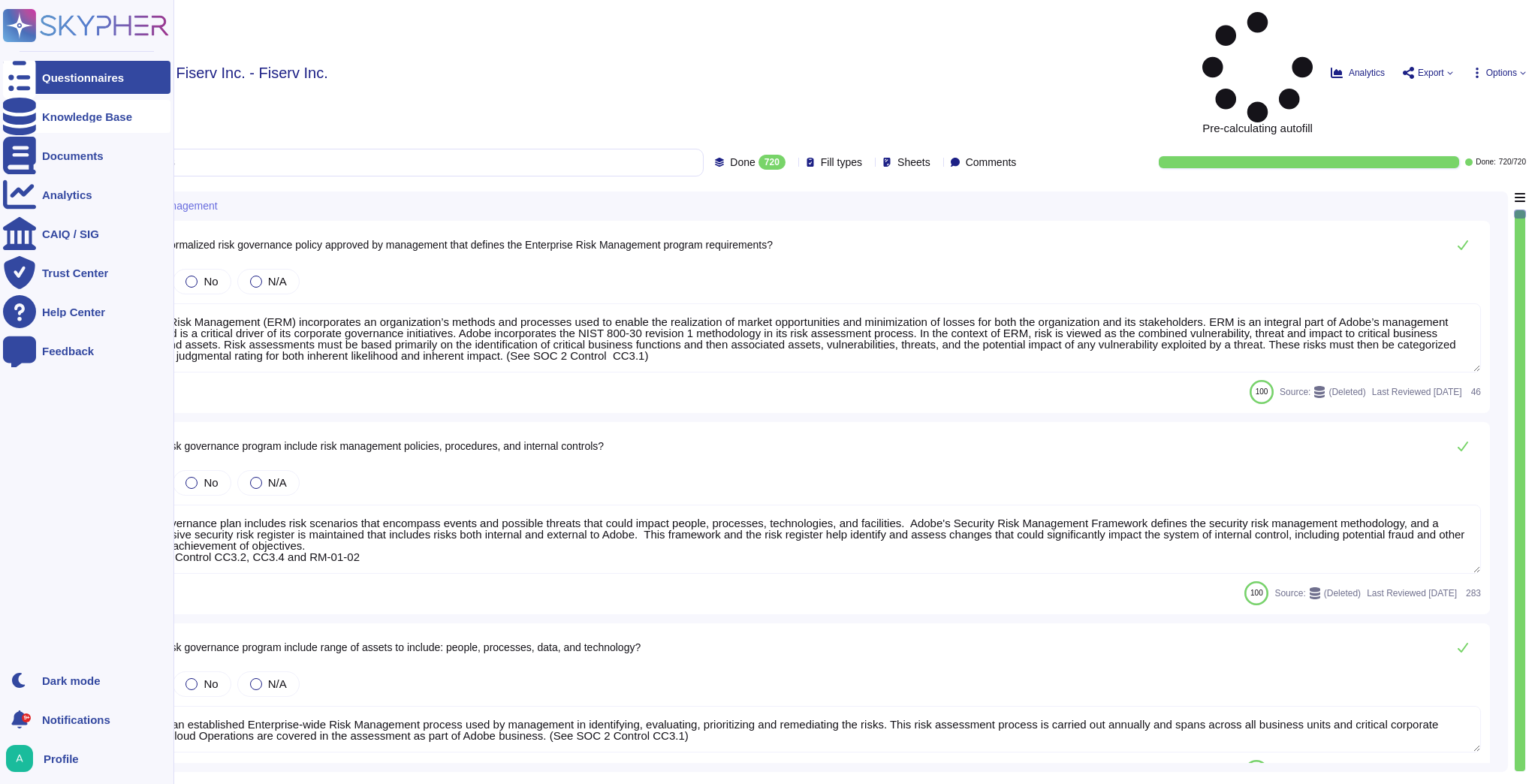
type textarea "Enterprise Risk Management (ERM) incorporates an organization’s methods and pro…"
type textarea "The risk governance plan includes risk scenarios that encompass events and poss…"
type textarea "Adobe has an established Enterprise-wide Risk Management process used by manage…"
type textarea "Adobe has a comprehensive technology risk management strategy that is well-esta…"
type textarea "The risk governance plan is approved by senior management and/or the board of d…"
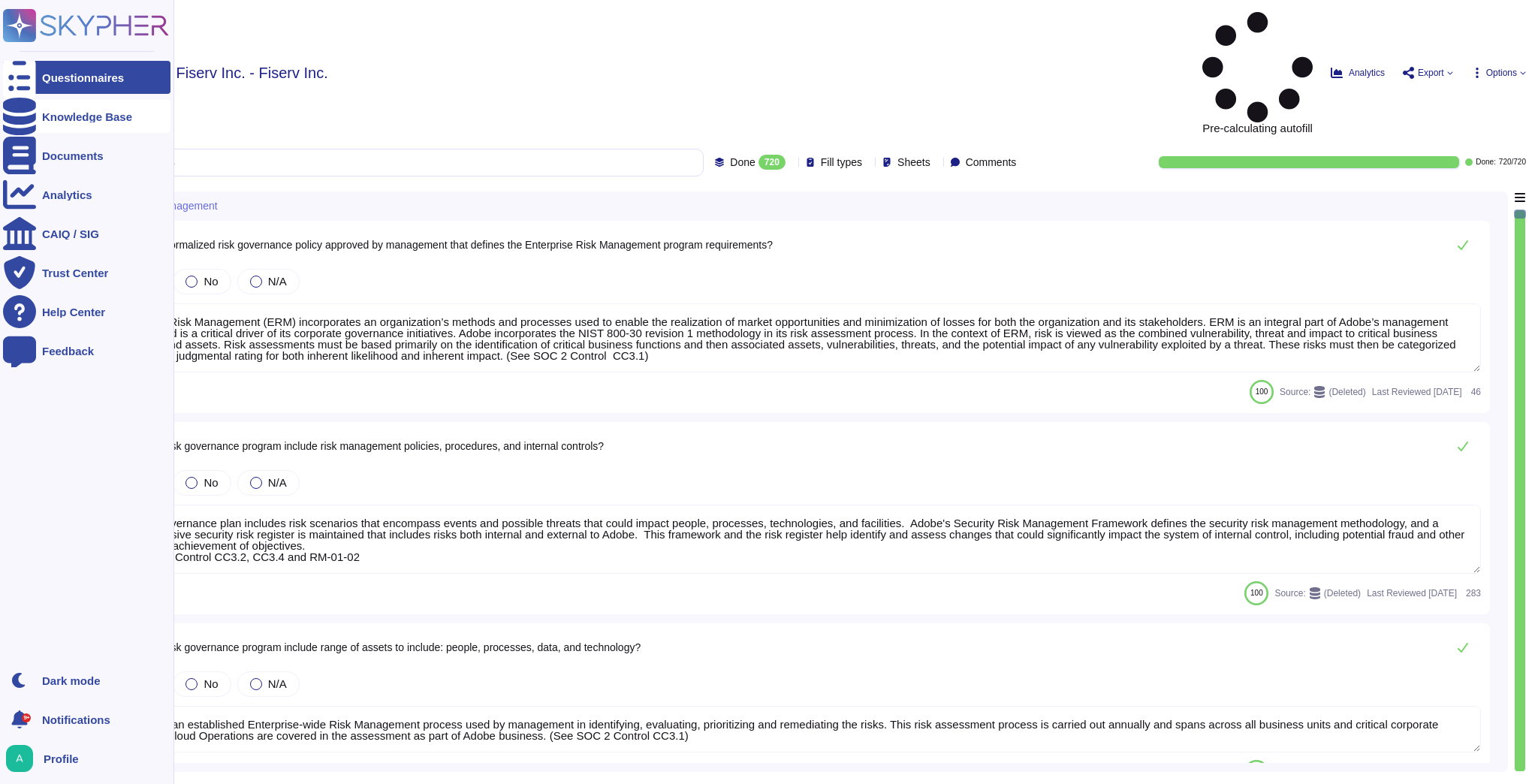
type textarea "Lorem ipsumdol sitametco ad elitsedd e tempori utlabore etdolorem aliquaen ad m…"
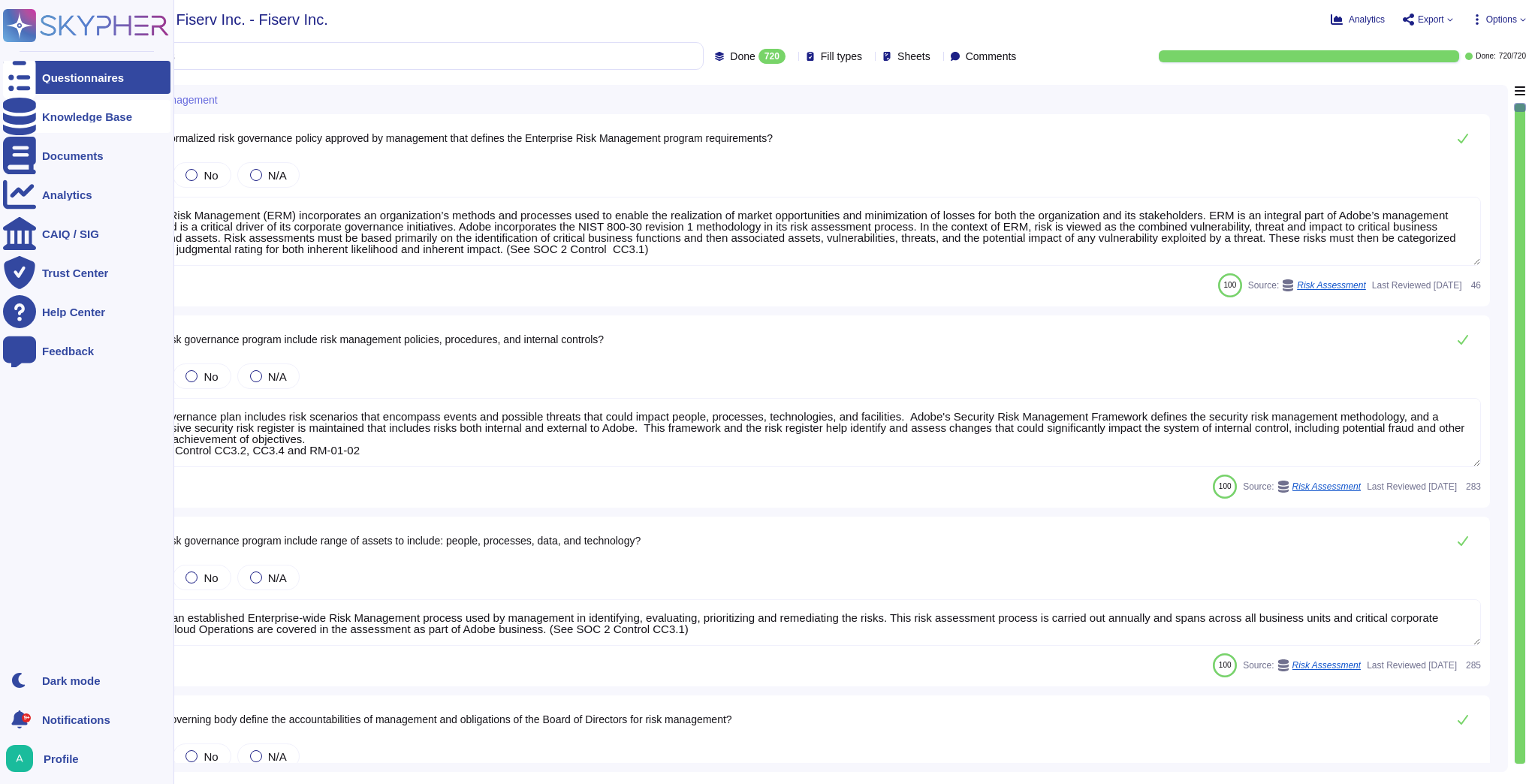
click at [36, 111] on div "Knowledge Base" at bounding box center [87, 116] width 168 height 33
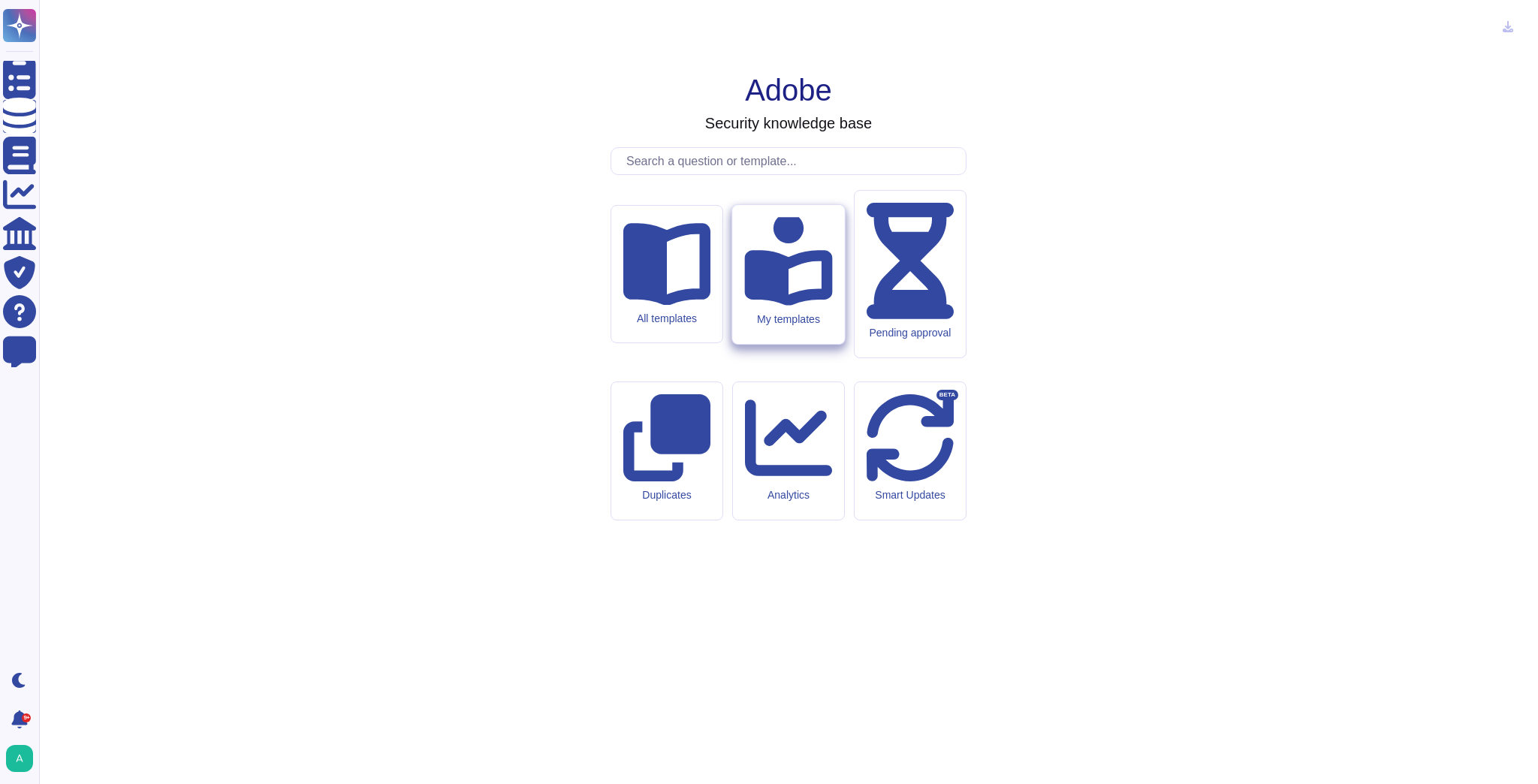
click at [781, 344] on div "My templates" at bounding box center [787, 274] width 112 height 139
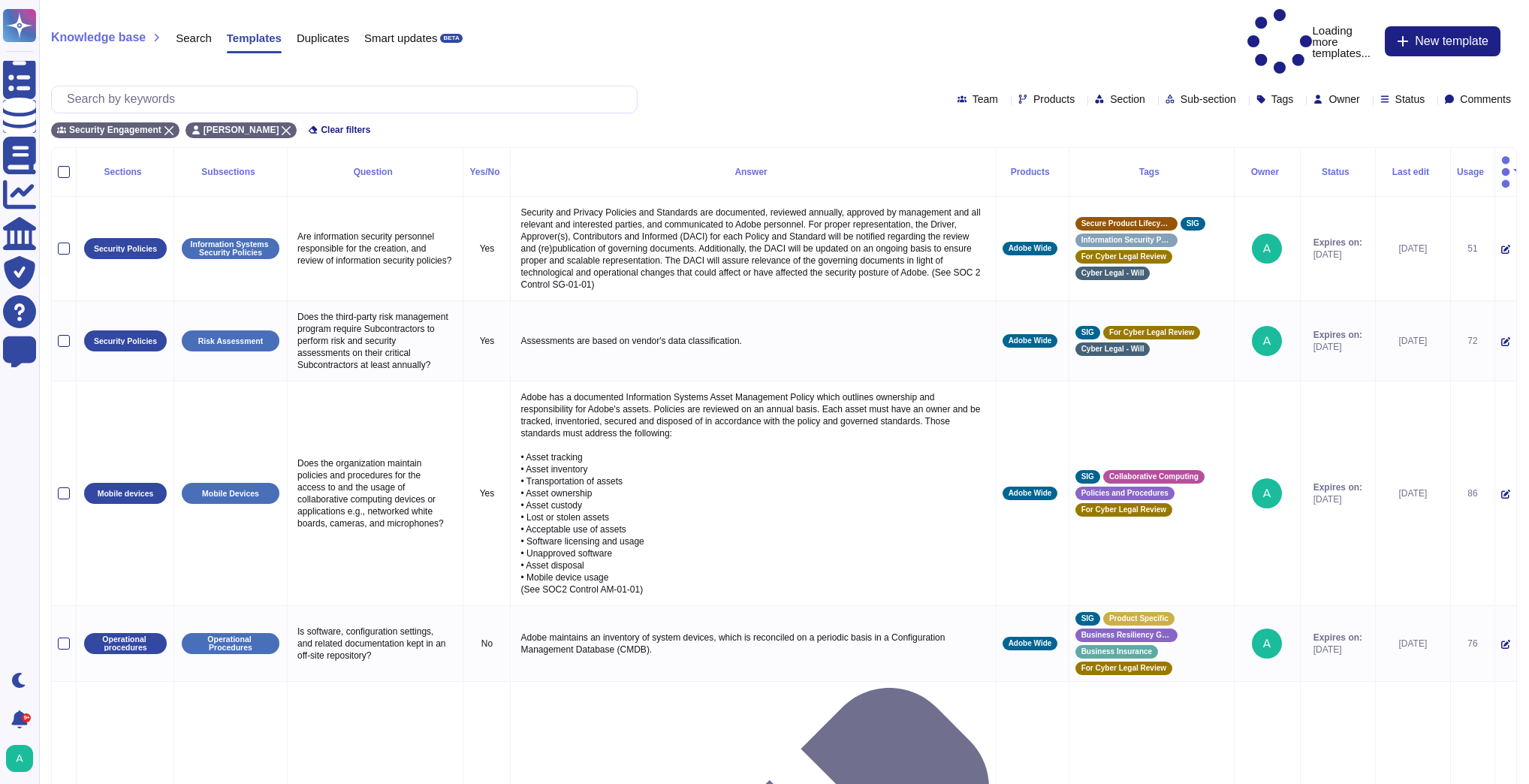
click at [1383, 174] on div at bounding box center [1379, 176] width 12 height 12
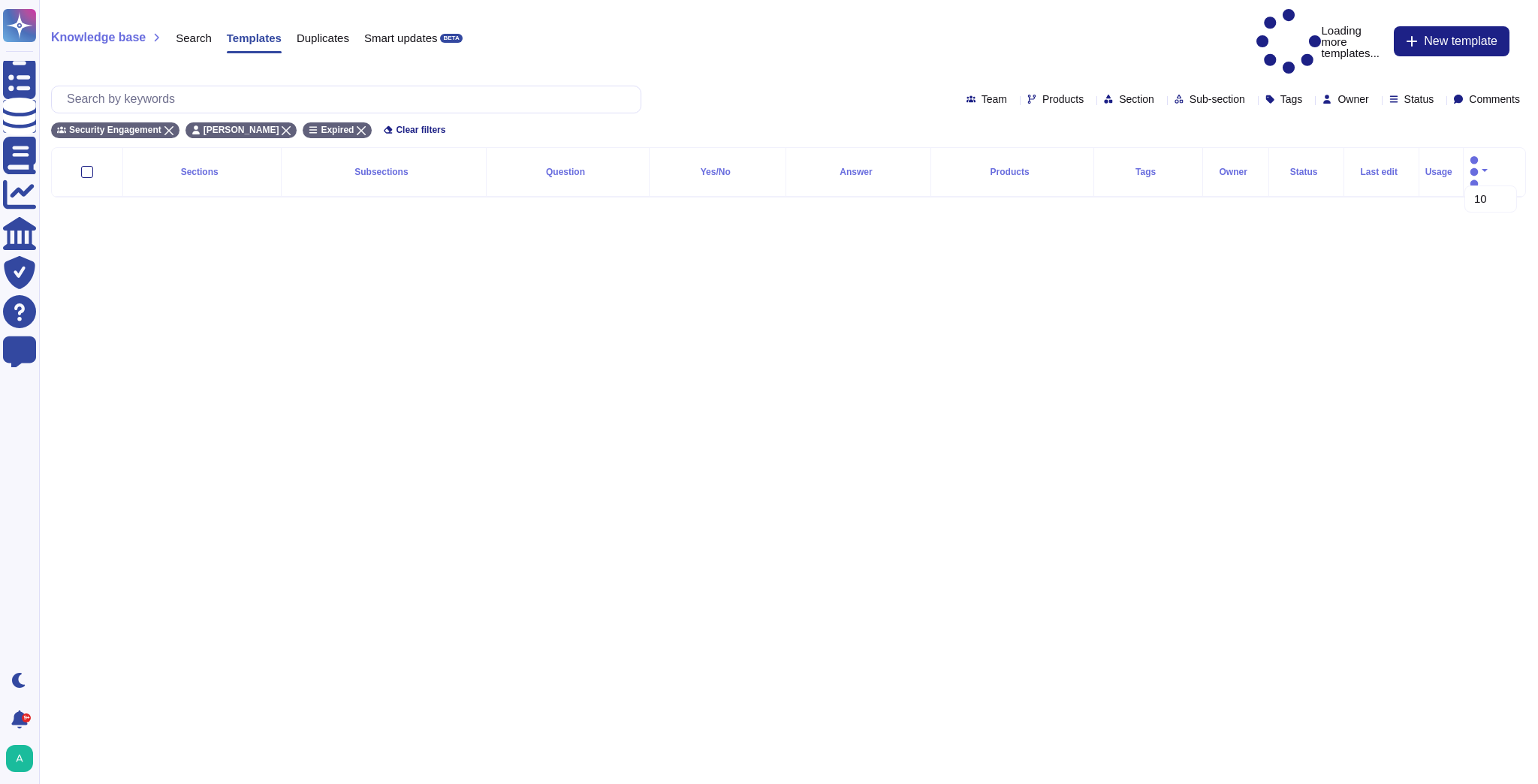
click at [1067, 15] on div "Knowledge base Search Templates Duplicates Smart updates BETA Loading more temp…" at bounding box center [788, 41] width 1475 height 65
click at [1380, 100] on icon at bounding box center [1379, 101] width 8 height 8
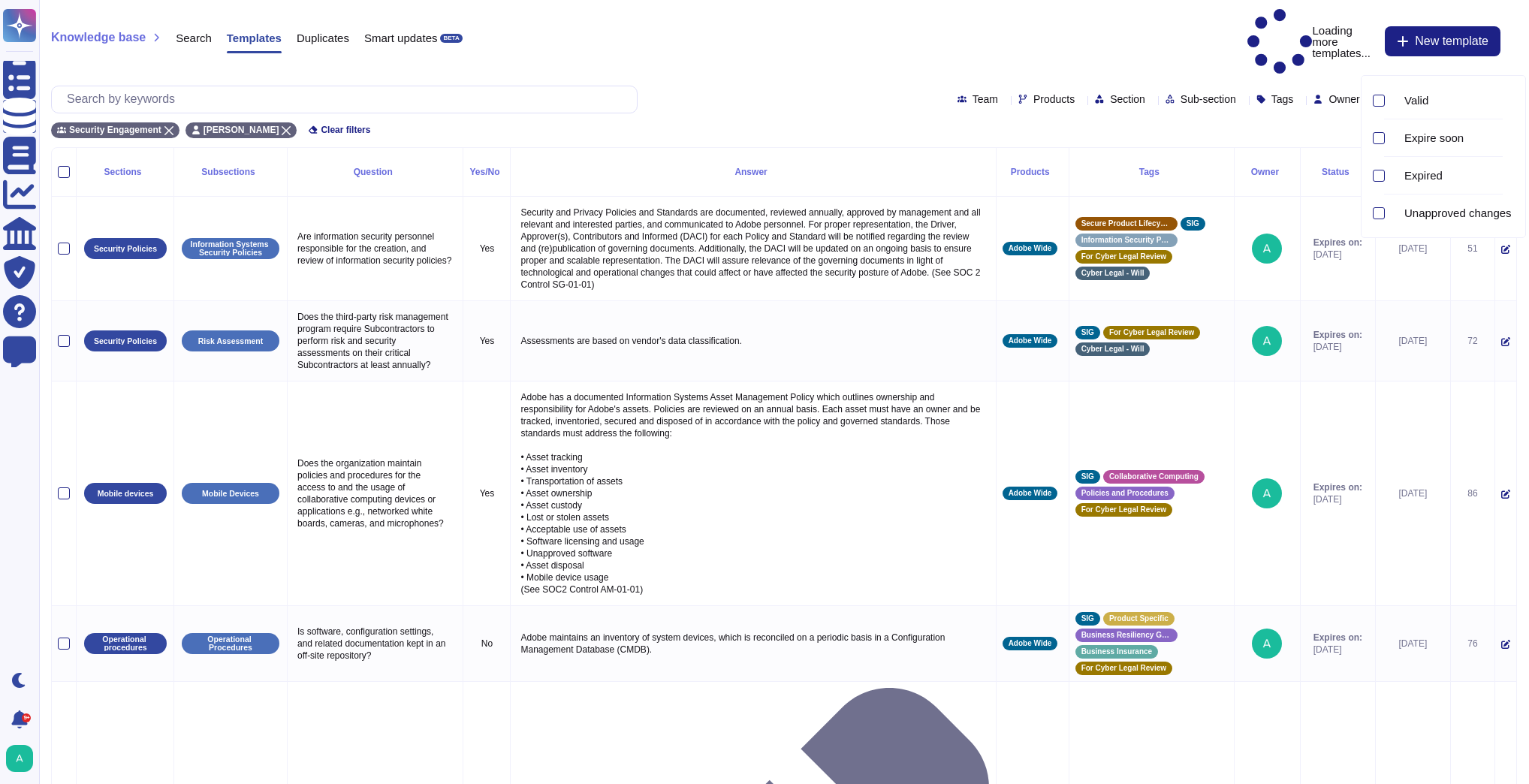
click at [1305, 114] on div "Security Engagement [PERSON_NAME] Clear filters" at bounding box center [784, 125] width 1466 height 25
click at [1354, 244] on icon at bounding box center [1522, 340] width 337 height 193
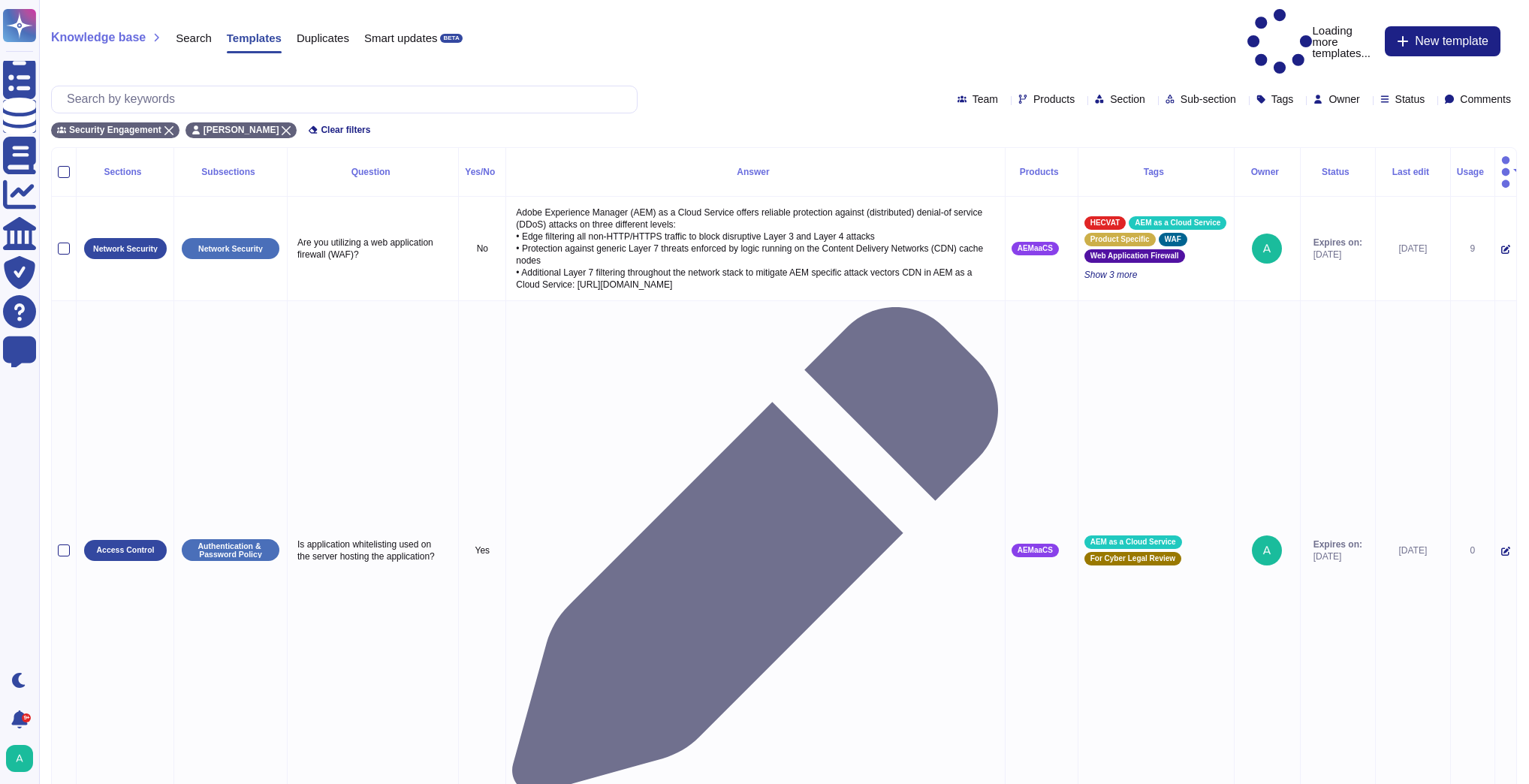
click at [1330, 168] on div "Status" at bounding box center [1337, 172] width 62 height 9
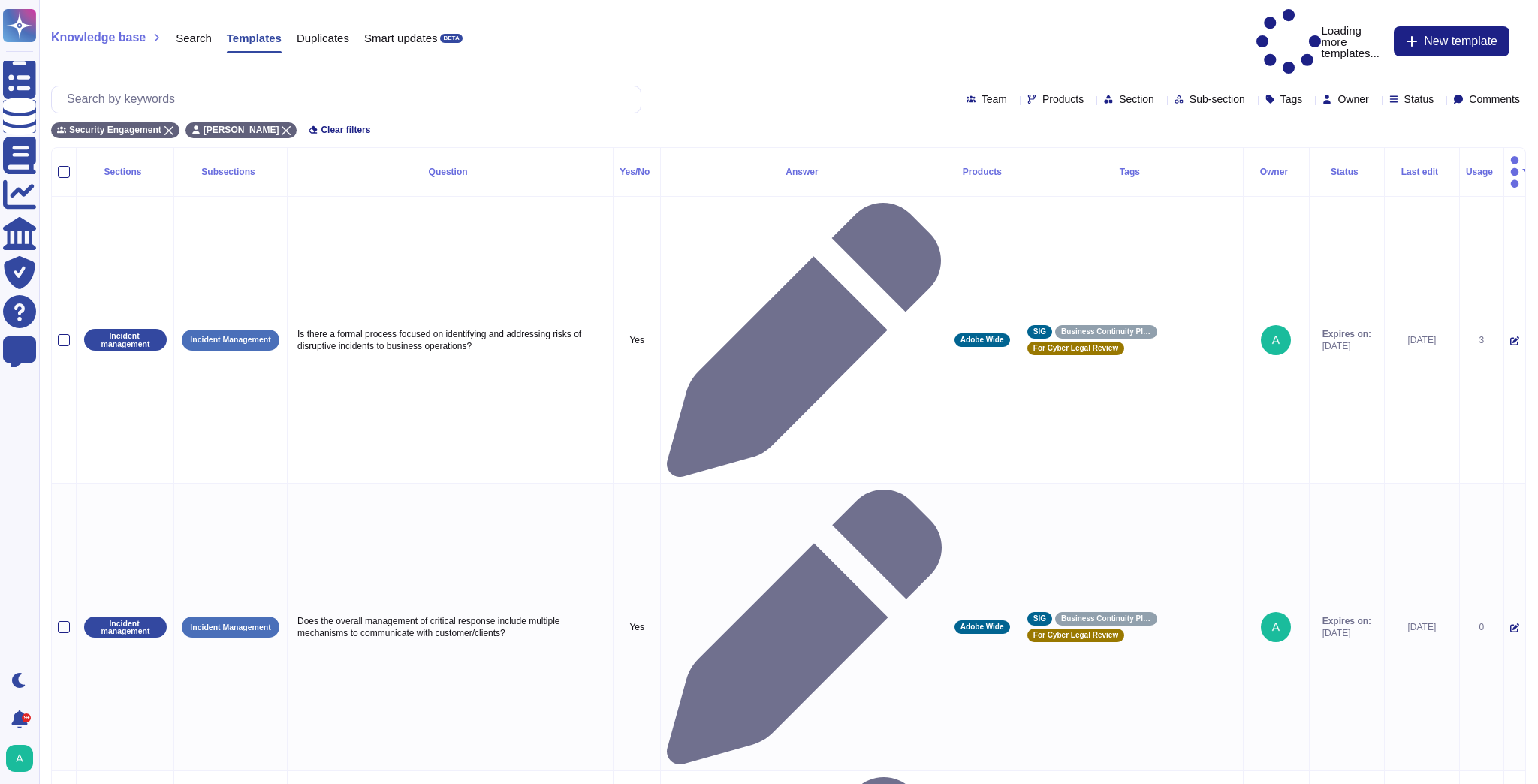
click at [1517, 154] on button "button" at bounding box center [1514, 172] width 9 height 36
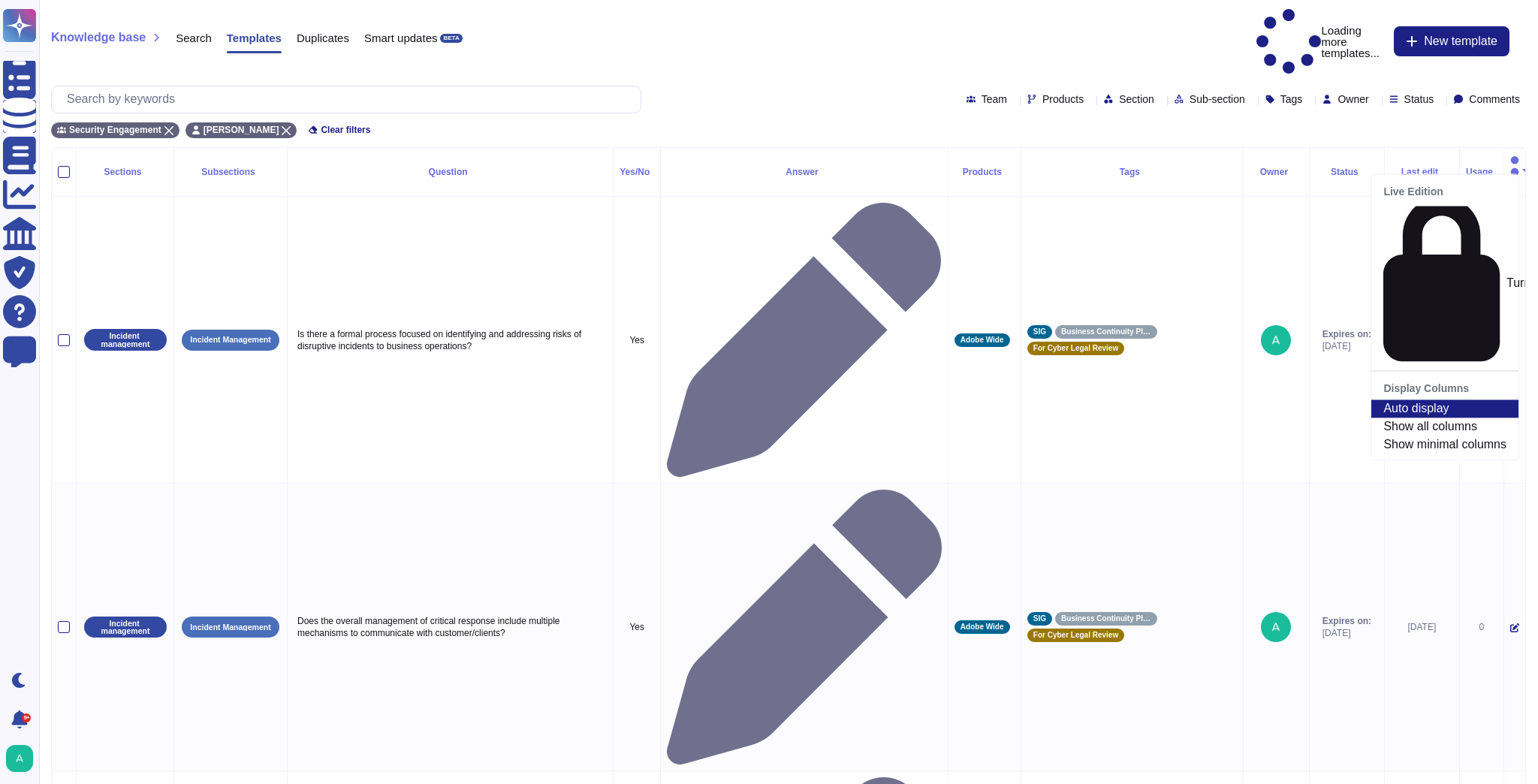
click at [1517, 154] on button "button" at bounding box center [1514, 172] width 9 height 36
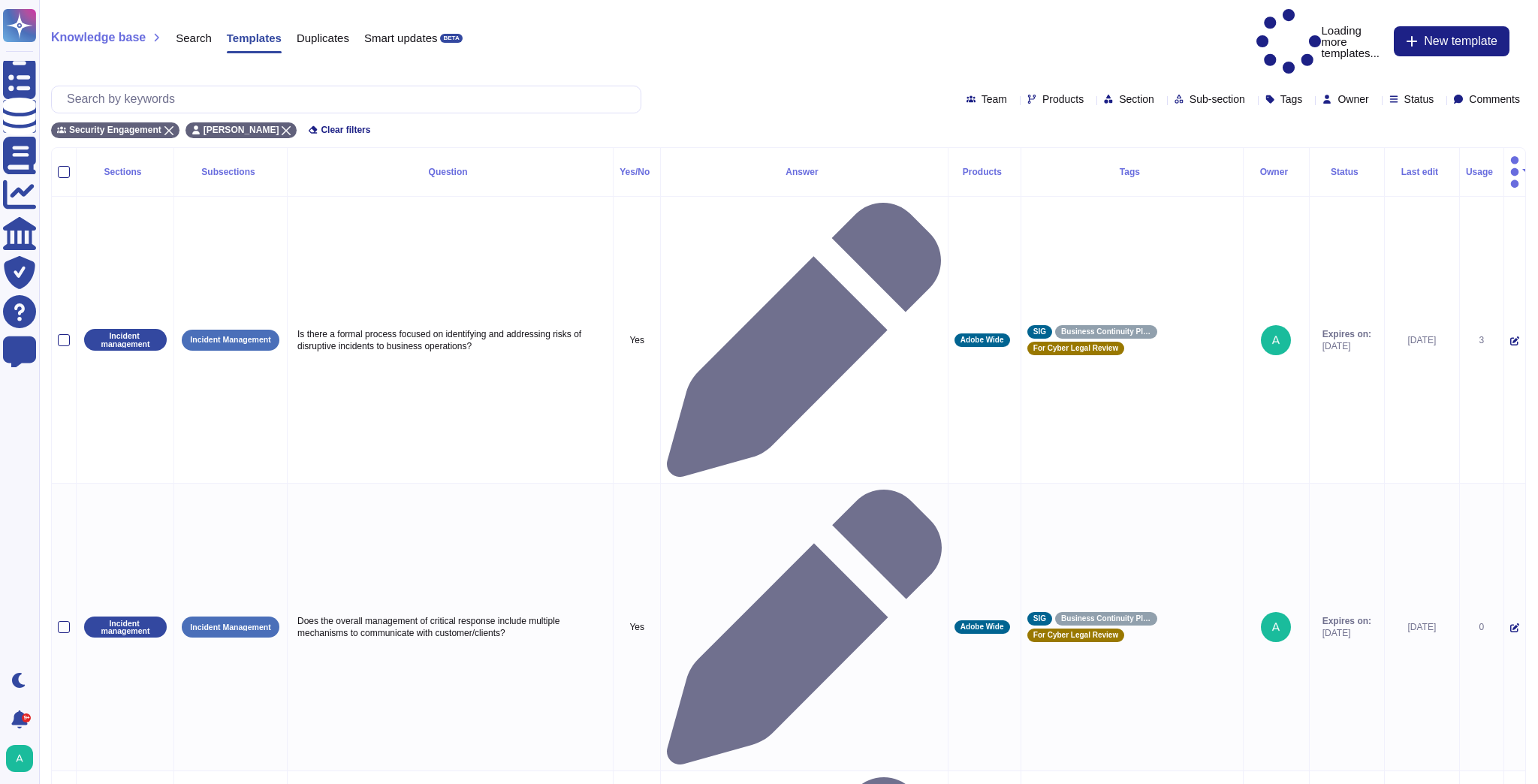
click at [1363, 172] on icon at bounding box center [1363, 172] width 0 height 0
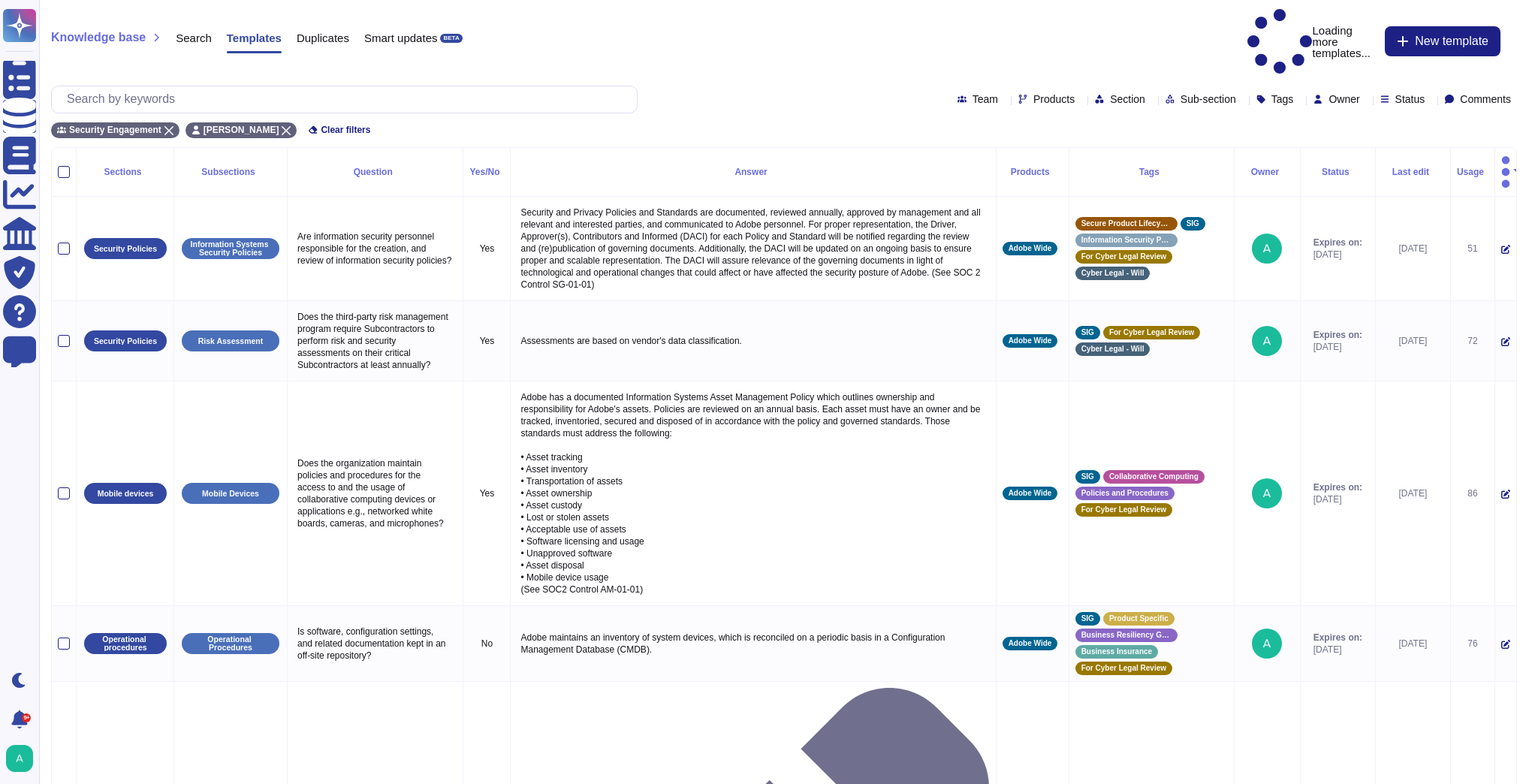
click at [1430, 100] on icon at bounding box center [1430, 100] width 0 height 0
click at [1379, 177] on div at bounding box center [1379, 176] width 12 height 12
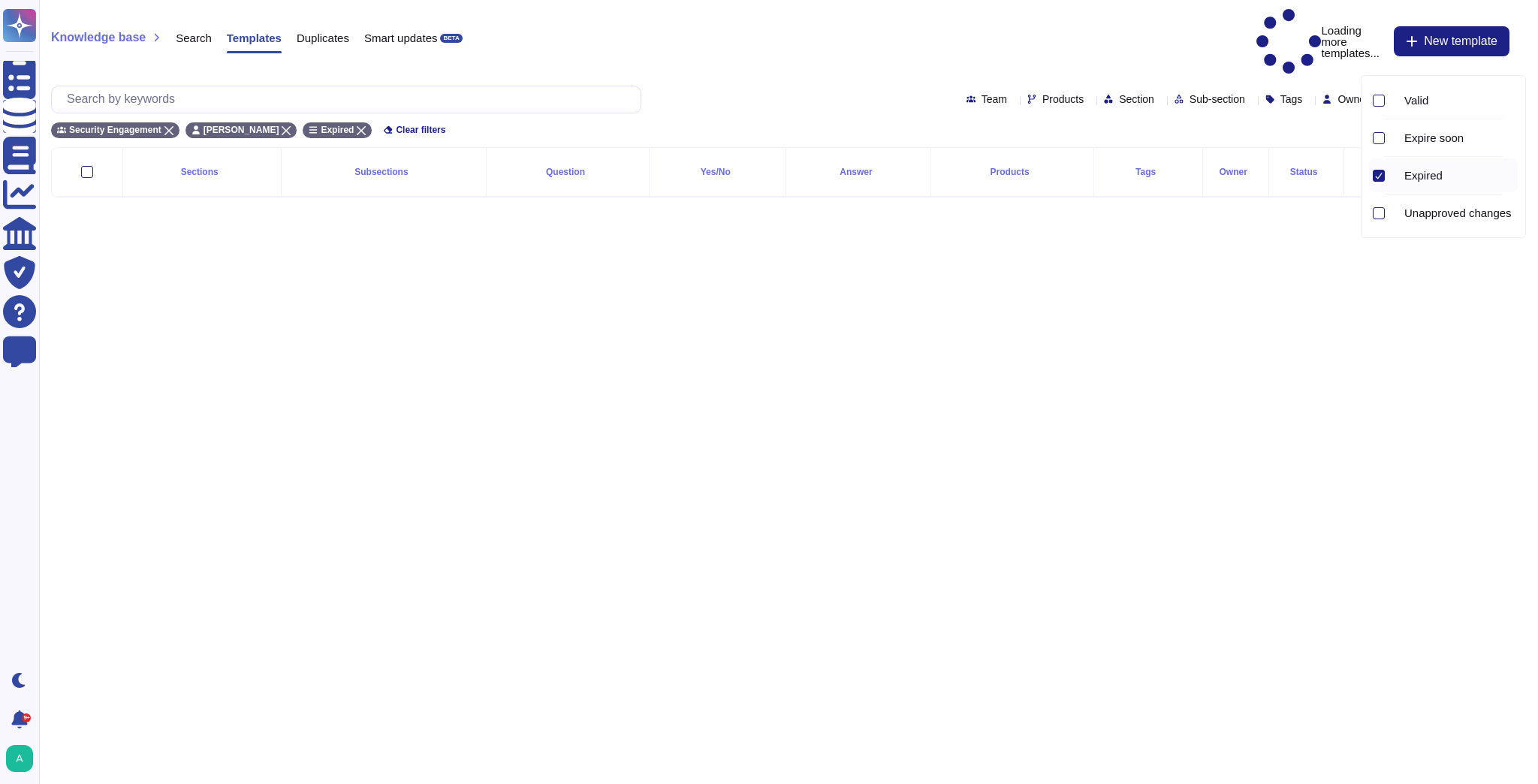
click at [1379, 177] on icon at bounding box center [1379, 176] width 8 height 8
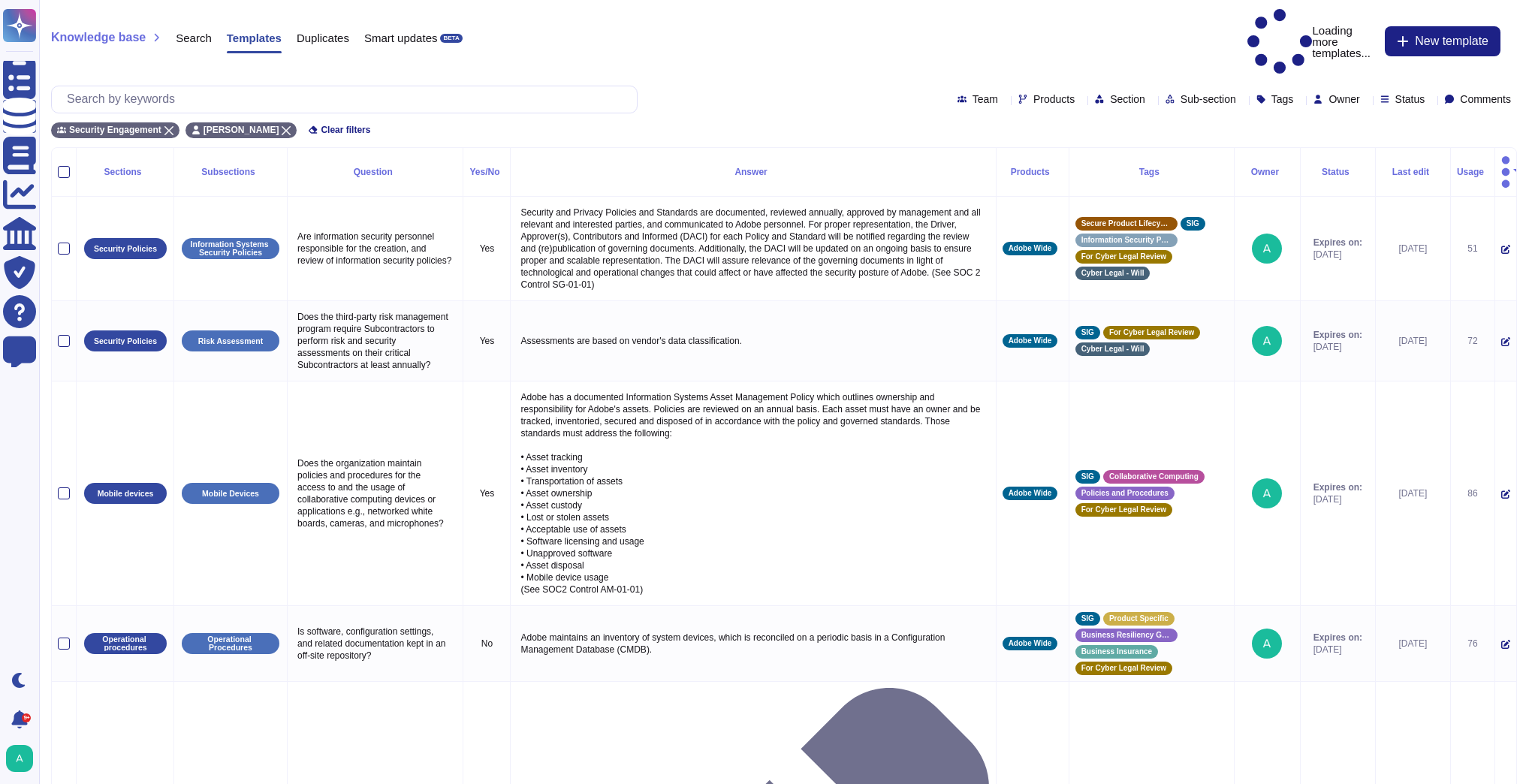
click at [1313, 114] on div "Security Engagement [PERSON_NAME] Clear filters" at bounding box center [784, 125] width 1466 height 25
click at [1366, 100] on icon at bounding box center [1366, 100] width 0 height 0
click at [1366, 172] on icon at bounding box center [1534, 268] width 337 height 193
click at [282, 126] on icon at bounding box center [285, 130] width 9 height 9
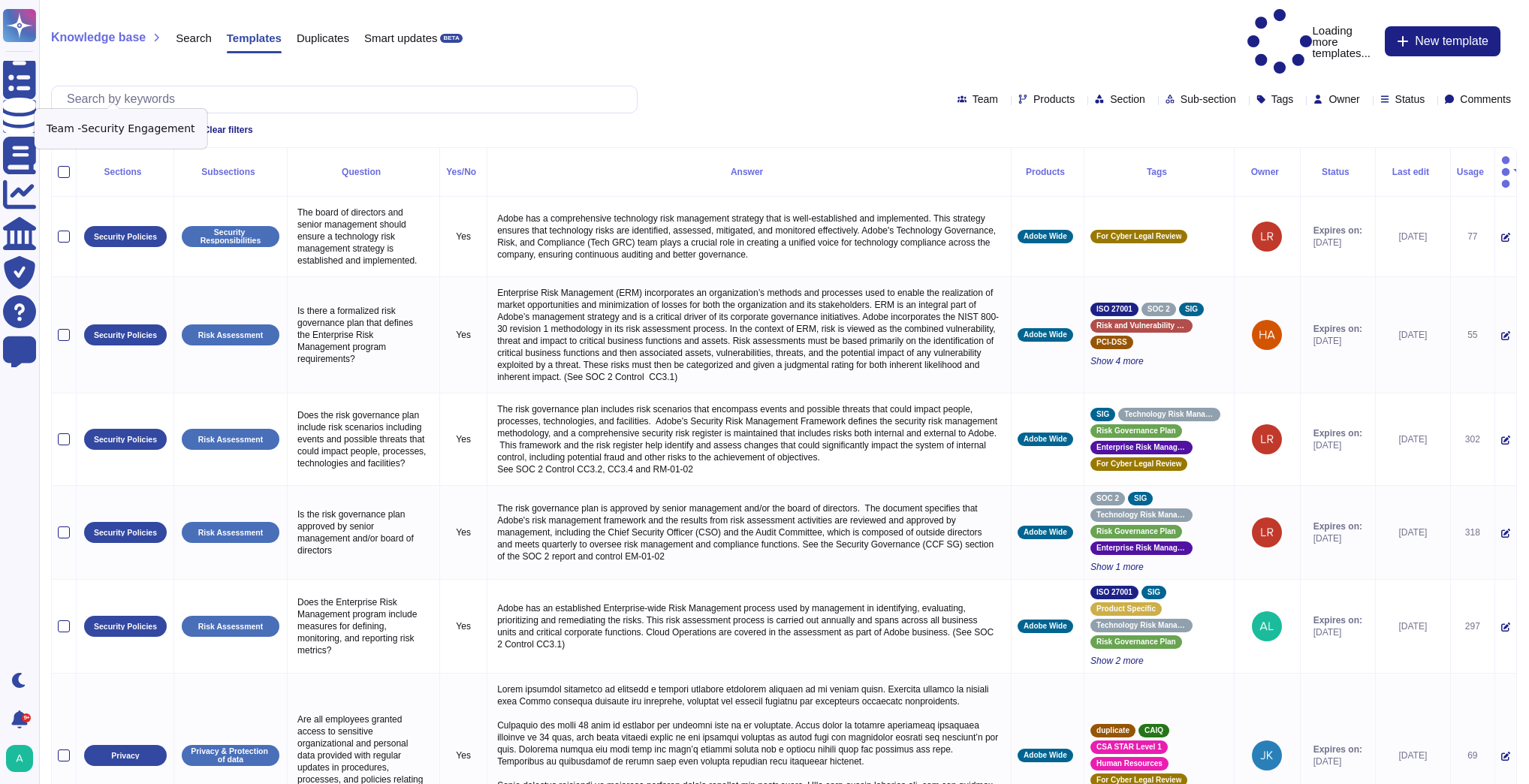
click at [164, 126] on icon at bounding box center [168, 130] width 9 height 9
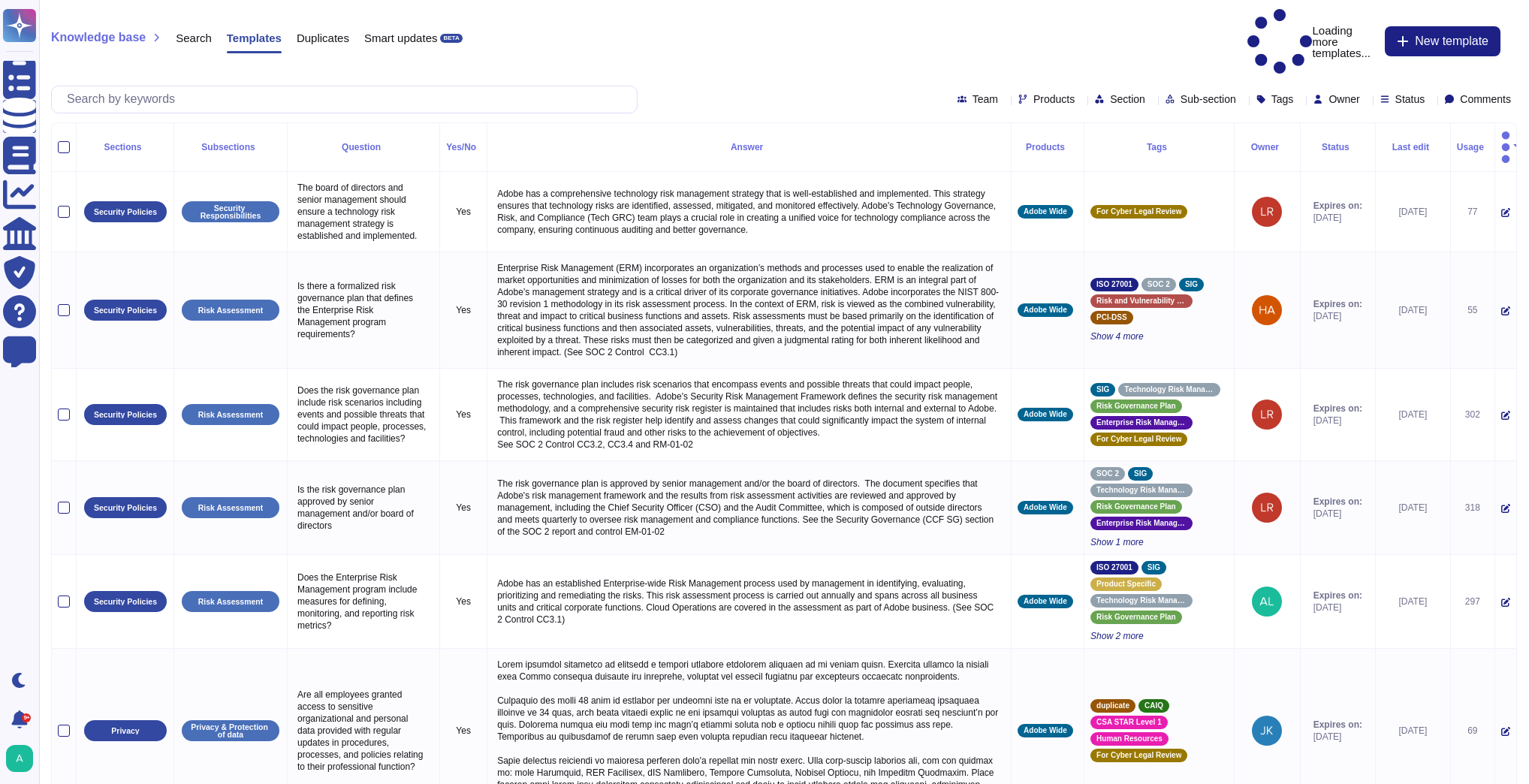
click at [1430, 100] on icon at bounding box center [1430, 100] width 0 height 0
click at [1382, 174] on div at bounding box center [1379, 176] width 12 height 12
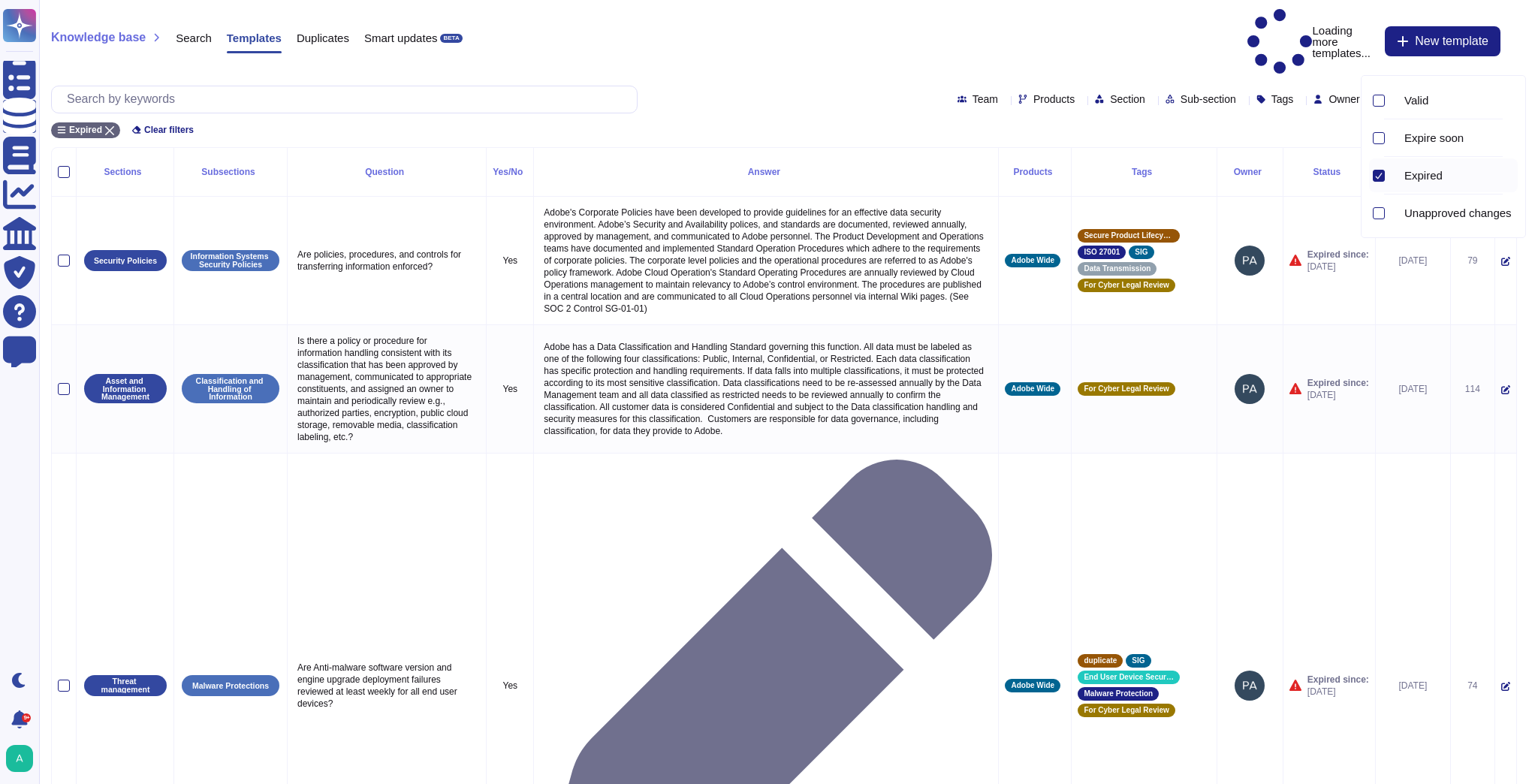
click at [653, 114] on div "Expired Clear filters" at bounding box center [784, 125] width 1466 height 25
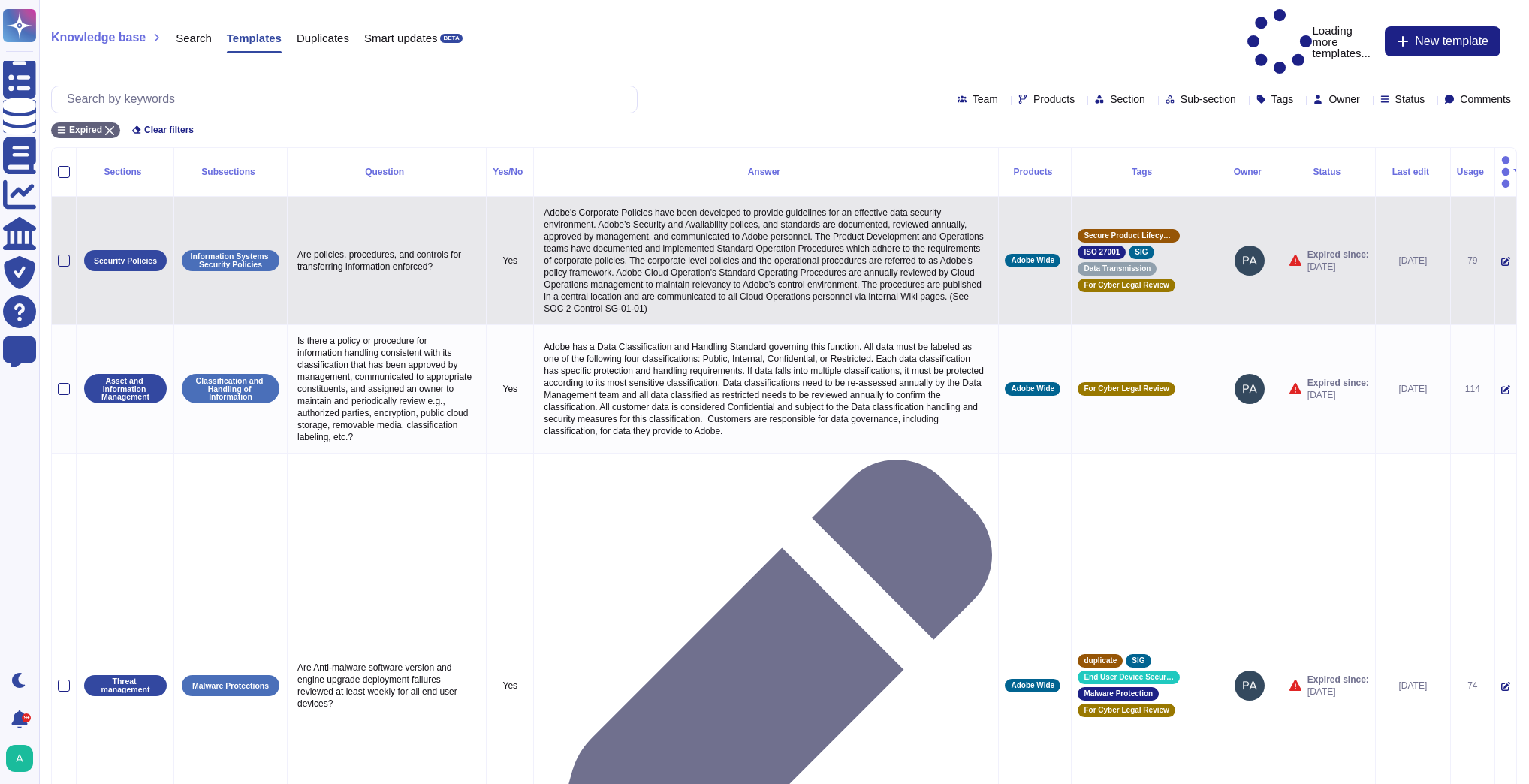
click at [1501, 257] on icon at bounding box center [1505, 261] width 9 height 9
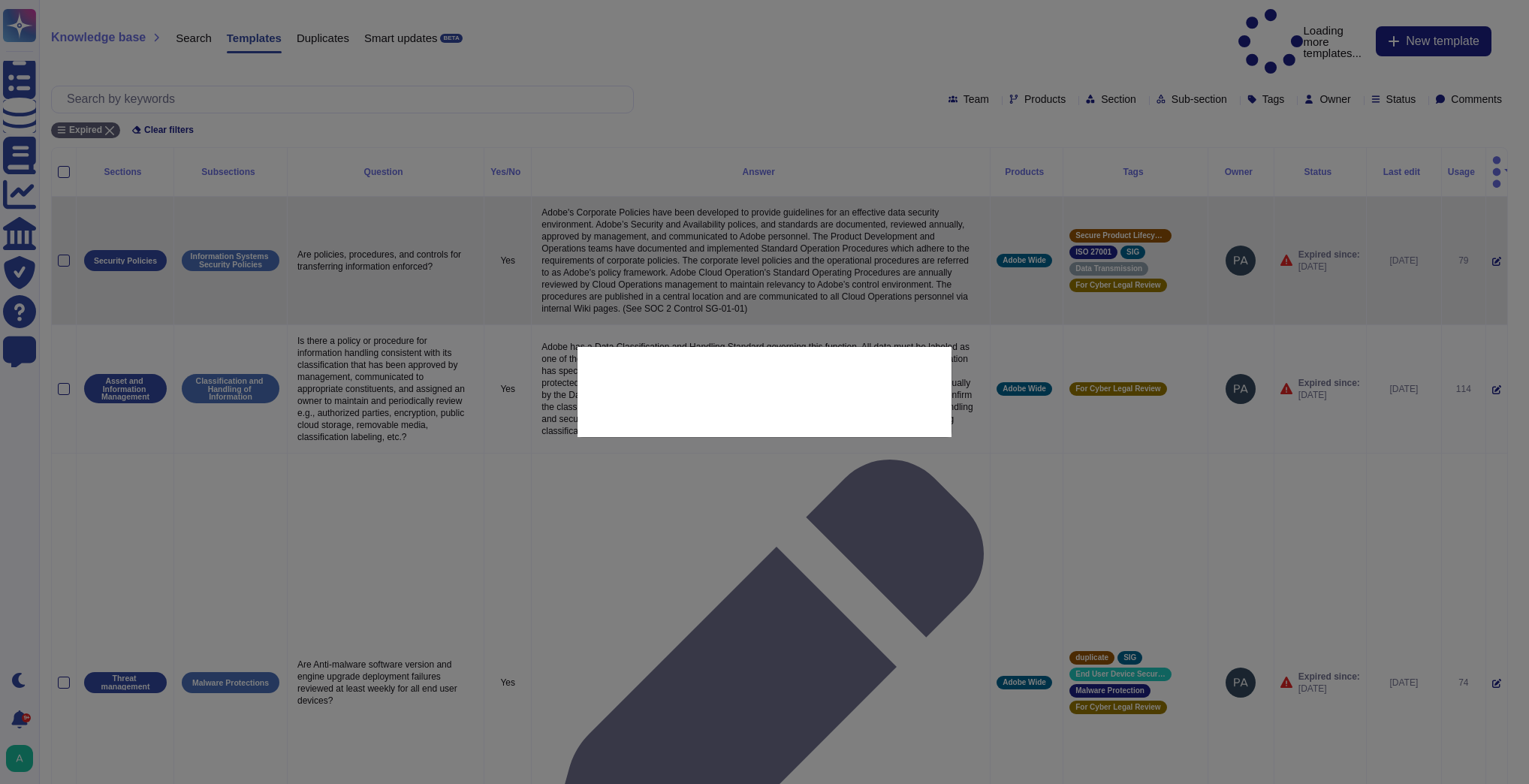
type textarea "Are policies, procedures, and controls for transferring information enforced?"
type textarea "Adobe's Corporate Policies have been developed to provide guidelines for an eff…"
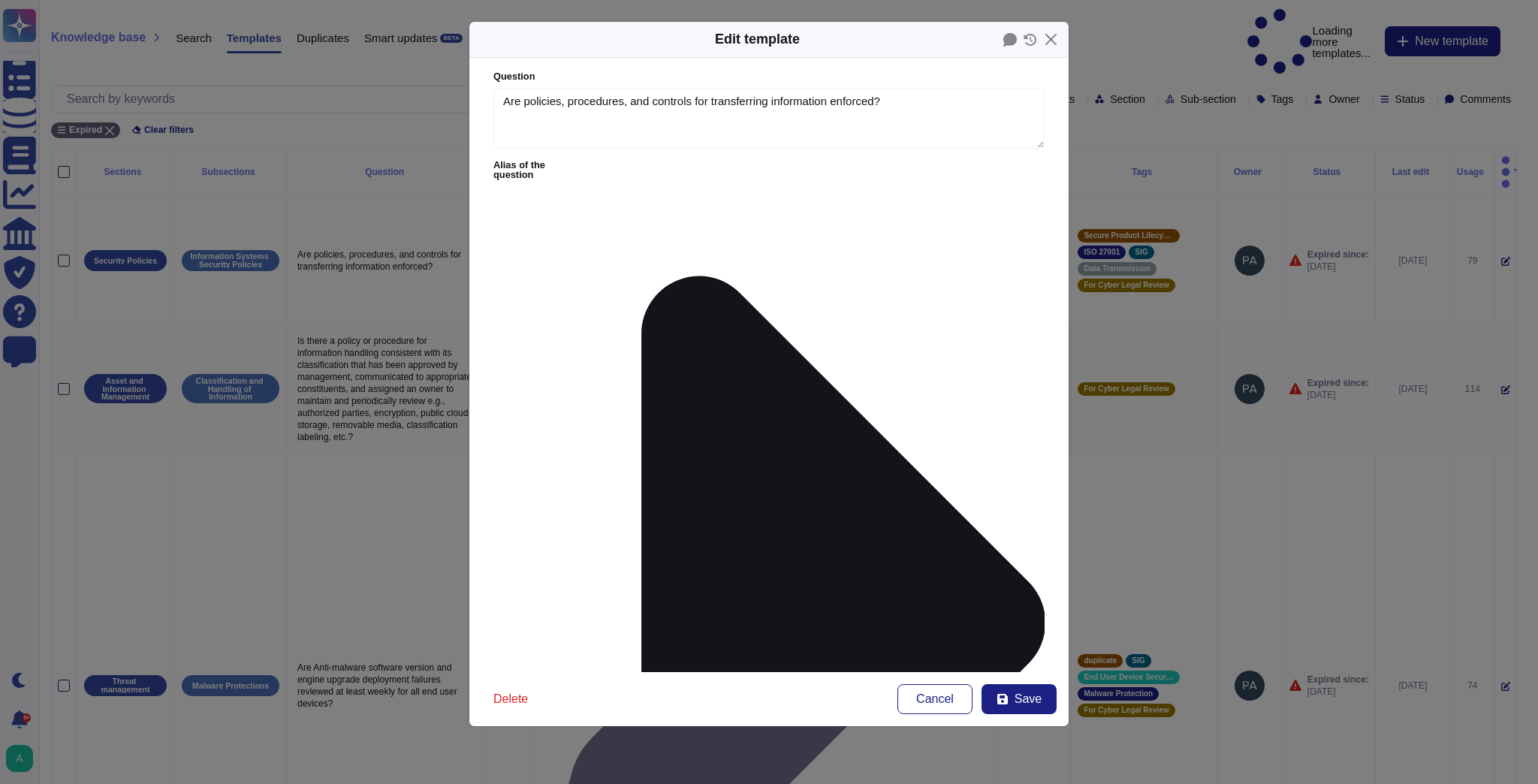
type textarea "Are policies, procedures, and controls for transferring information enforced?"
type textarea "Adobe's Corporate Policies have been developed to provide guidelines for an eff…"
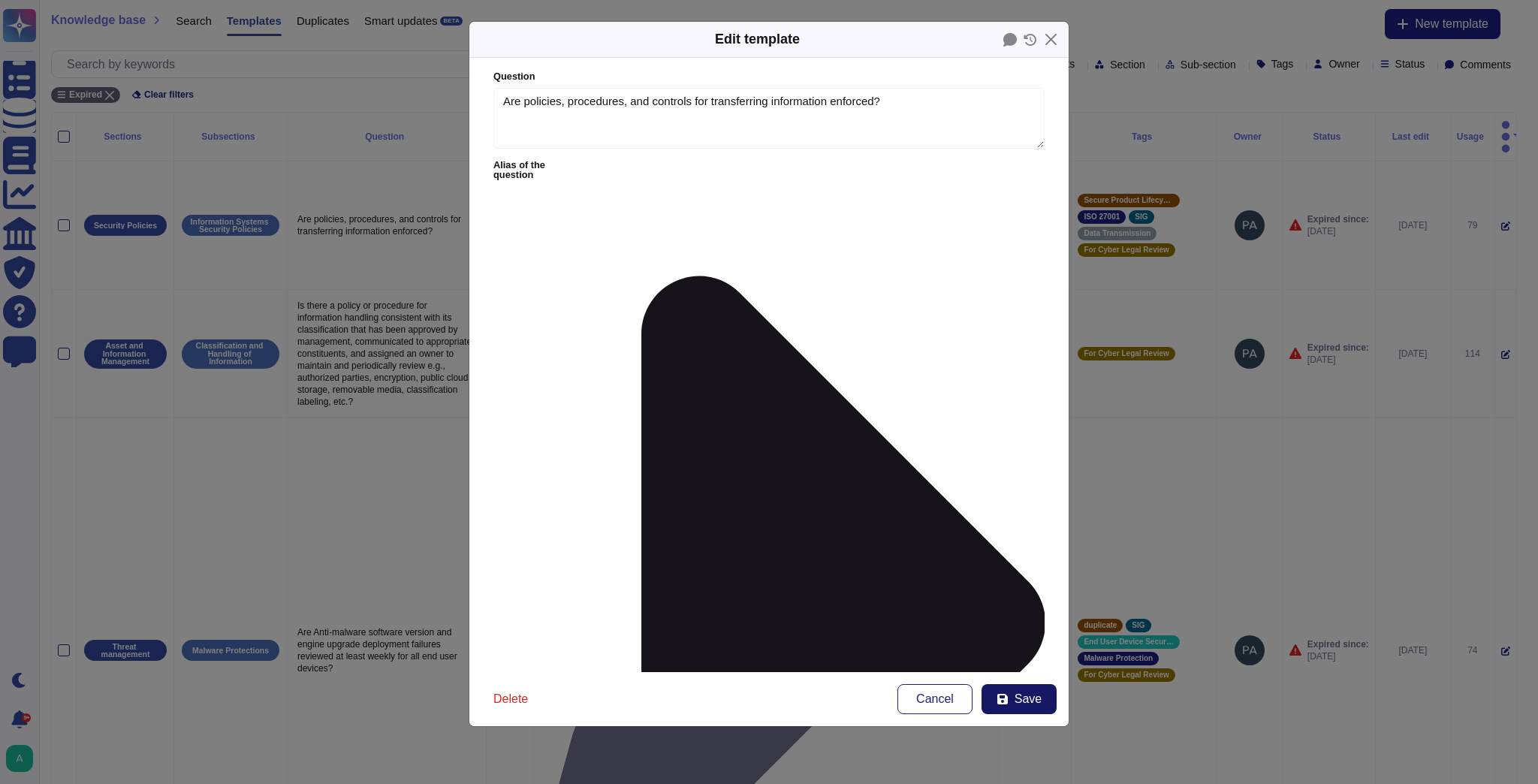
click at [1027, 702] on span "Save" at bounding box center [1027, 699] width 27 height 12
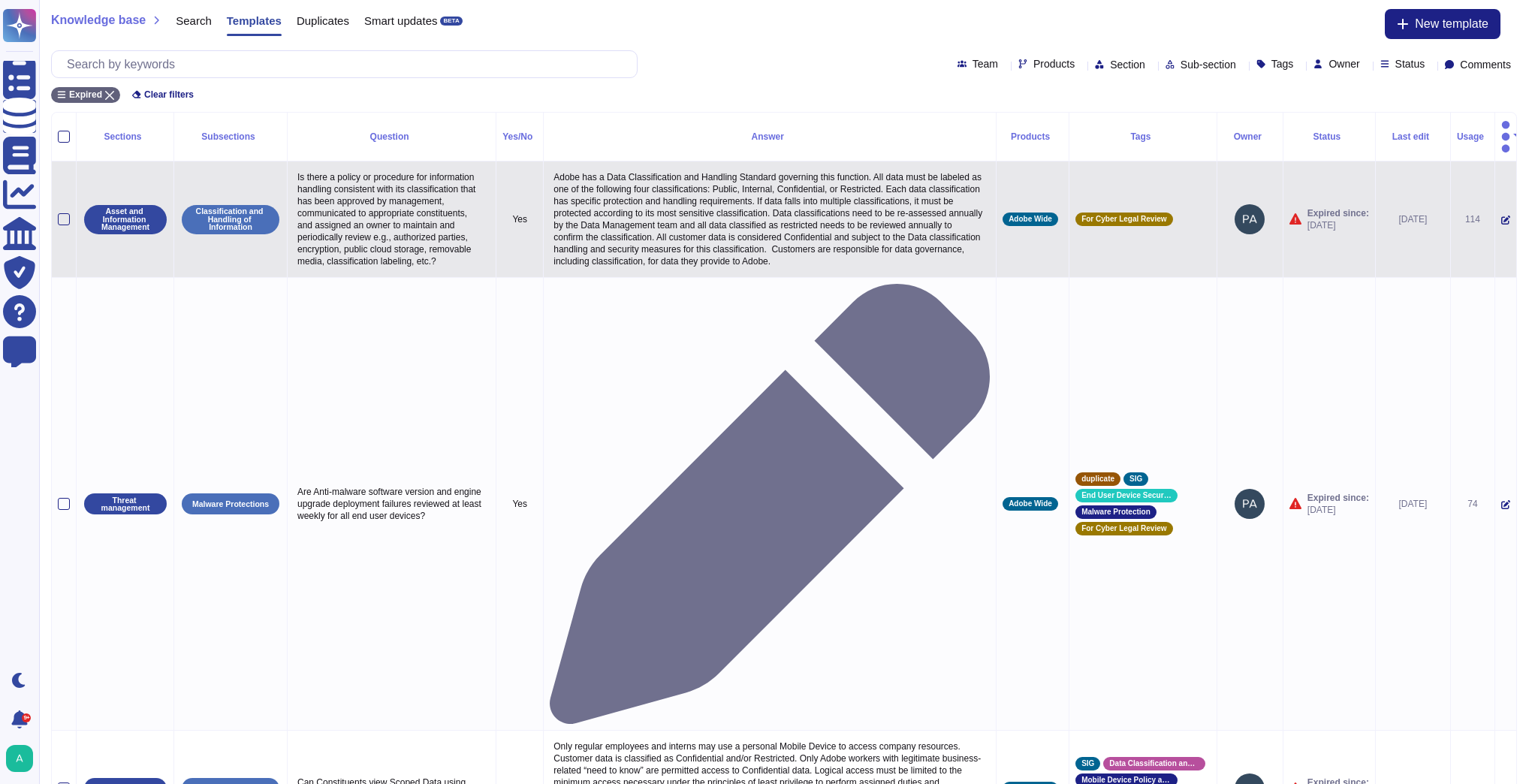
click at [1501, 216] on icon at bounding box center [1505, 220] width 9 height 9
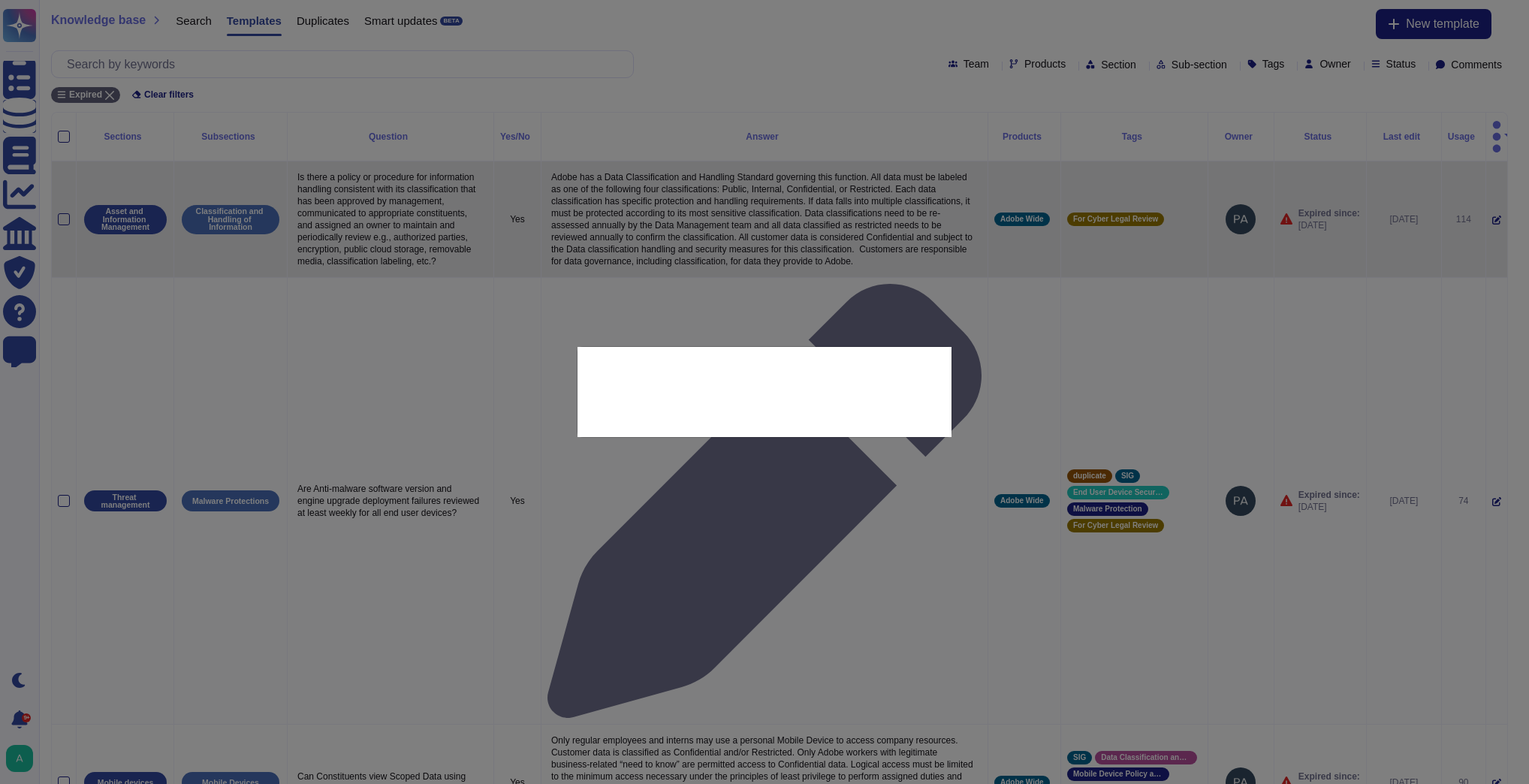
type textarea "Is there a policy or procedure for information handling consistent with its cla…"
type textarea "Adobe has a Data Classification and Handling Standard governing this function. …"
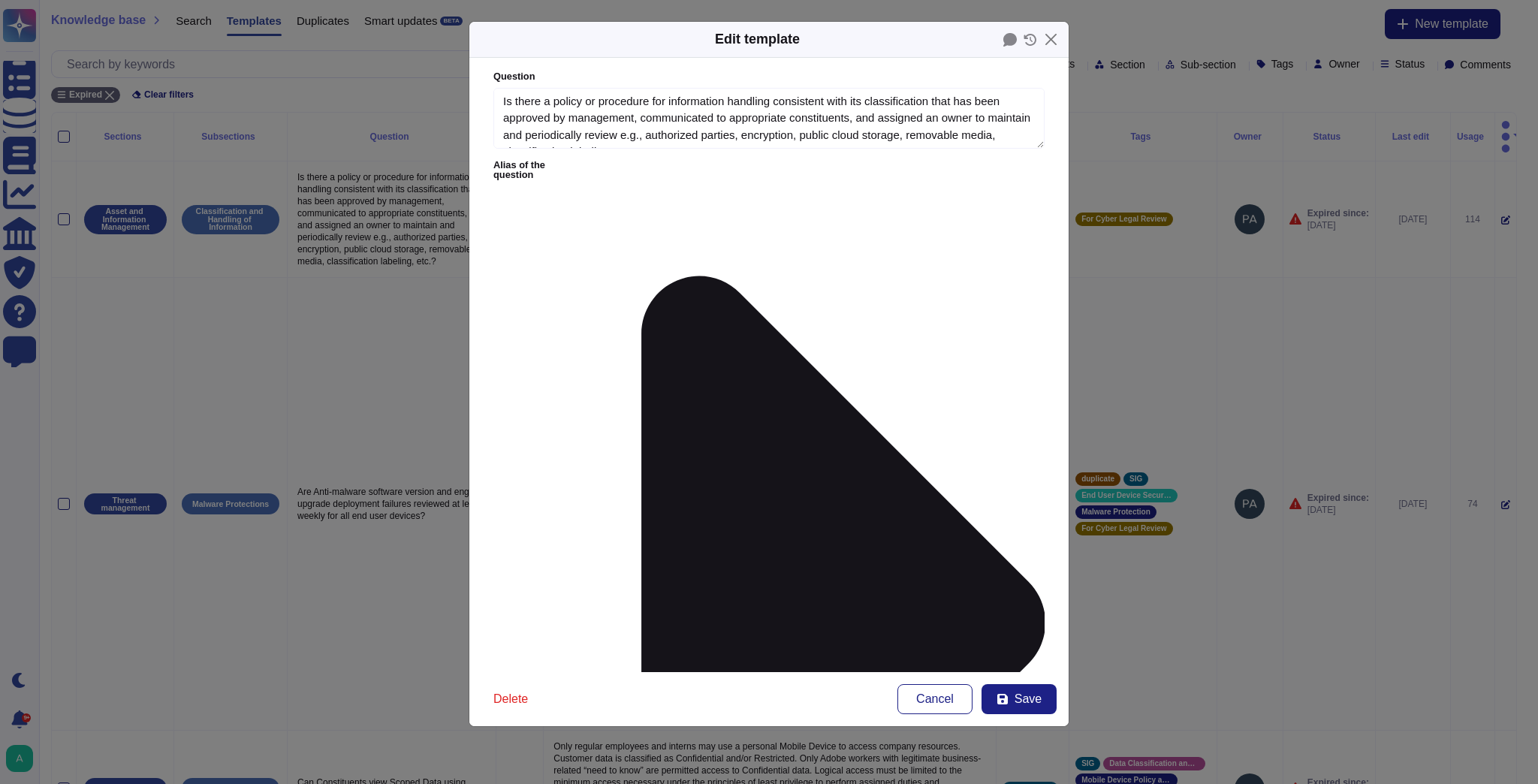
type textarea "Is there a policy or procedure for information handling consistent with its cla…"
type textarea "Adobe has a Data Classification and Handling Standard governing this function. …"
click at [1016, 695] on span "Save" at bounding box center [1027, 699] width 27 height 12
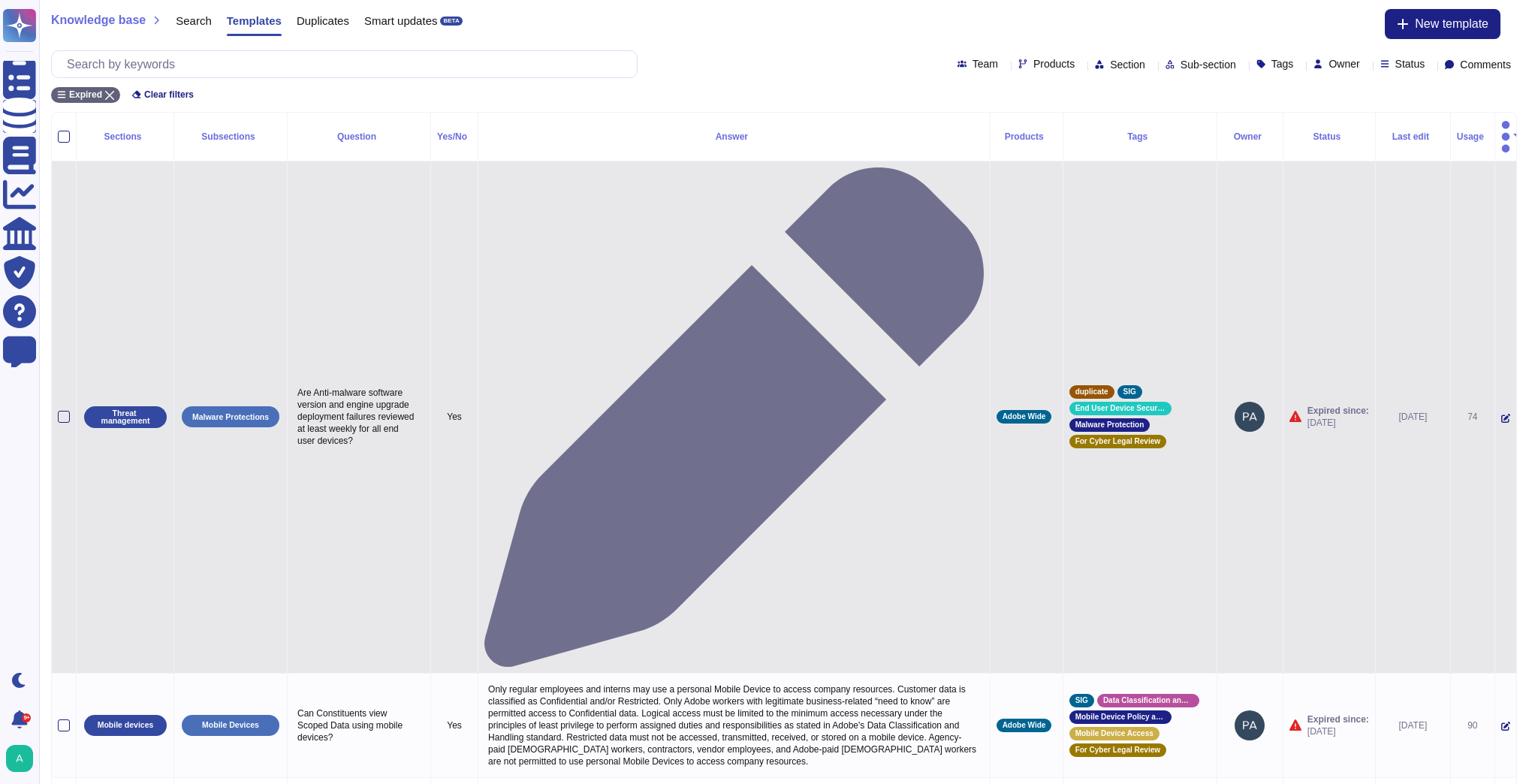
click at [1501, 414] on icon at bounding box center [1505, 418] width 9 height 9
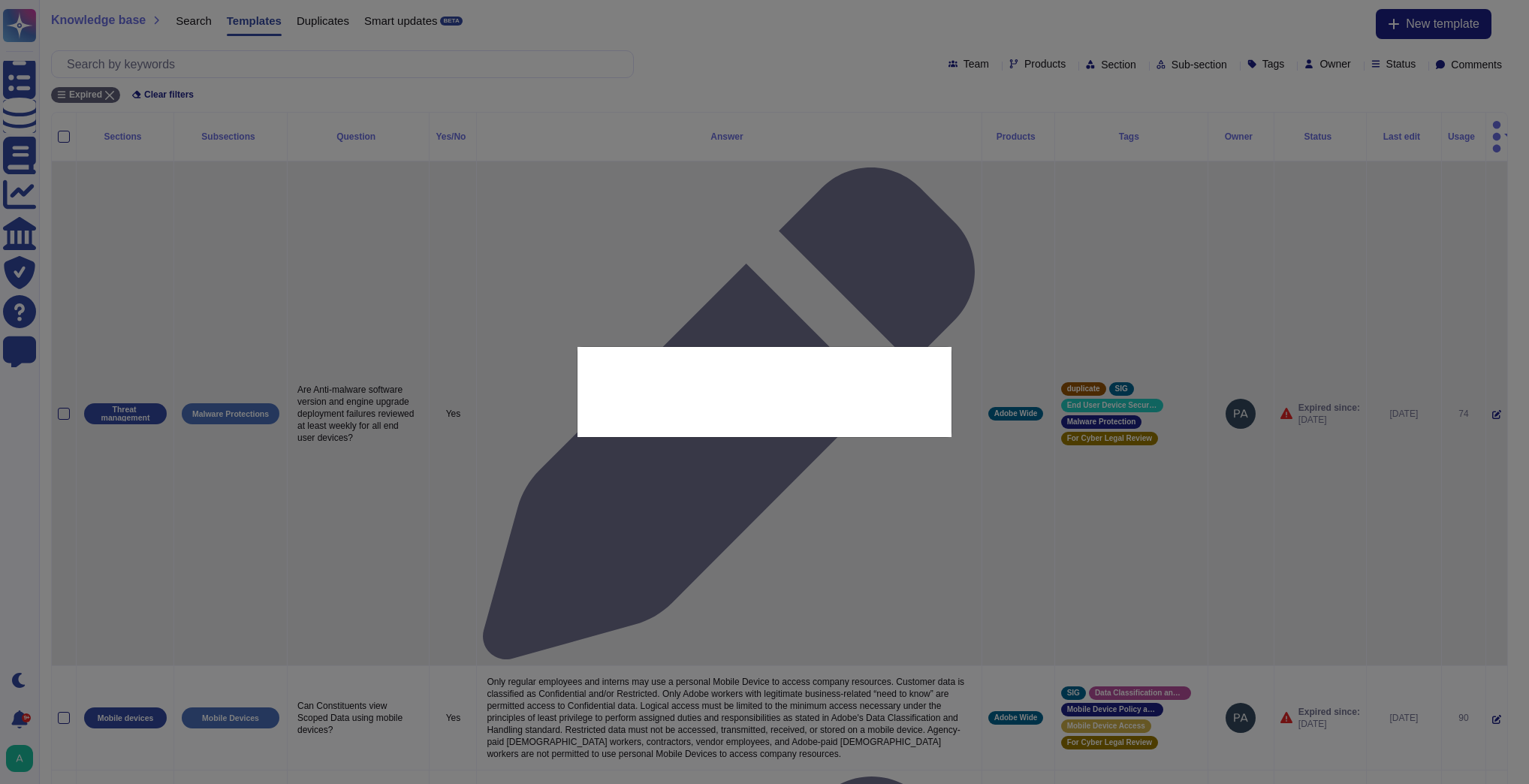
type textarea "Are Anti-malware software version and engine upgrade deployment failures review…"
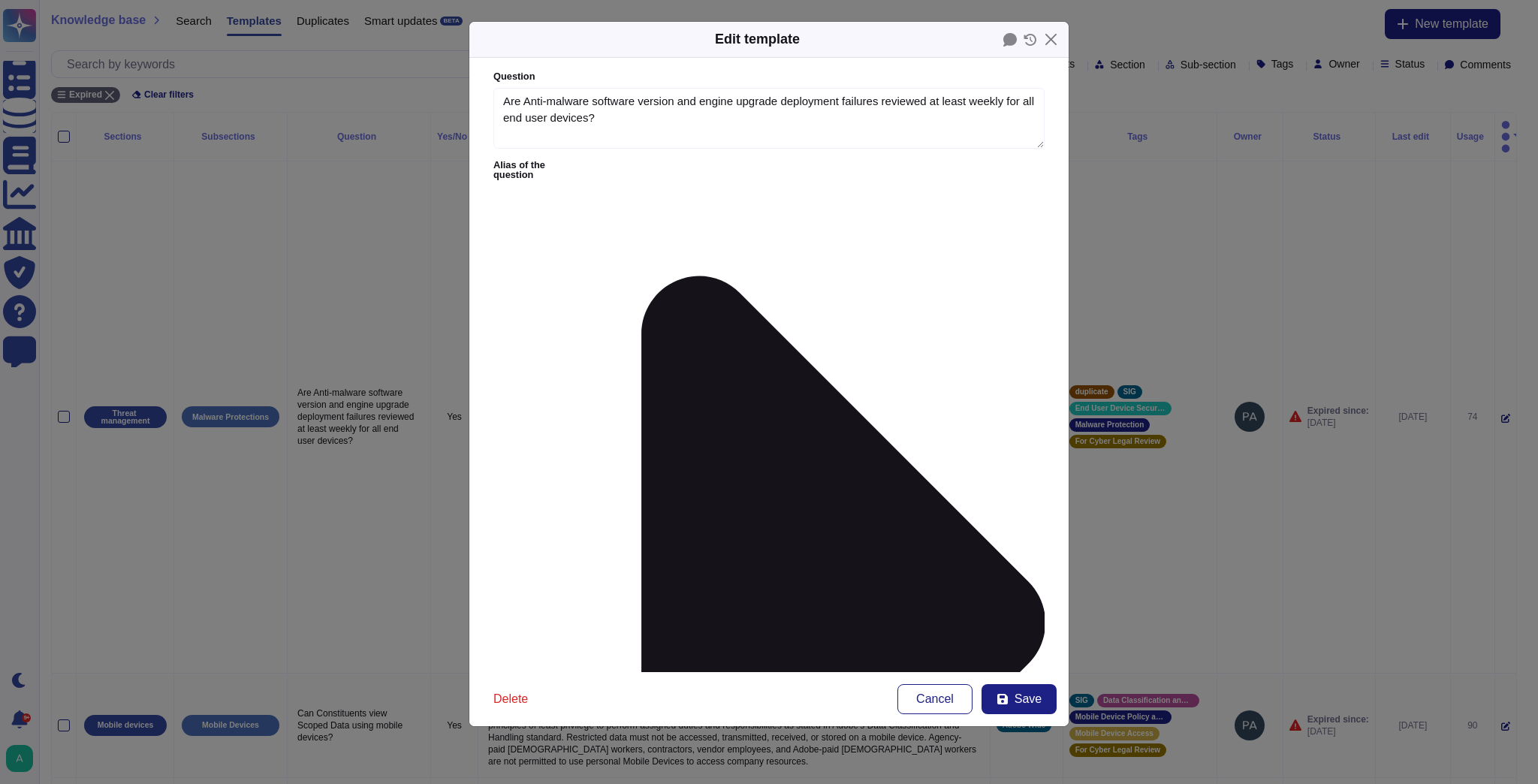
type textarea "Are Anti-malware software version and engine upgrade deployment failures review…"
click at [1024, 698] on span "Save" at bounding box center [1027, 699] width 27 height 12
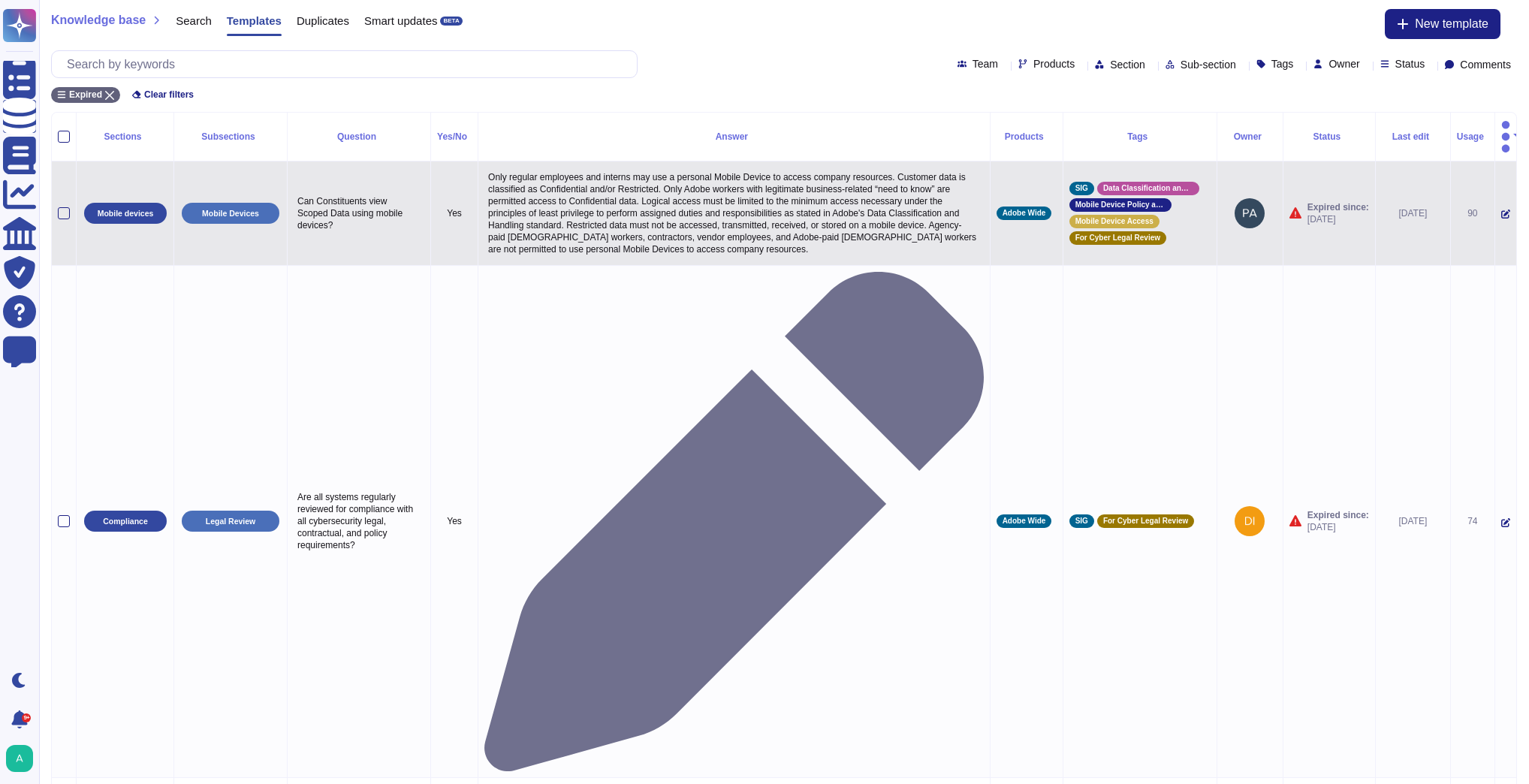
click at [1501, 209] on icon at bounding box center [1505, 213] width 9 height 9
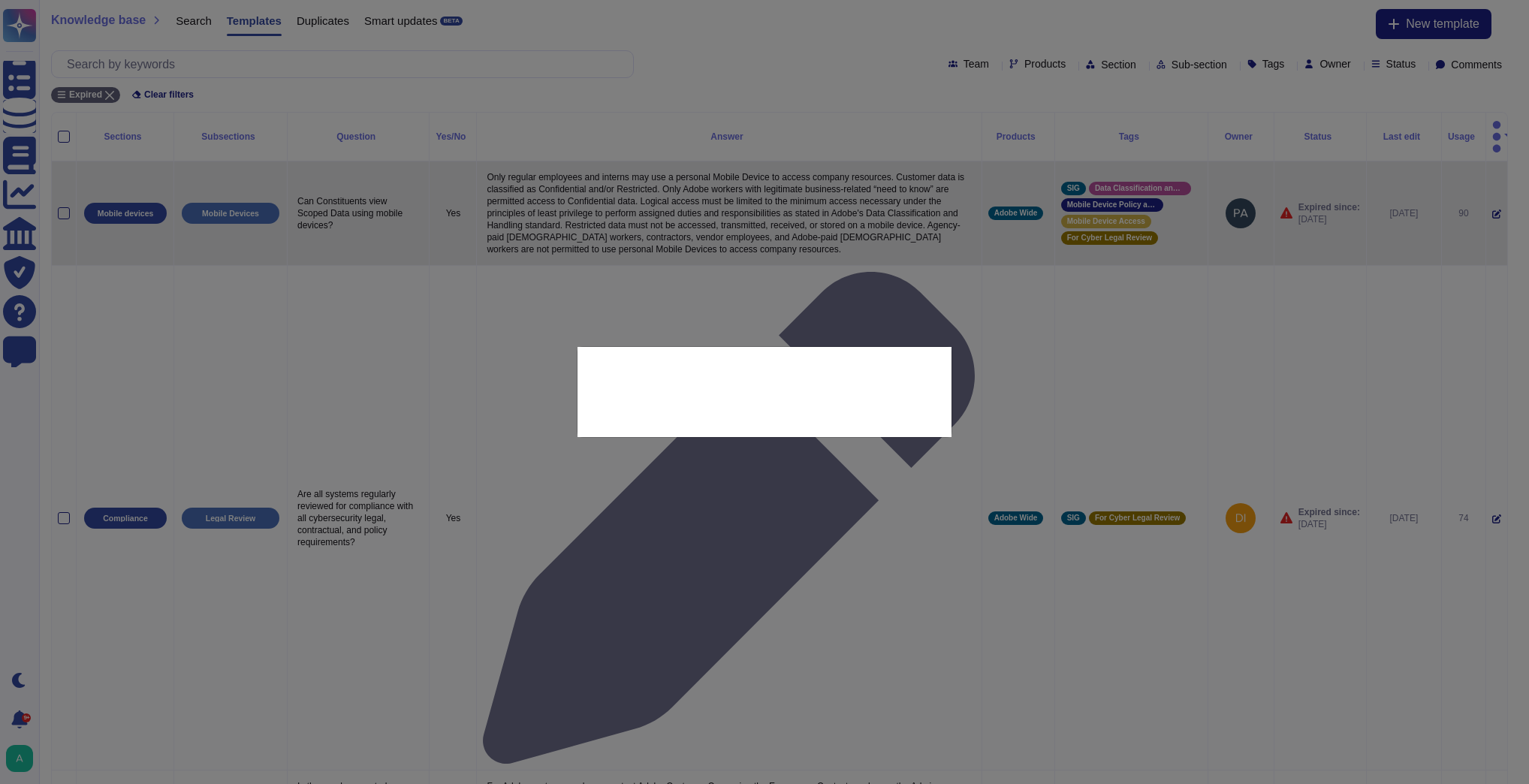
type textarea "Can Constituents view Scoped Data using mobile devices?"
type textarea "Only regular employees and interns may use a personal Mobile Device to access c…"
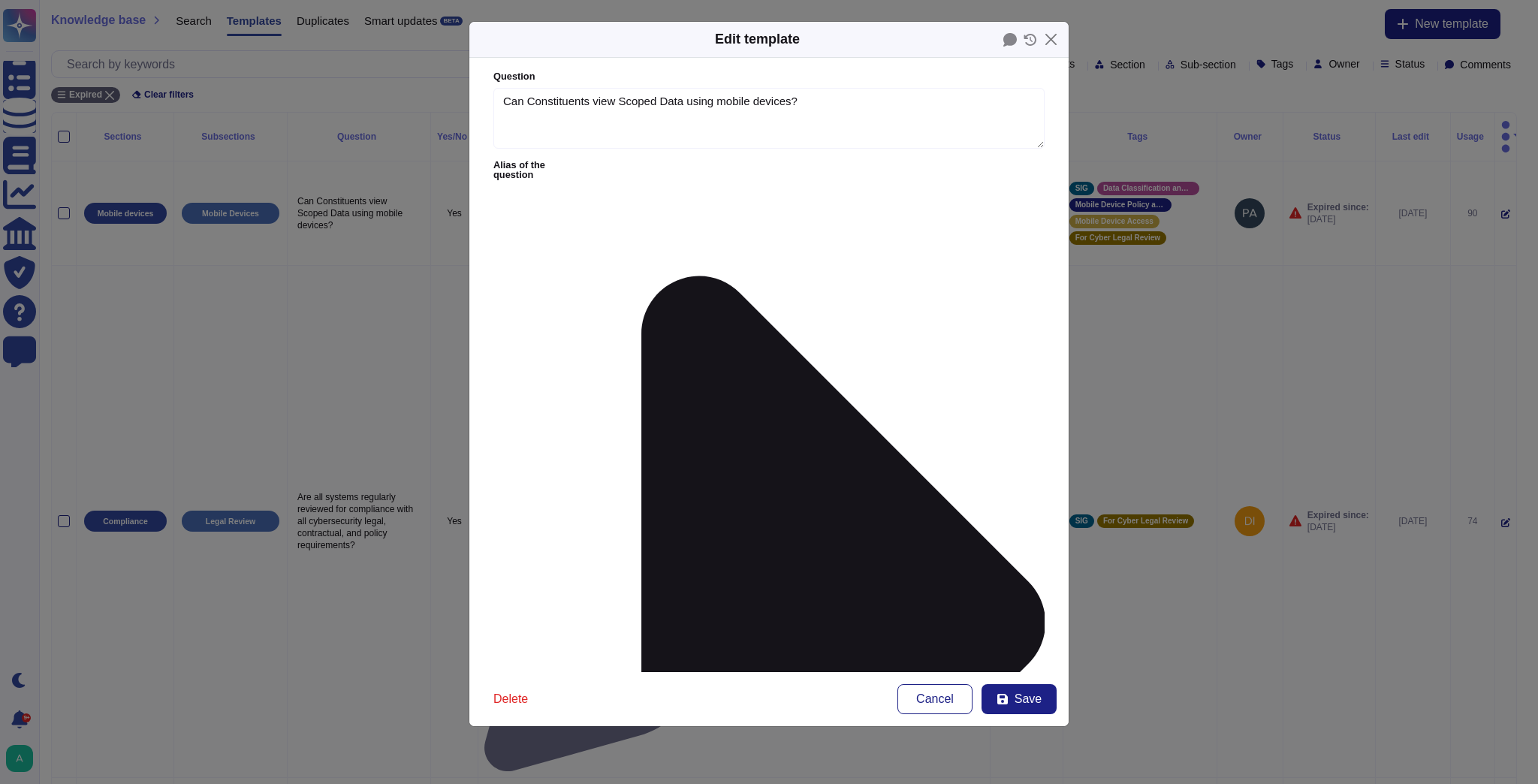
type textarea "Can Constituents view Scoped Data using mobile devices?"
type textarea "Only regular employees and interns may use a personal Mobile Device to access c…"
click at [1028, 706] on button "Save" at bounding box center [1019, 699] width 75 height 30
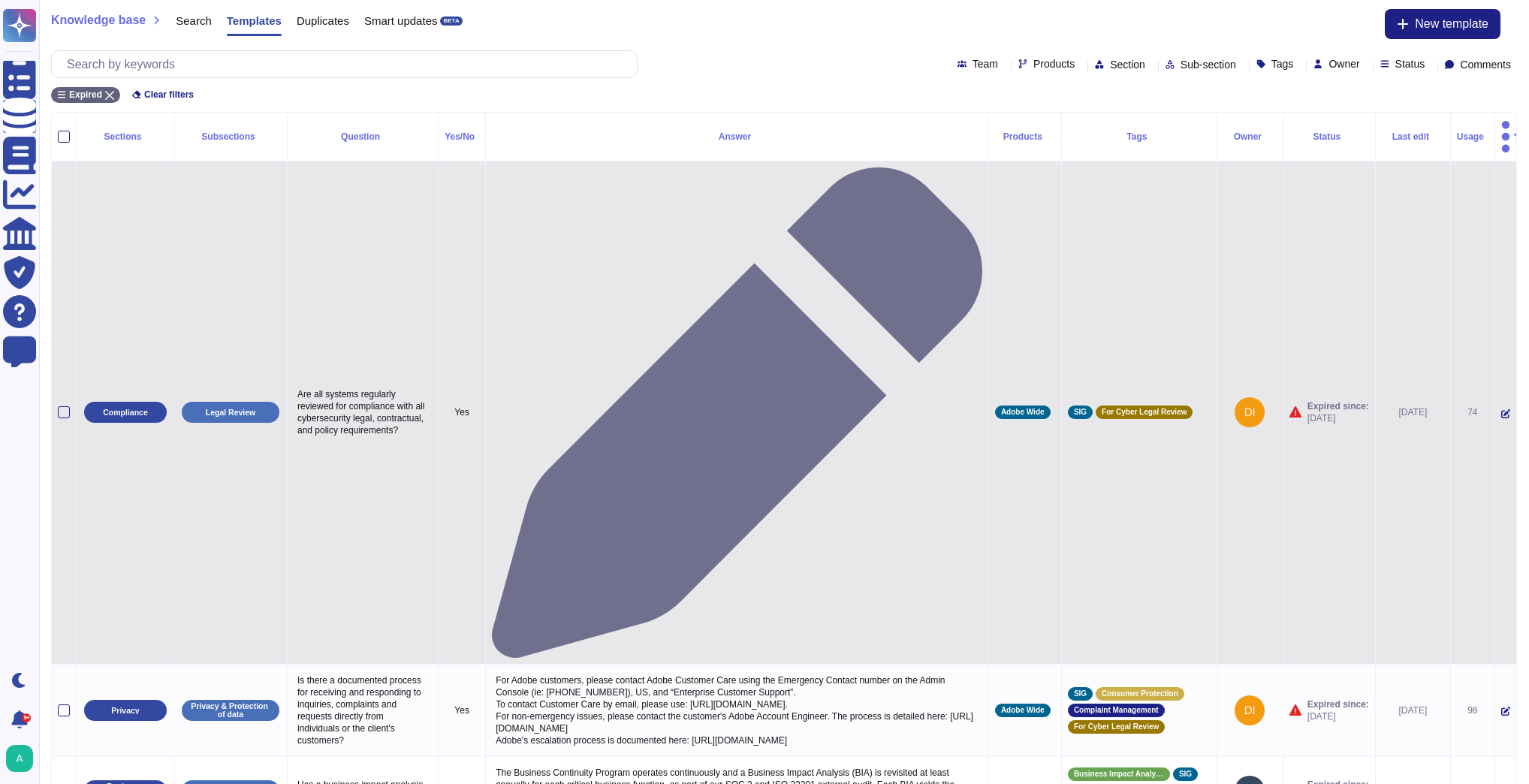
click at [1501, 409] on icon at bounding box center [1505, 413] width 9 height 9
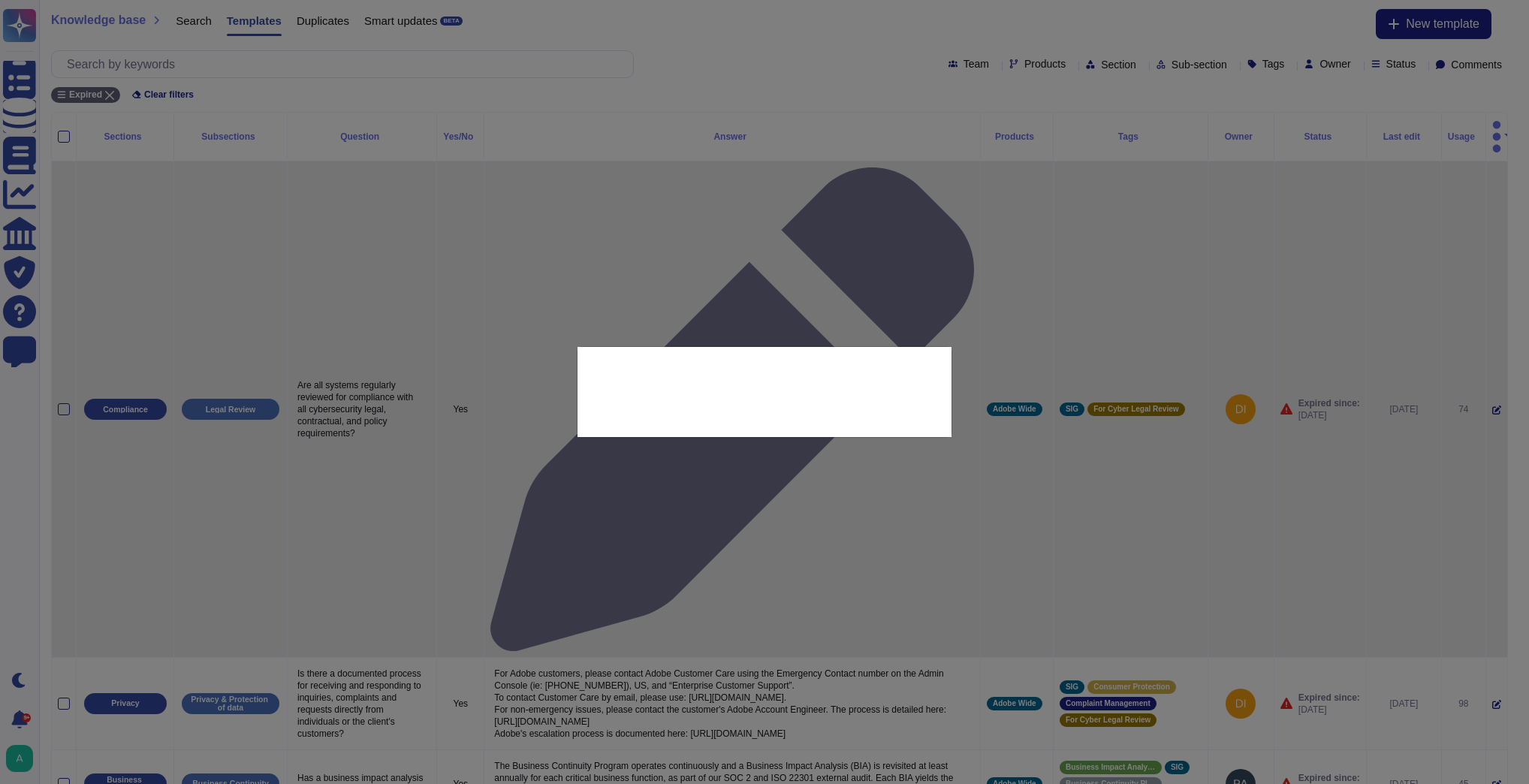
type textarea "Are all systems regularly reviewed for compliance with all cybersecurity legal,…"
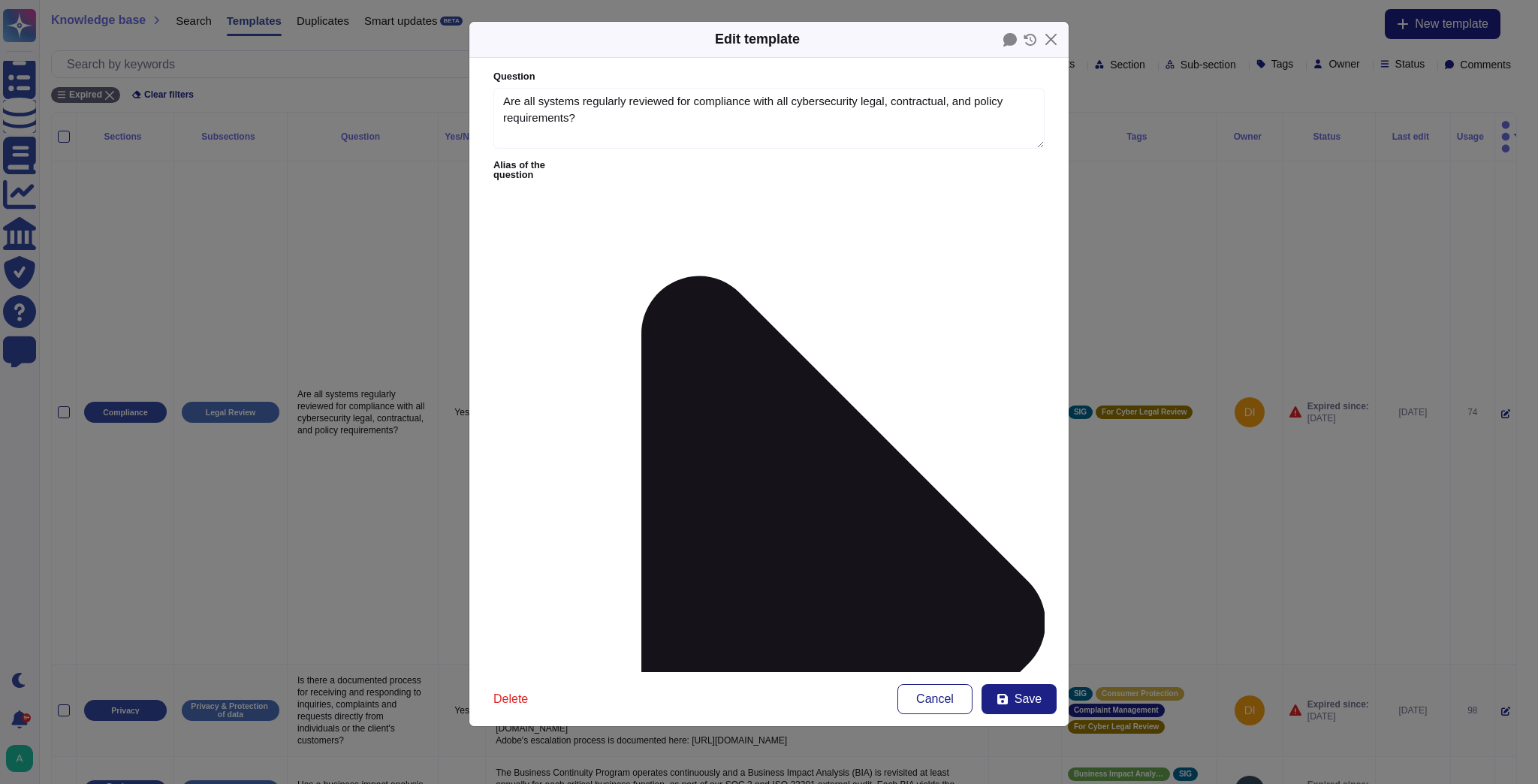
type textarea "Are all systems regularly reviewed for compliance with all cybersecurity legal,…"
click at [1027, 693] on span "Save" at bounding box center [1027, 699] width 27 height 12
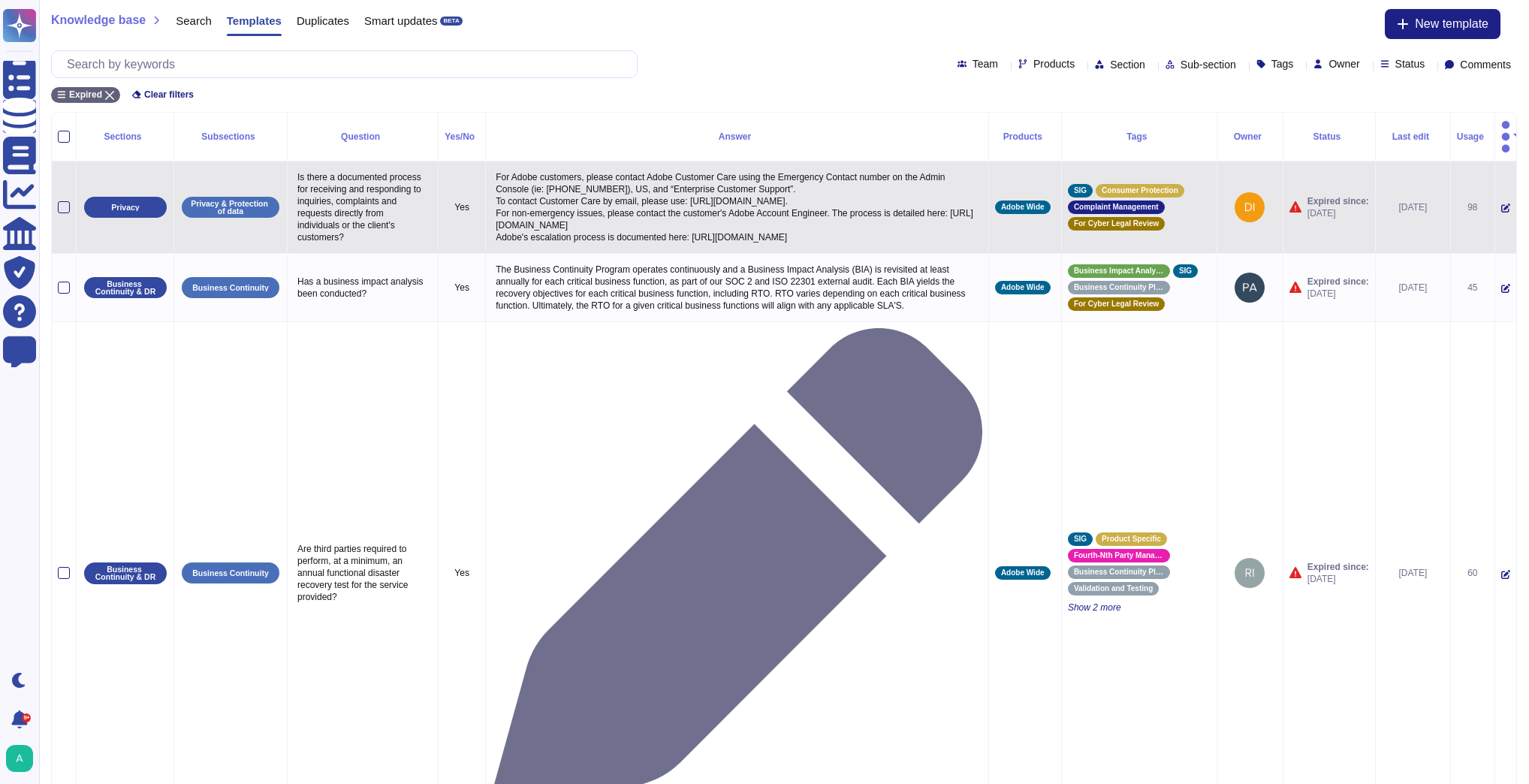
click at [1501, 203] on icon at bounding box center [1505, 207] width 9 height 9
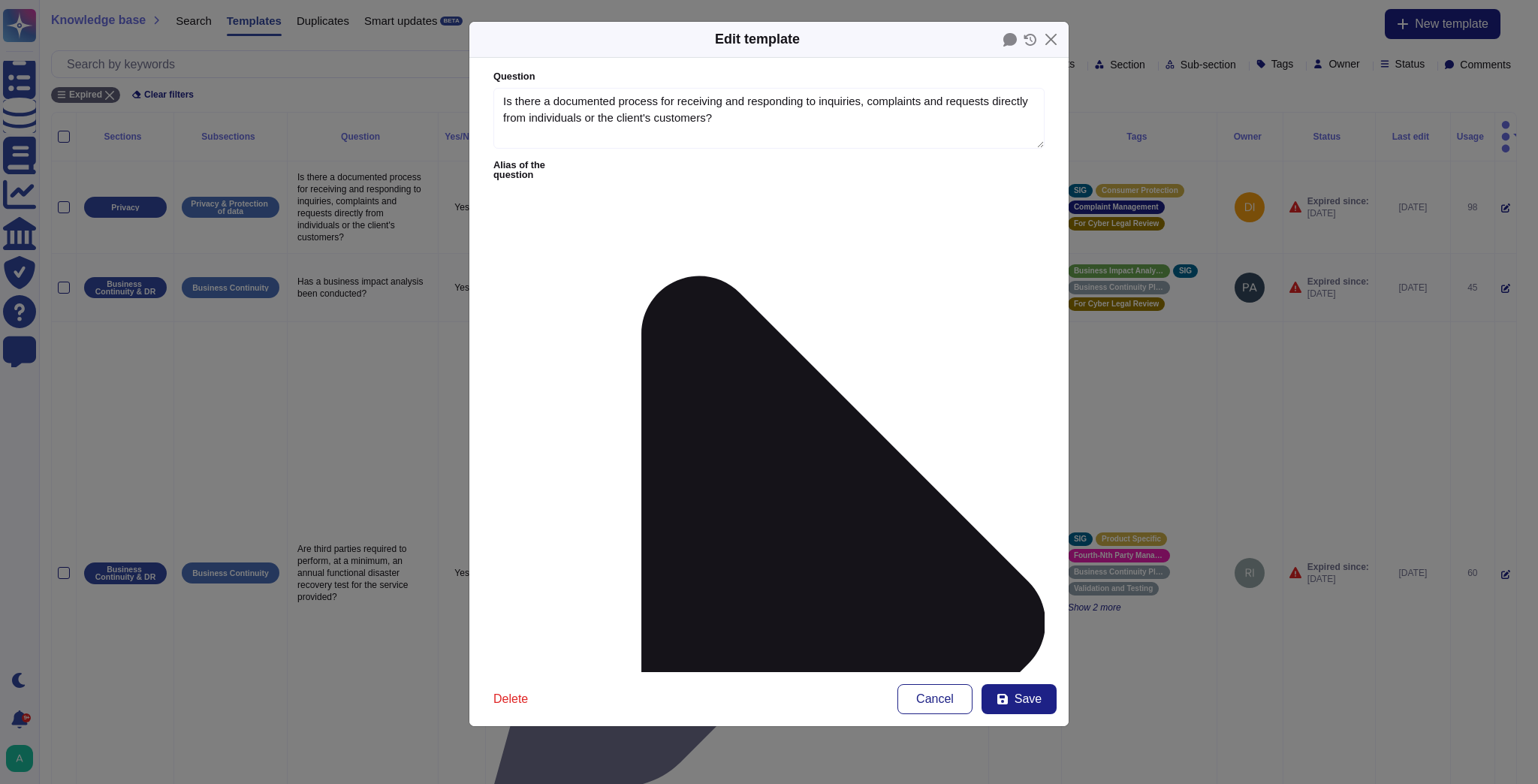
type textarea "Is there a documented process for receiving and responding to inquiries, compla…"
type textarea "For Adobe customers, please contact Adobe Customer Care using the Emergency Con…"
click at [1033, 701] on span "Save" at bounding box center [1027, 699] width 27 height 12
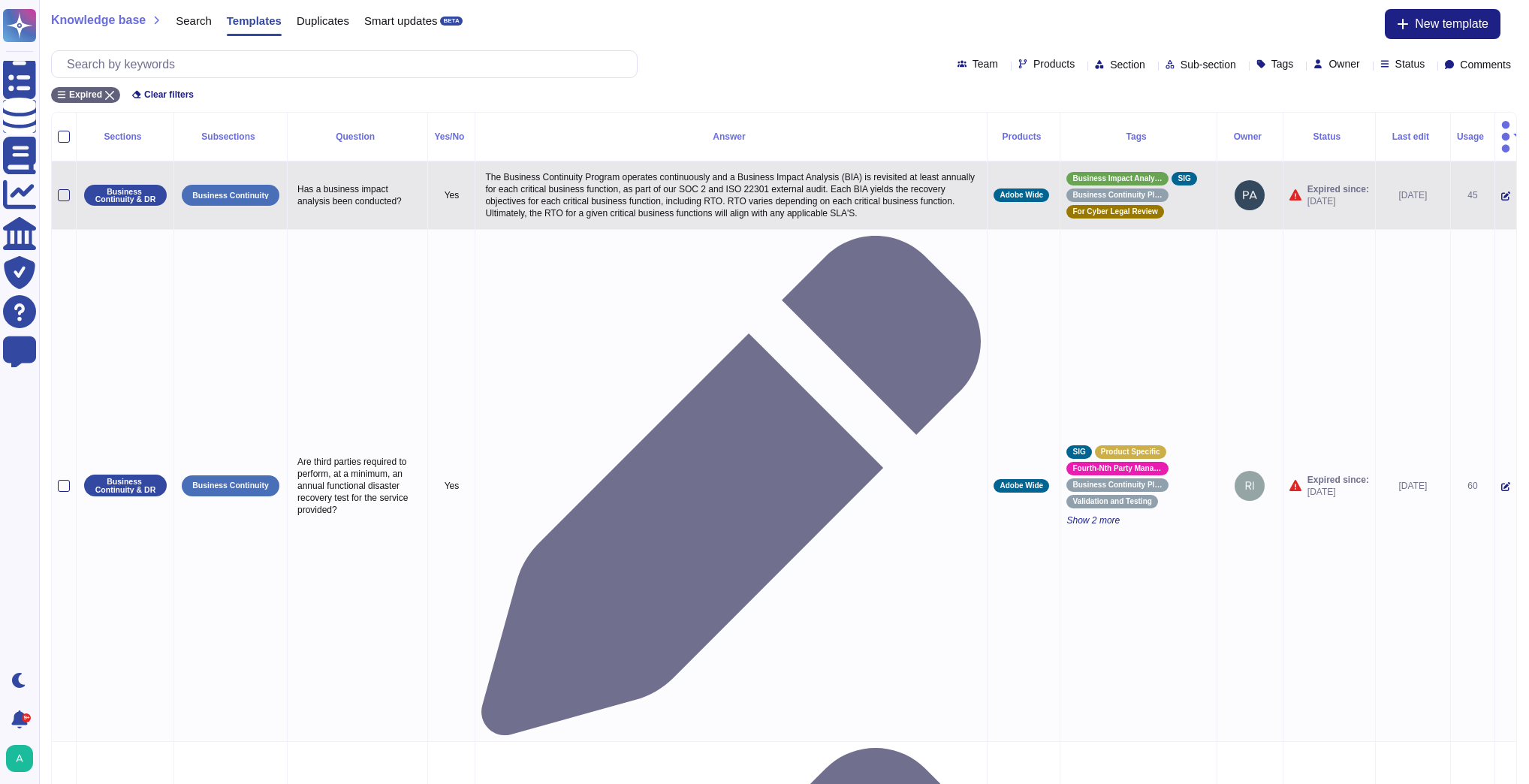
click at [1501, 193] on icon at bounding box center [1505, 196] width 9 height 9
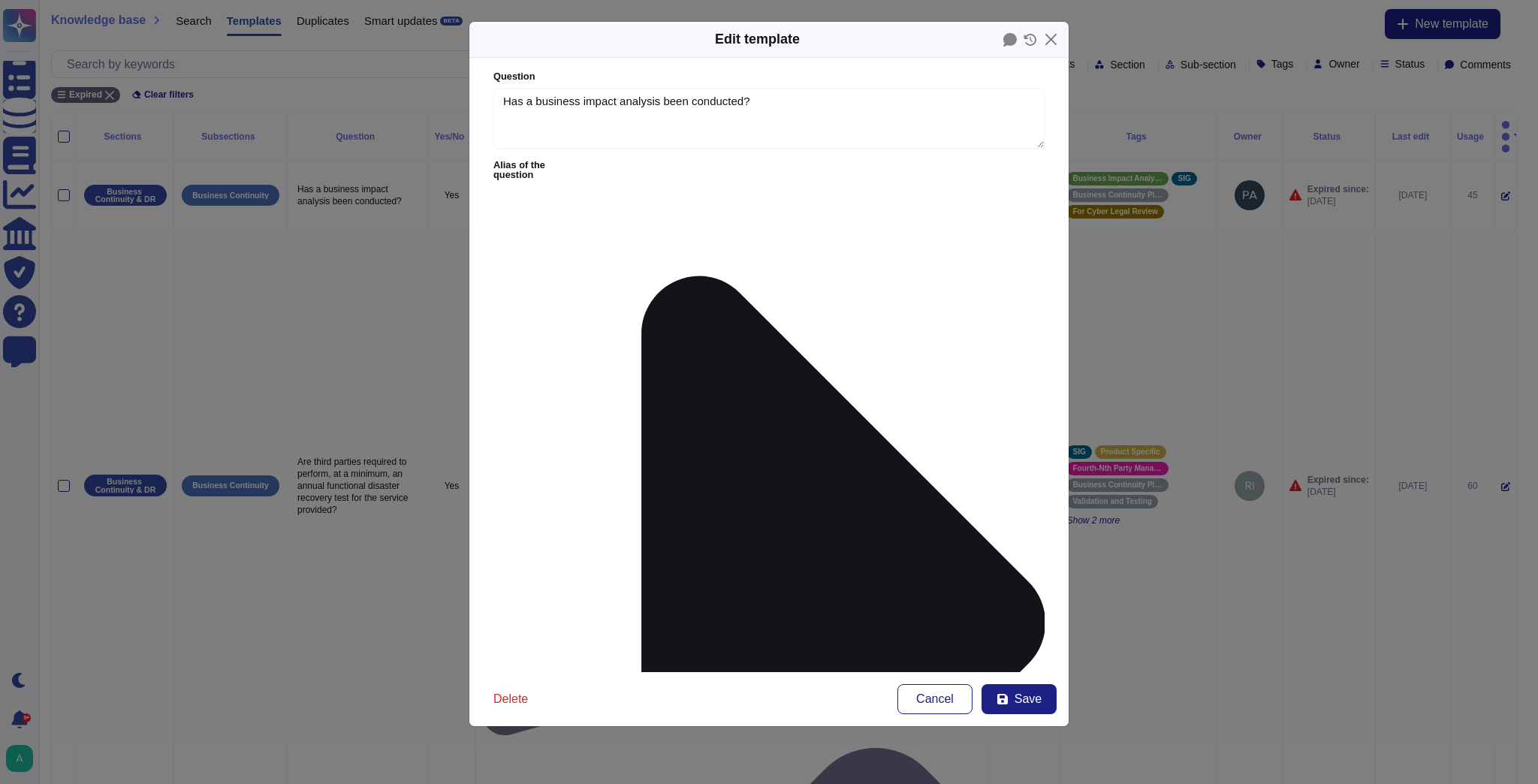
type textarea "Has a business impact analysis been conducted?"
type textarea "The Business Continuity Program operates continuously and a Business Impact Ana…"
click at [1030, 700] on span "Save" at bounding box center [1027, 699] width 27 height 12
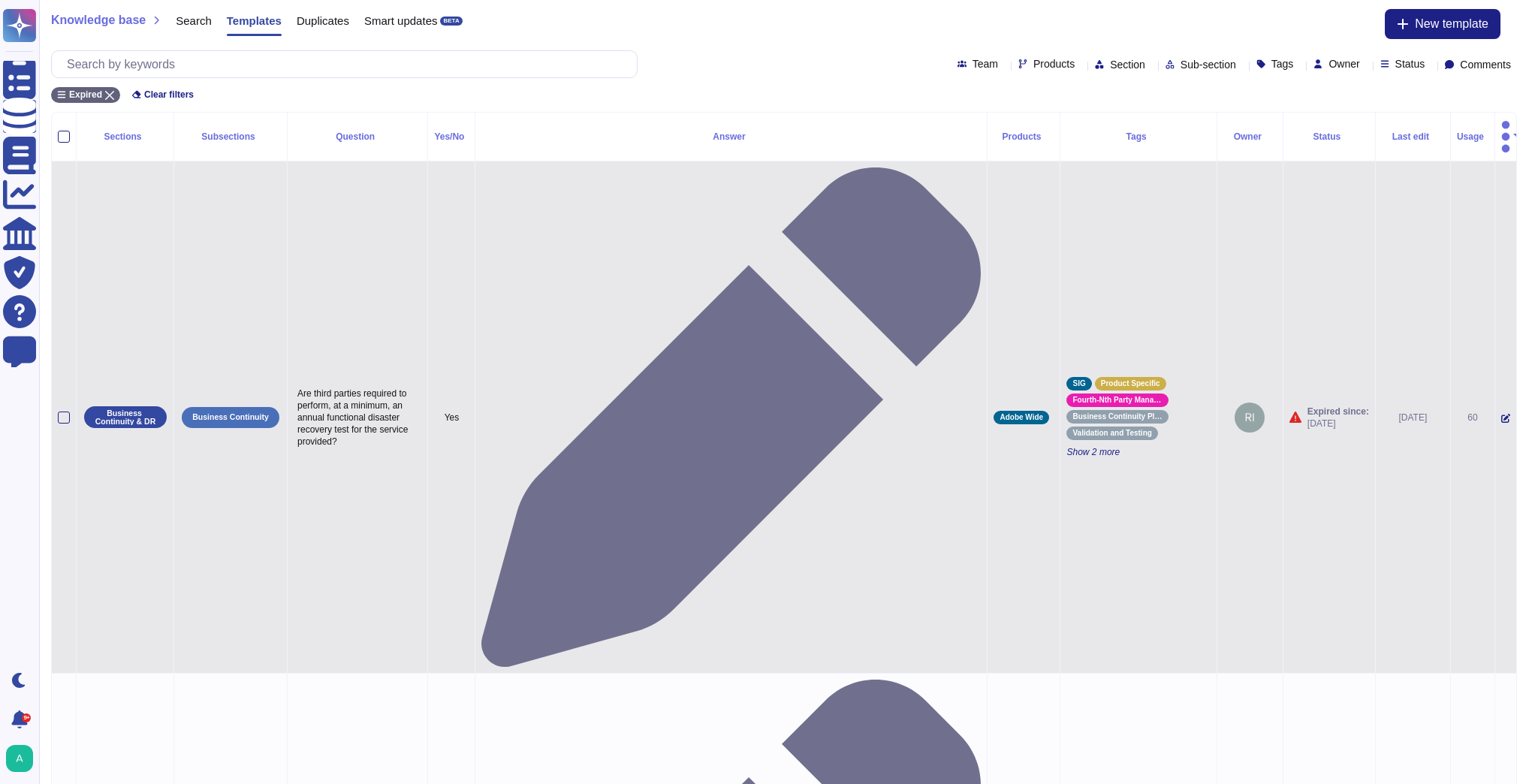
click at [1501, 414] on icon at bounding box center [1505, 418] width 9 height 9
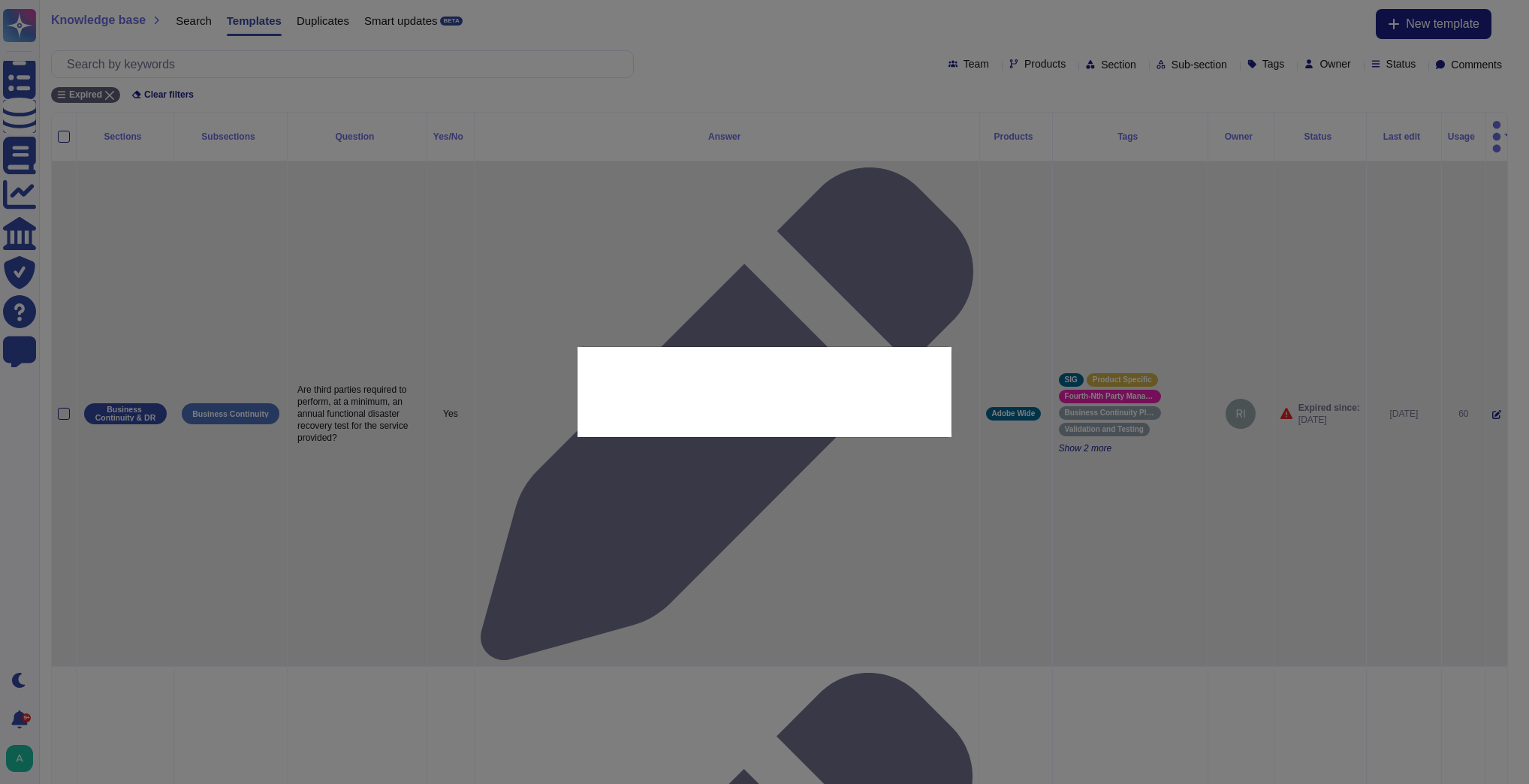
type textarea "Are third parties required to perform, at a minimum, an annual functional disas…"
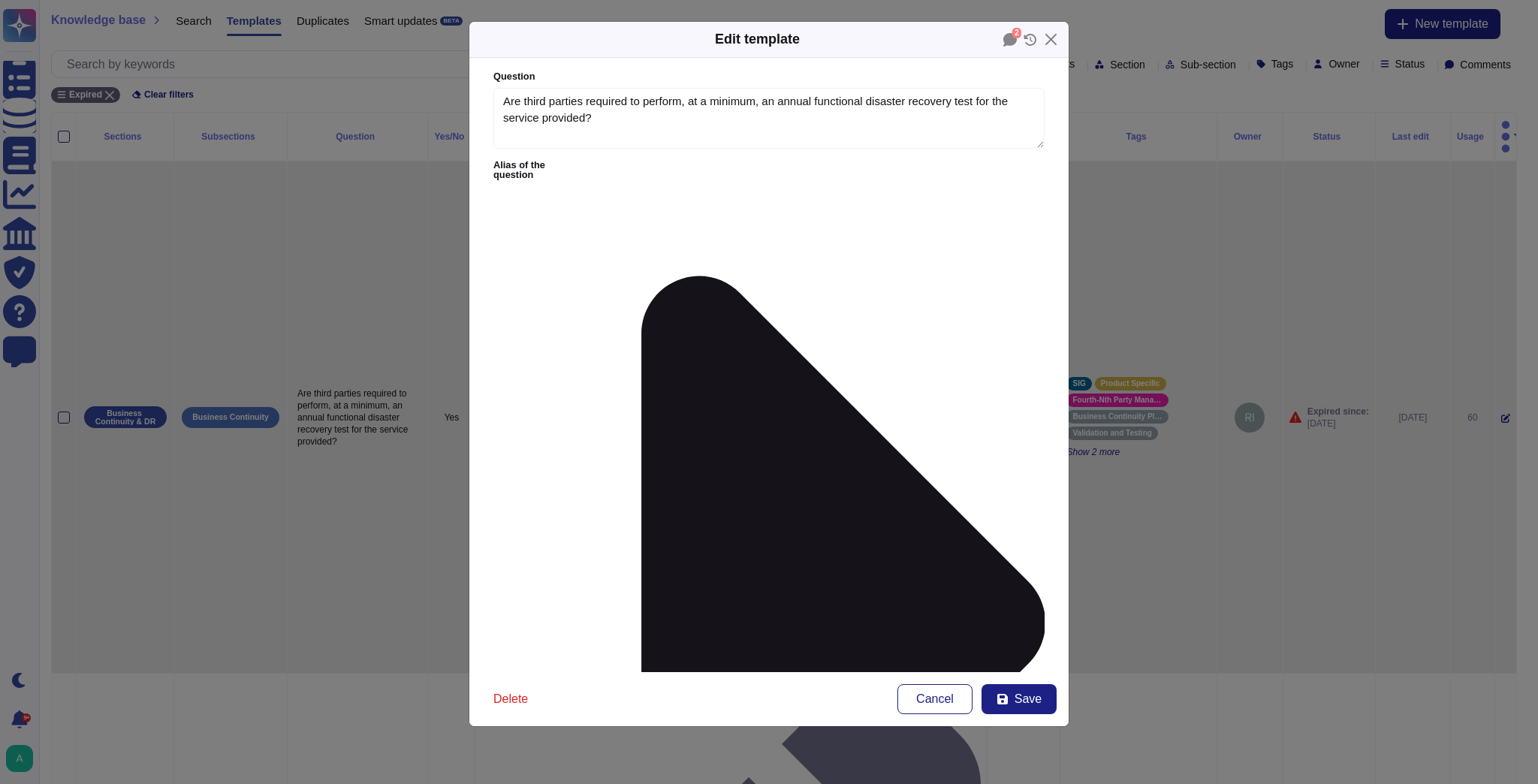
type textarea "Are third parties required to perform, at a minimum, an annual functional disas…"
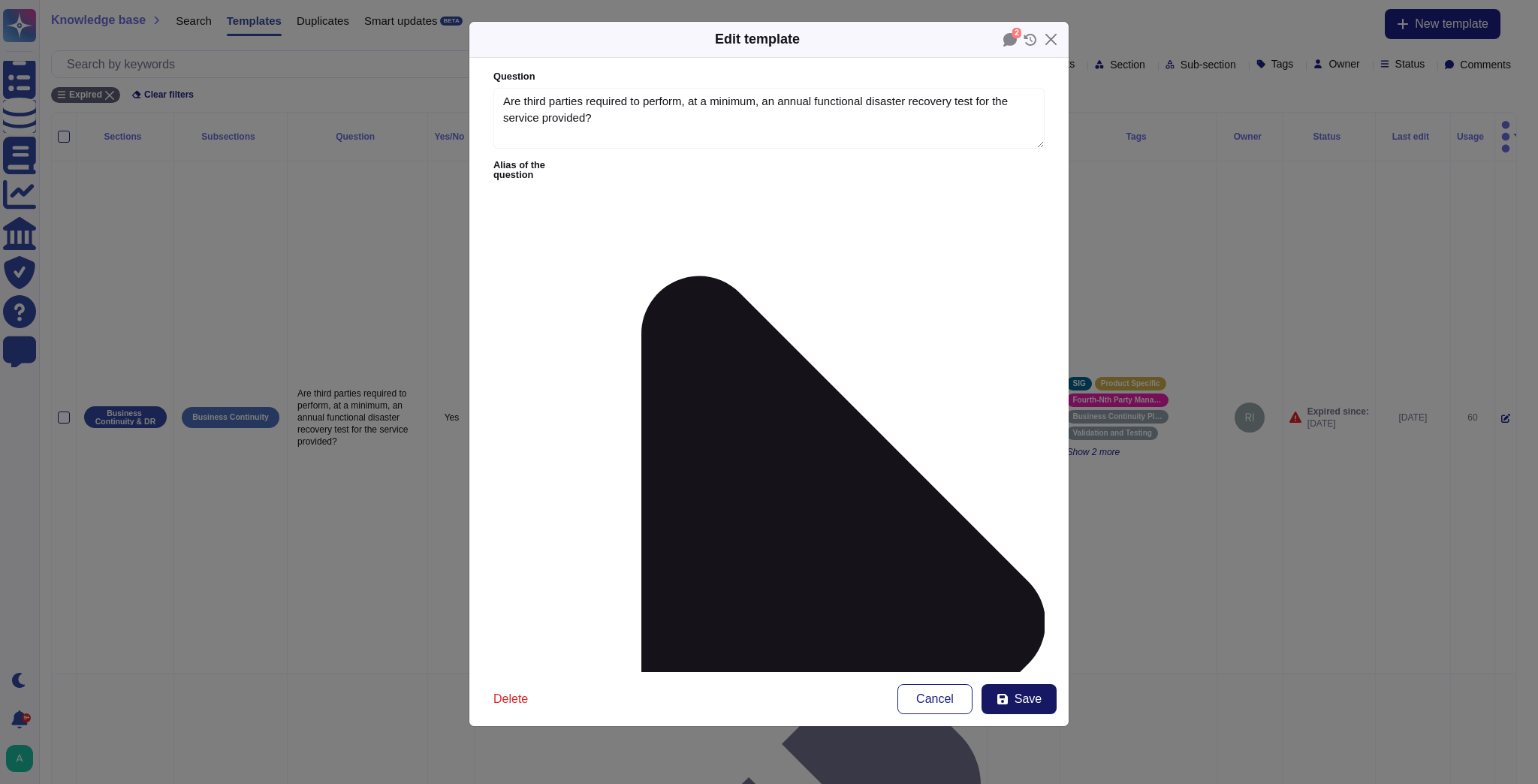
click at [1017, 701] on span "Save" at bounding box center [1027, 699] width 27 height 12
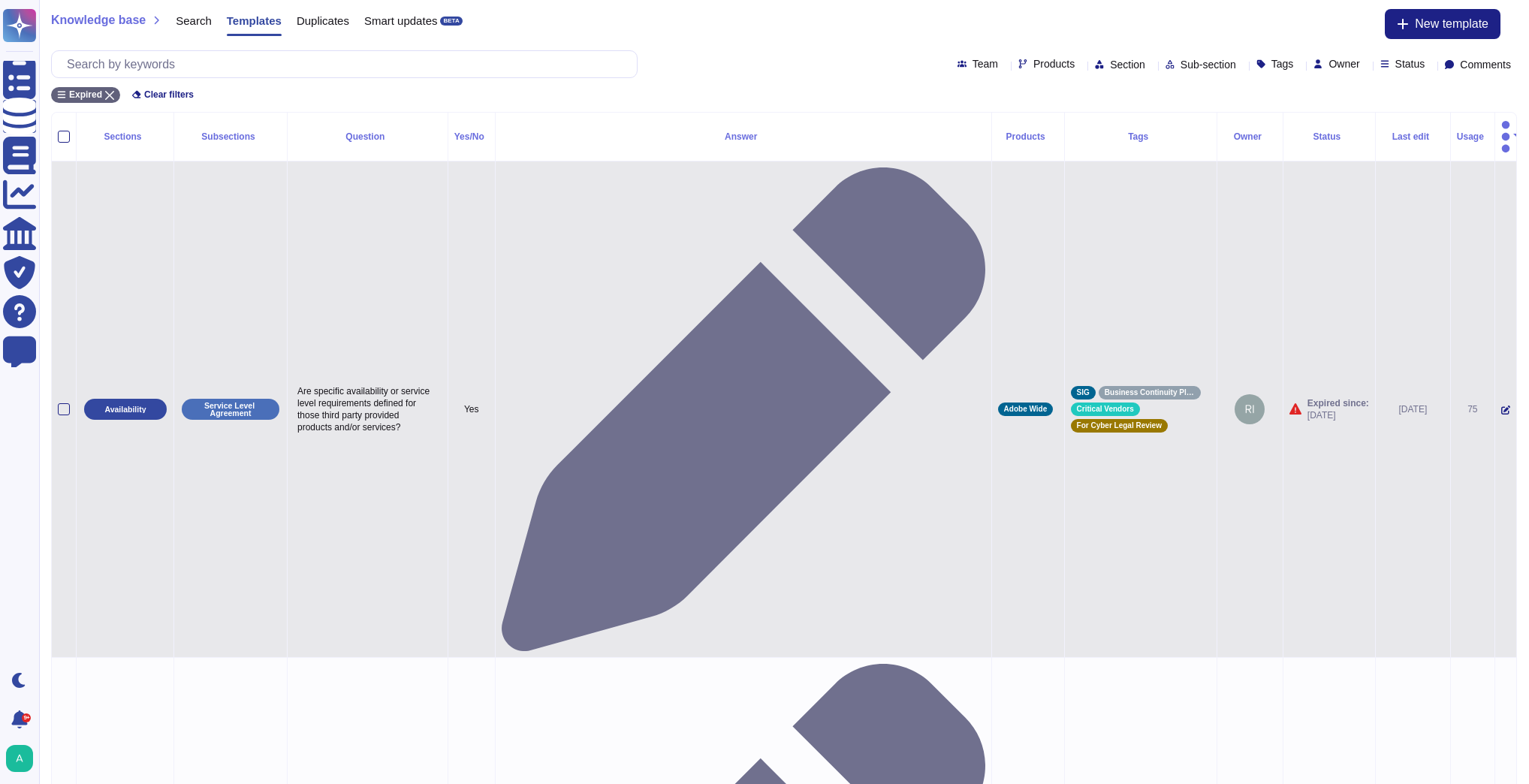
click at [1501, 406] on icon at bounding box center [1505, 410] width 9 height 9
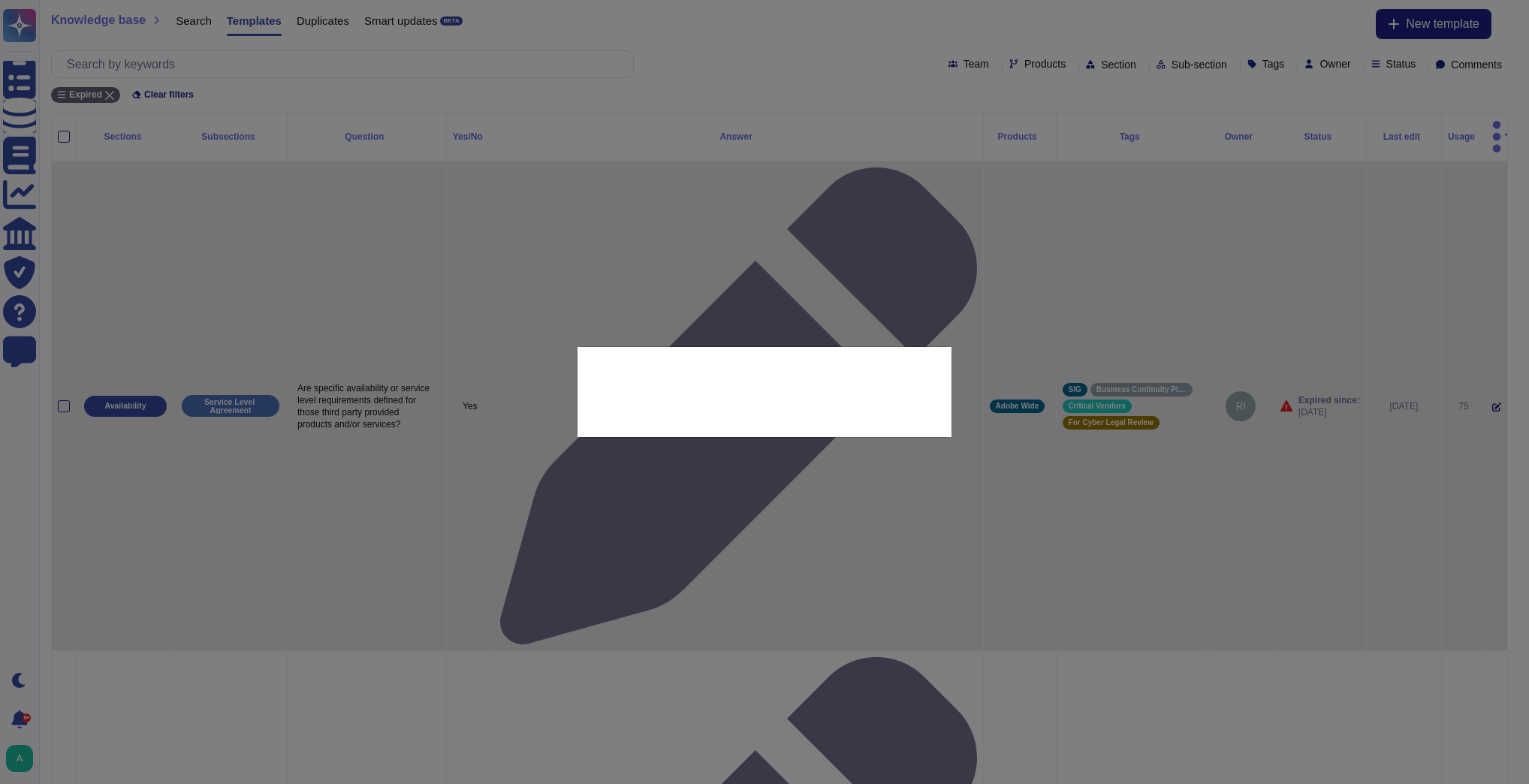
type textarea "Are specific availability or service level requirements defined for those third…"
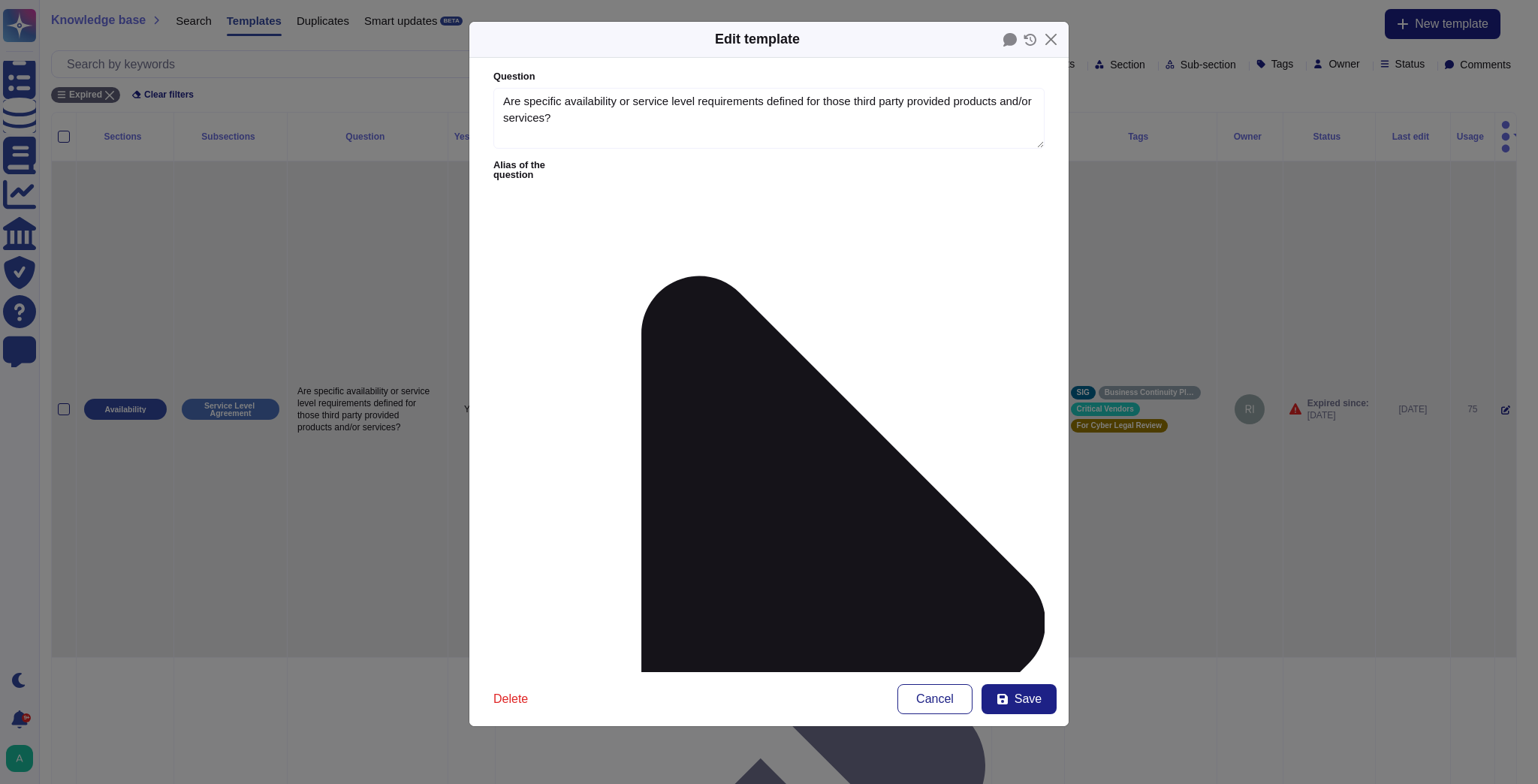
type textarea "Are specific availability or service level requirements defined for those third…"
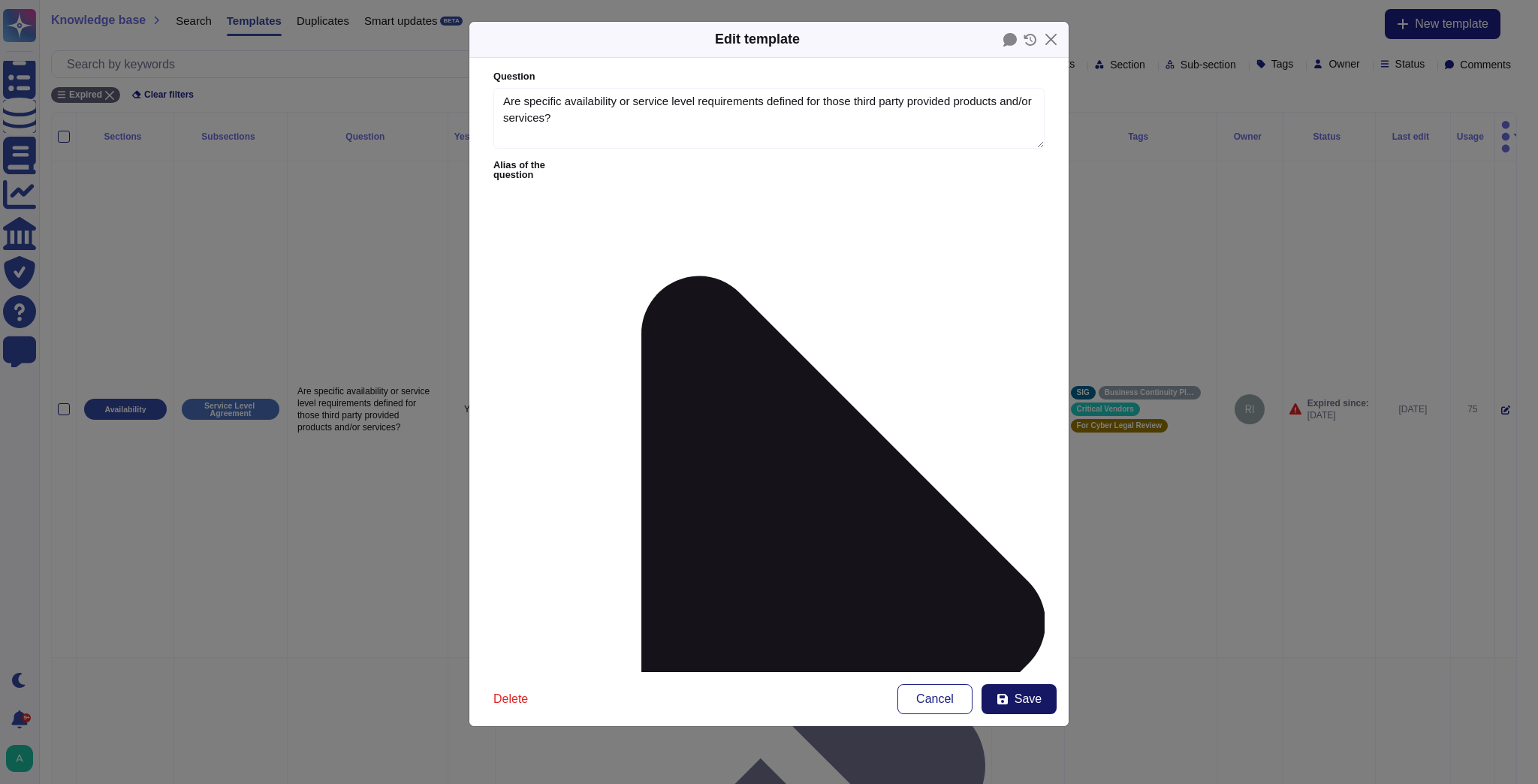
click at [1029, 707] on button "Save" at bounding box center [1019, 699] width 75 height 30
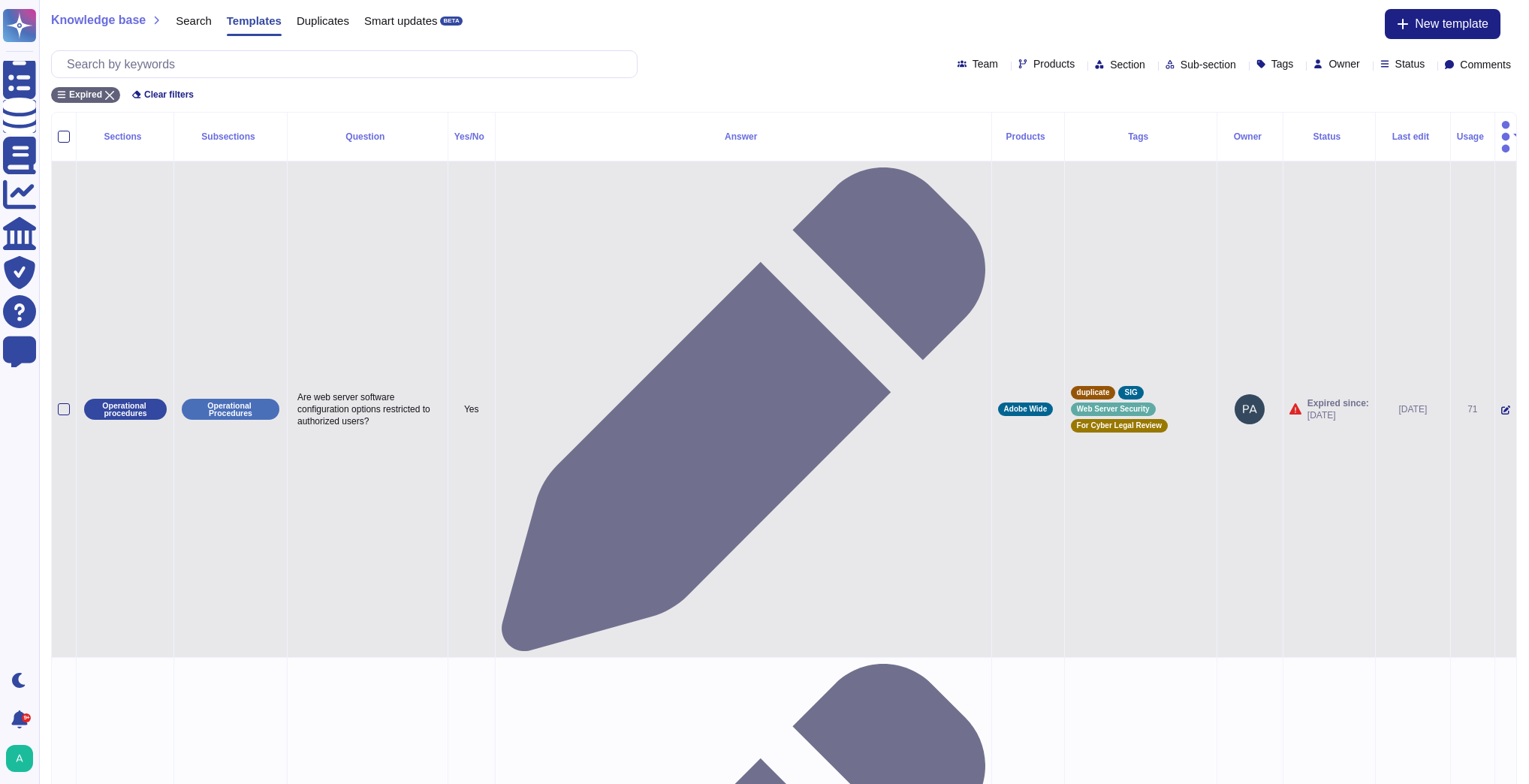
click at [1501, 406] on icon at bounding box center [1505, 410] width 9 height 9
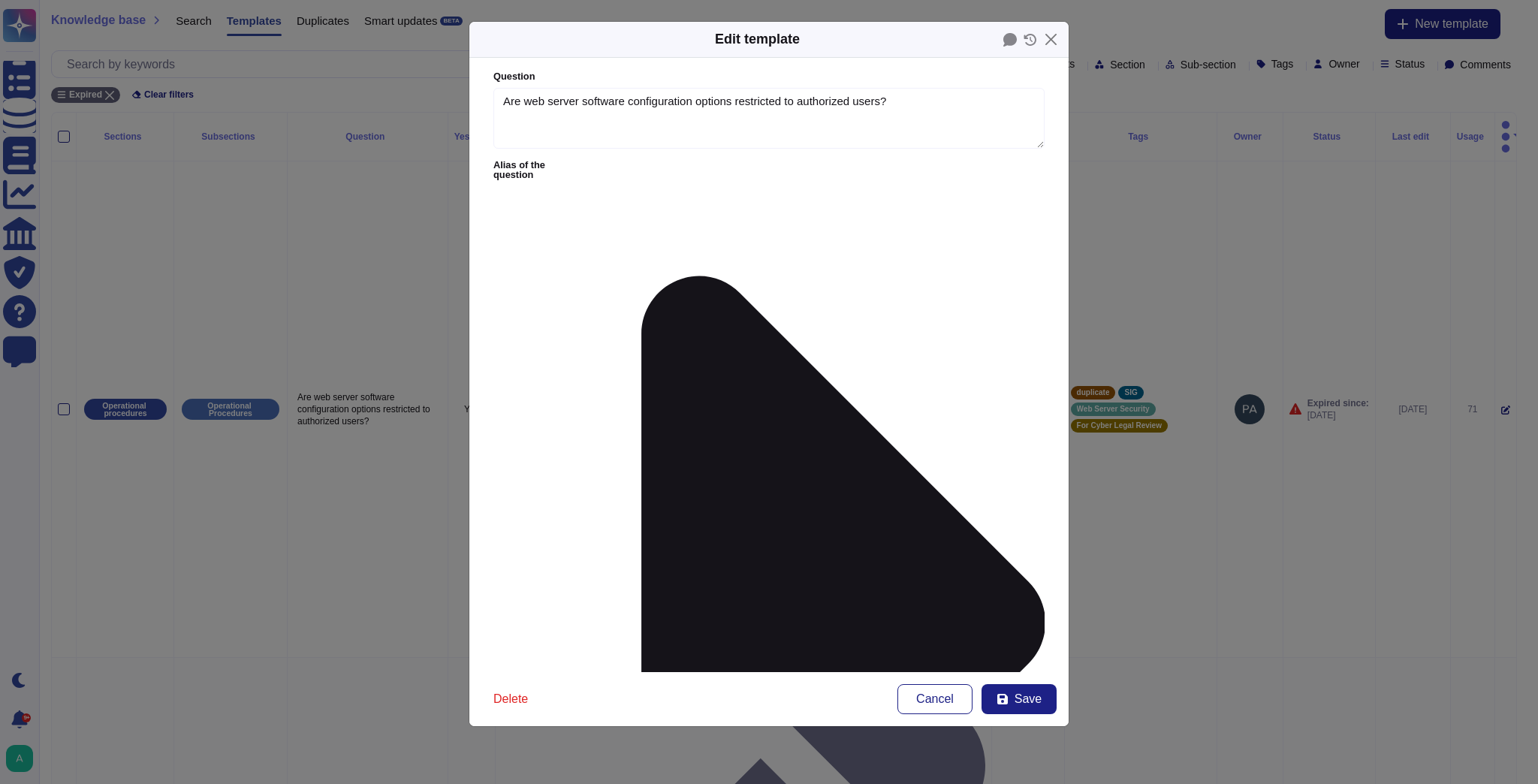
type textarea "Are web server software configuration options restricted to authorized users?"
click at [1008, 697] on icon at bounding box center [1003, 698] width 11 height 11
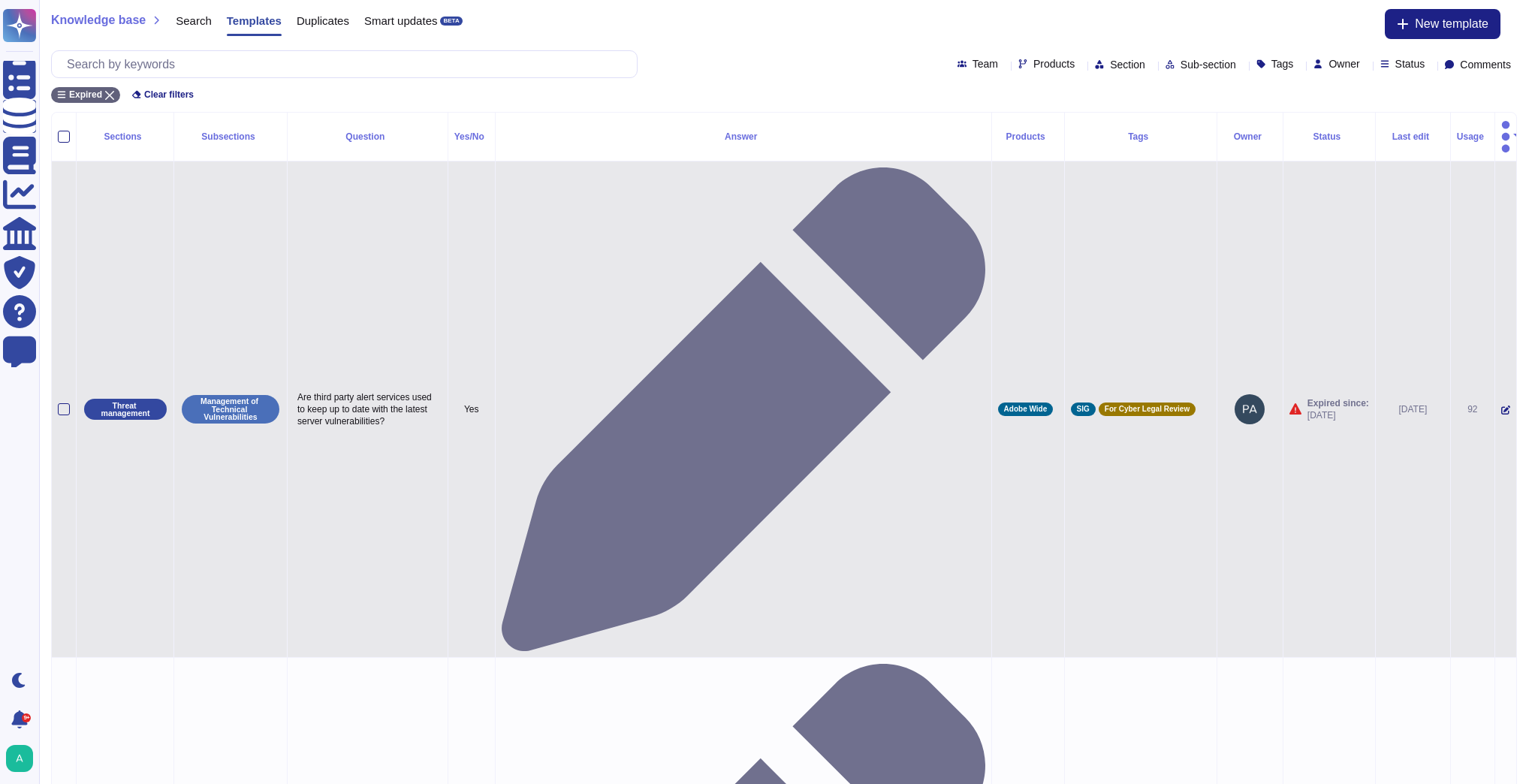
click at [1501, 406] on icon at bounding box center [1505, 410] width 9 height 9
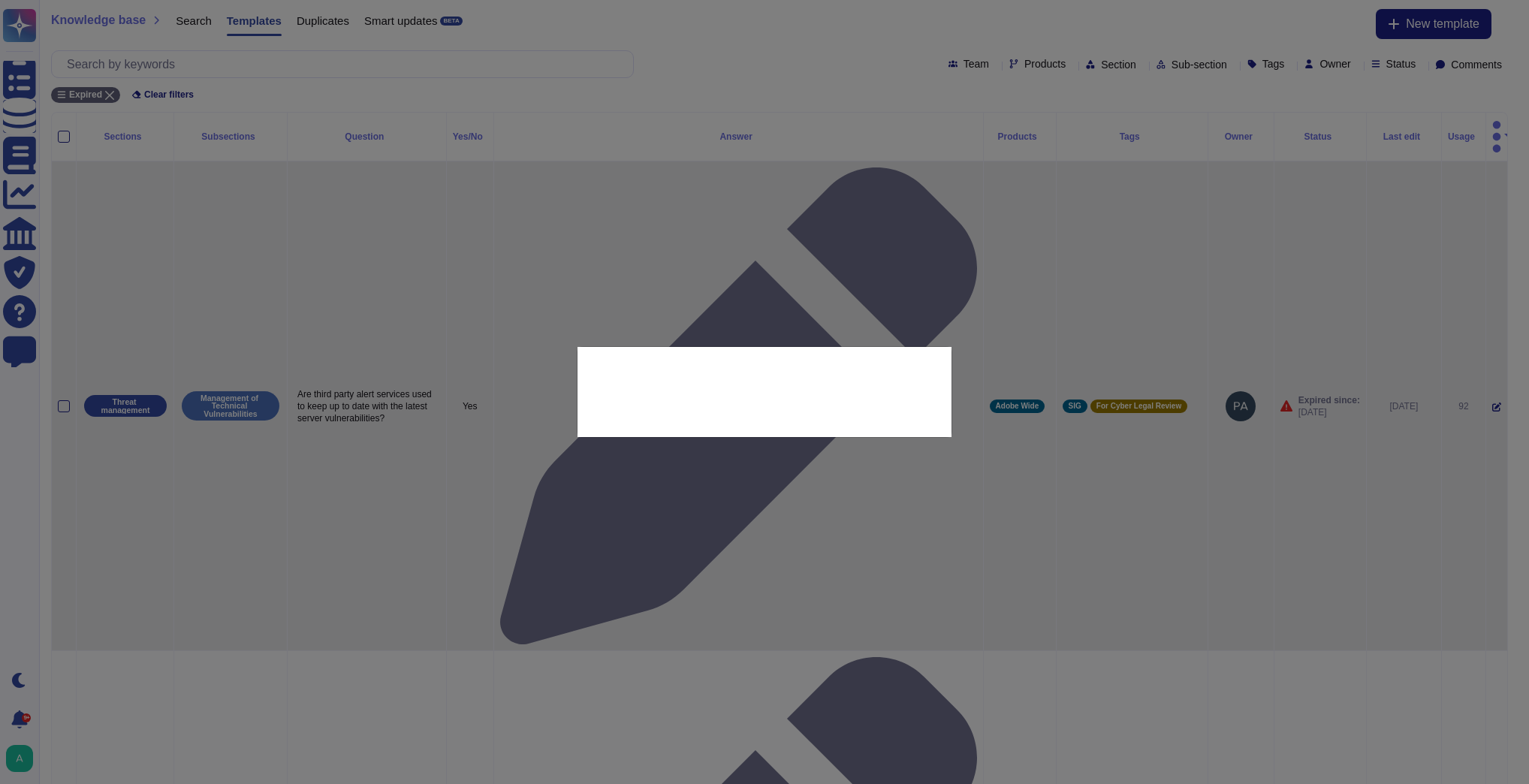
type textarea "Are third party alert services used to keep up to date with the latest server v…"
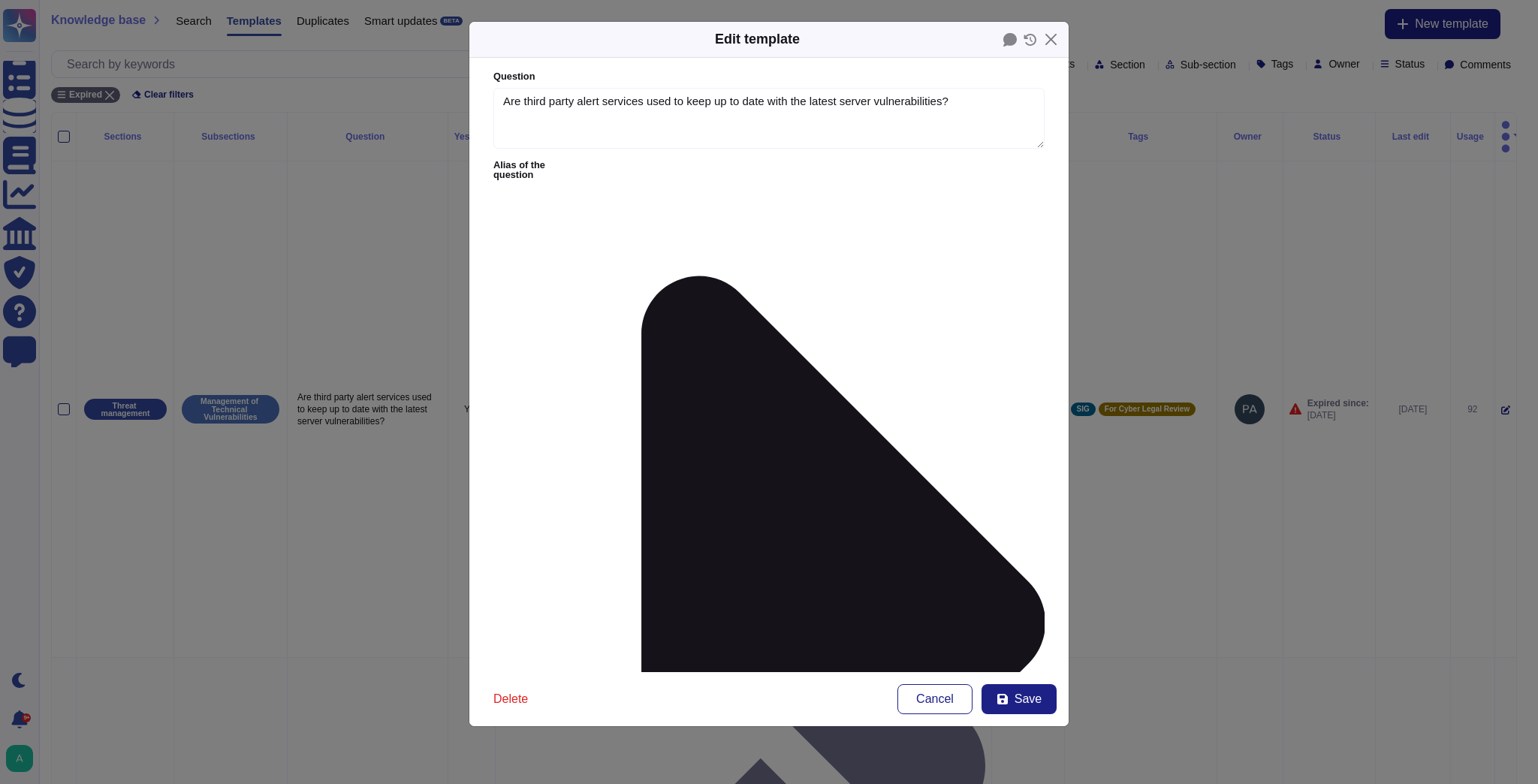
type textarea "Are third party alert services used to keep up to date with the latest server v…"
click at [1022, 701] on span "Save" at bounding box center [1027, 699] width 27 height 12
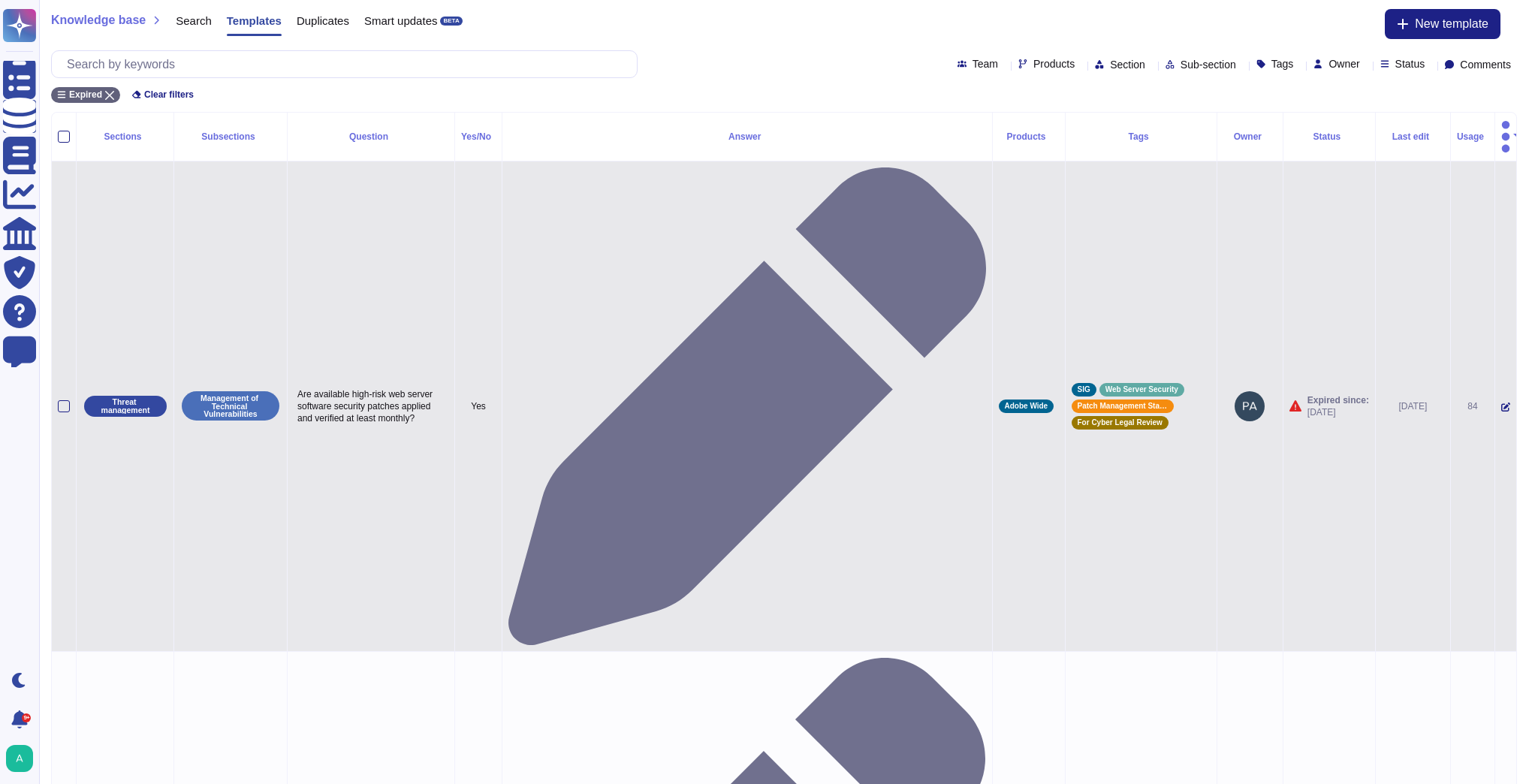
click at [1501, 403] on icon at bounding box center [1505, 407] width 9 height 9
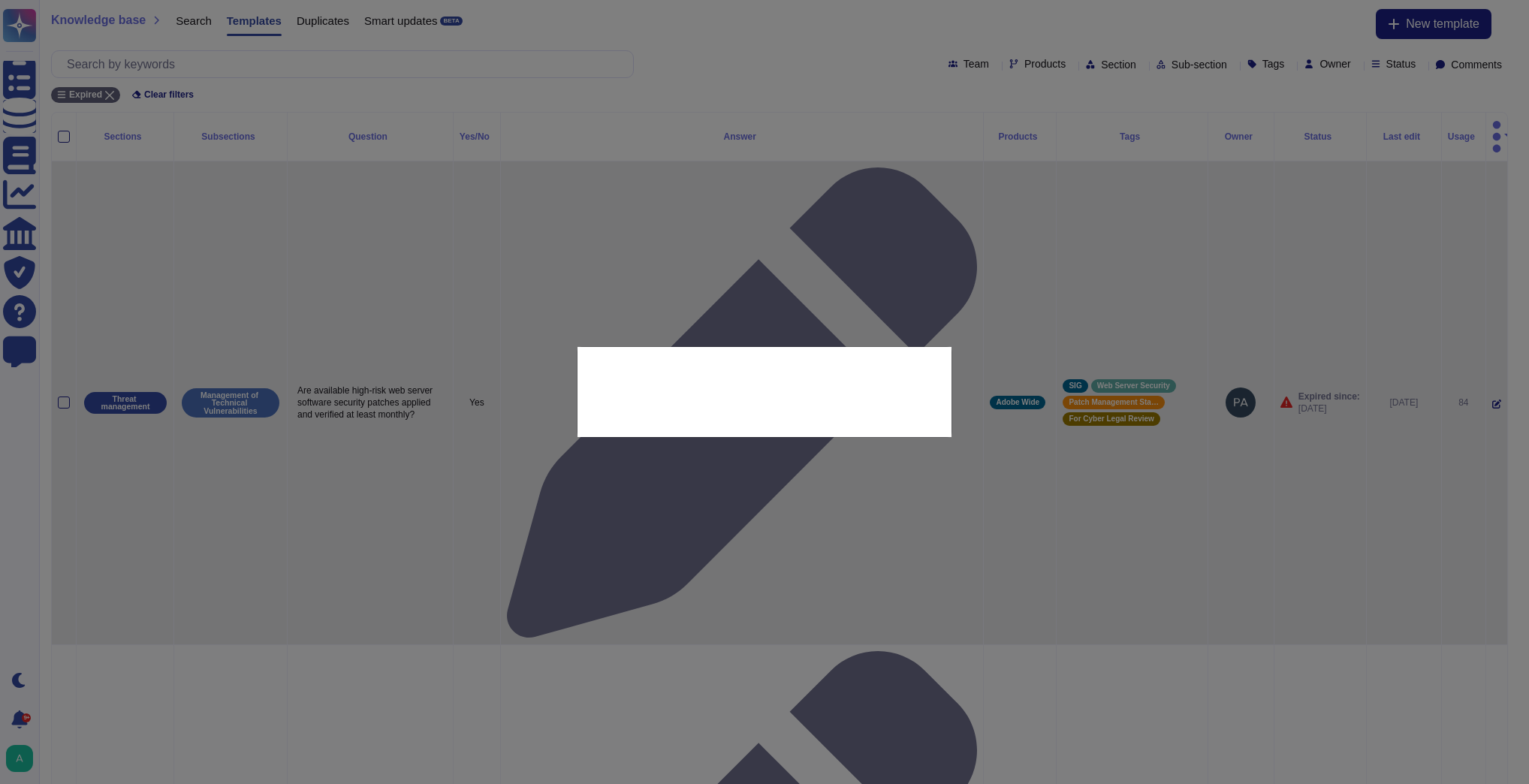
type textarea "Are available high-risk web server software security patches applied and verifi…"
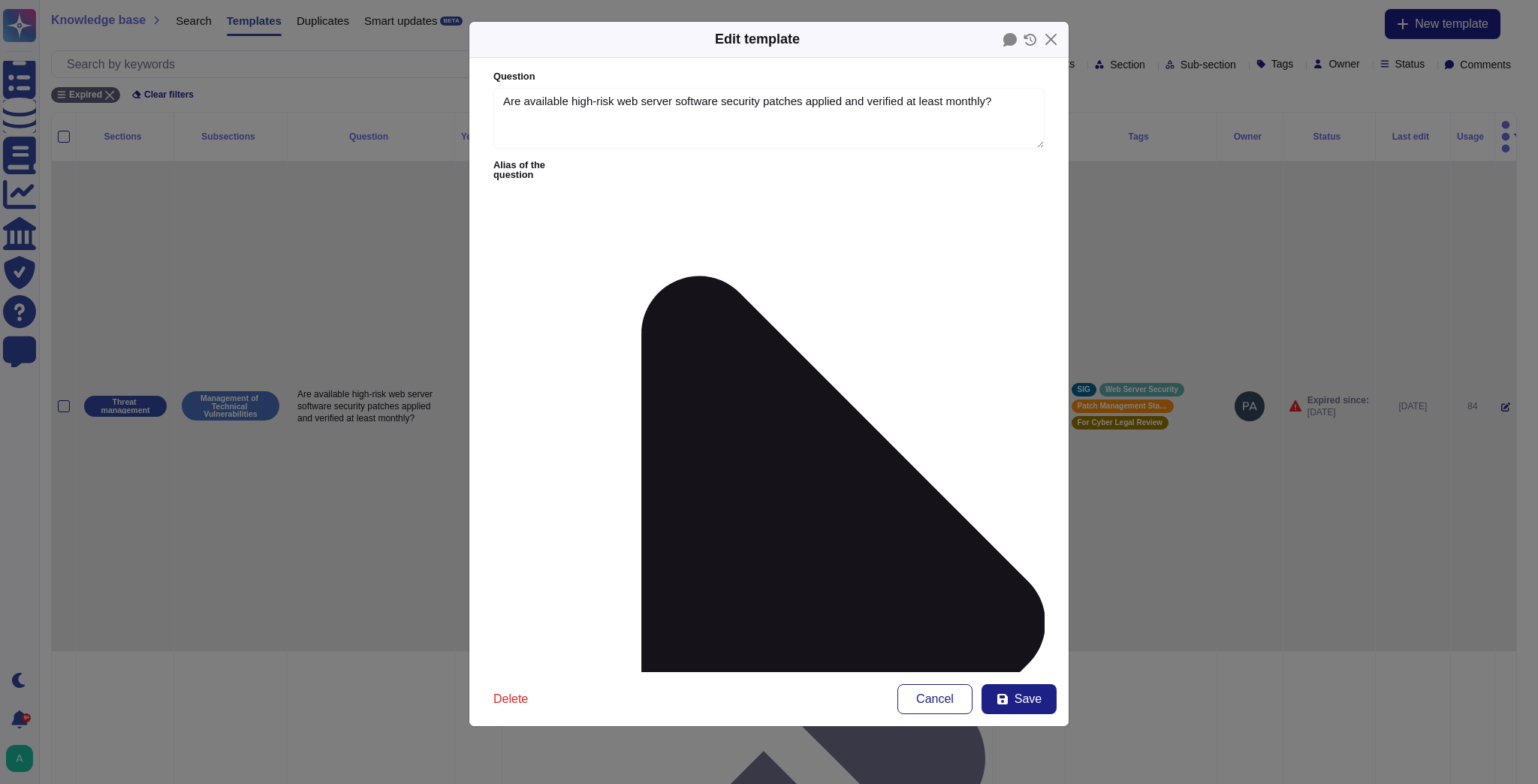
type textarea "Are available high-risk web server software security patches applied and verifi…"
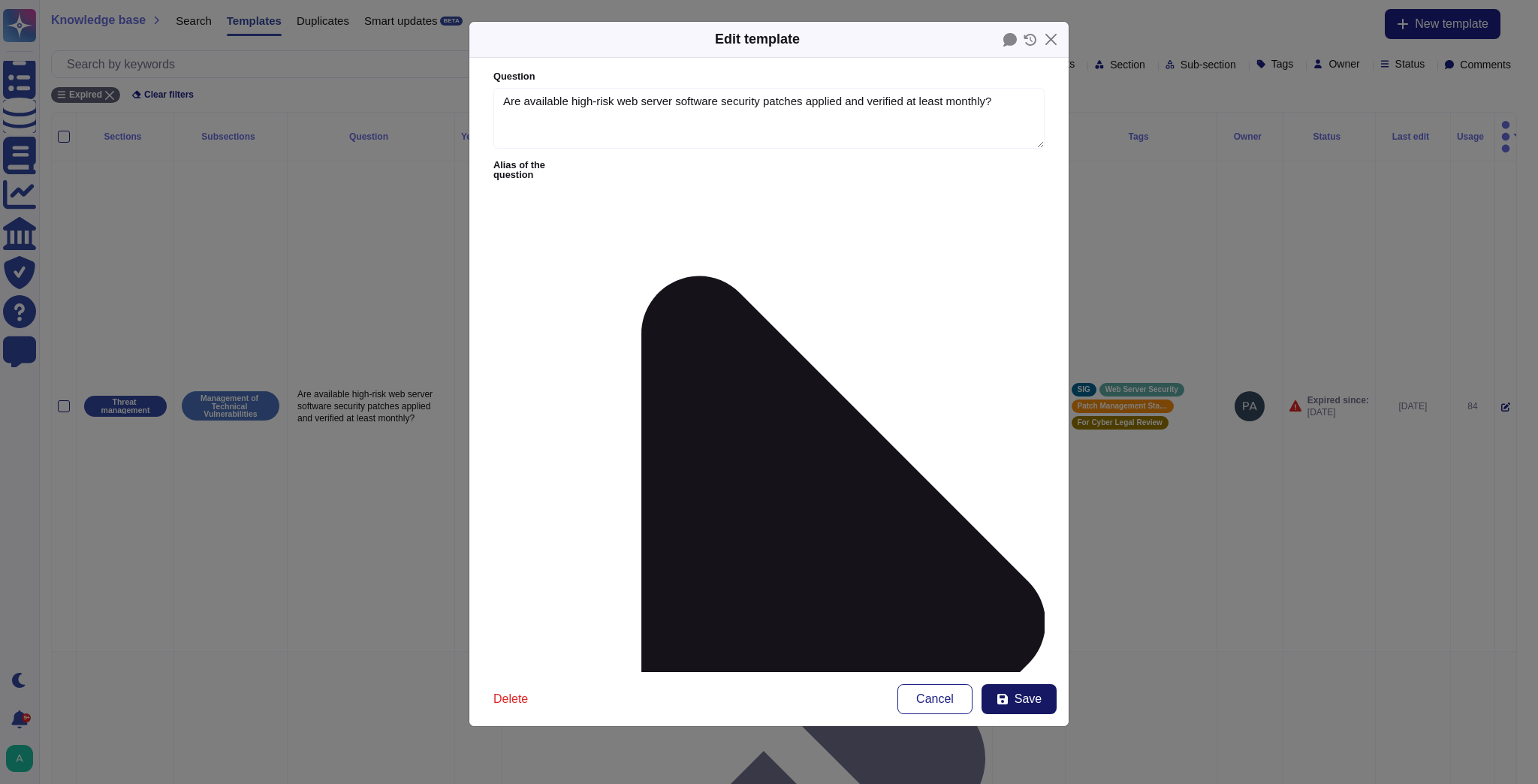
click at [1029, 698] on span "Save" at bounding box center [1027, 699] width 27 height 12
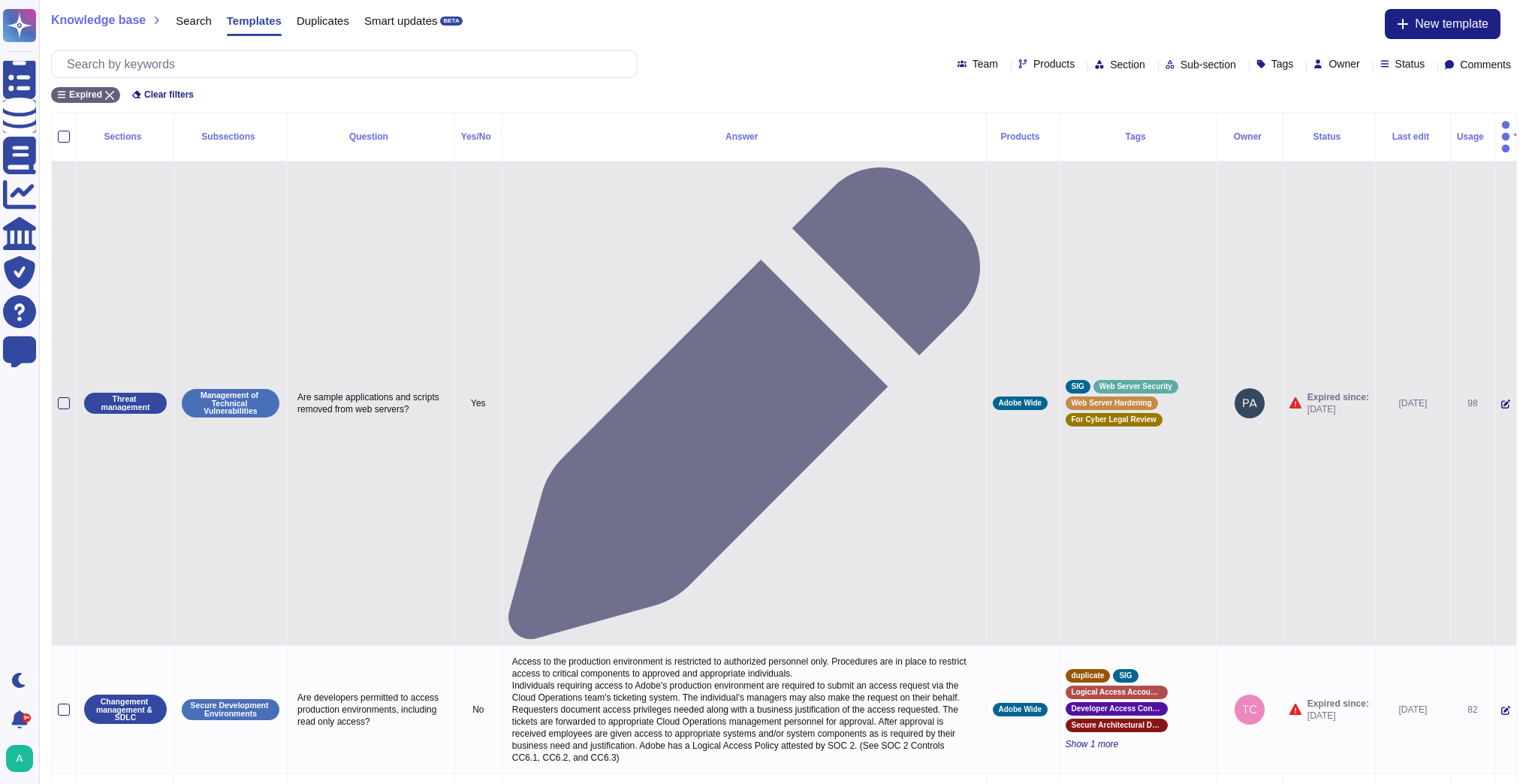
click at [1501, 399] on icon at bounding box center [1505, 403] width 9 height 9
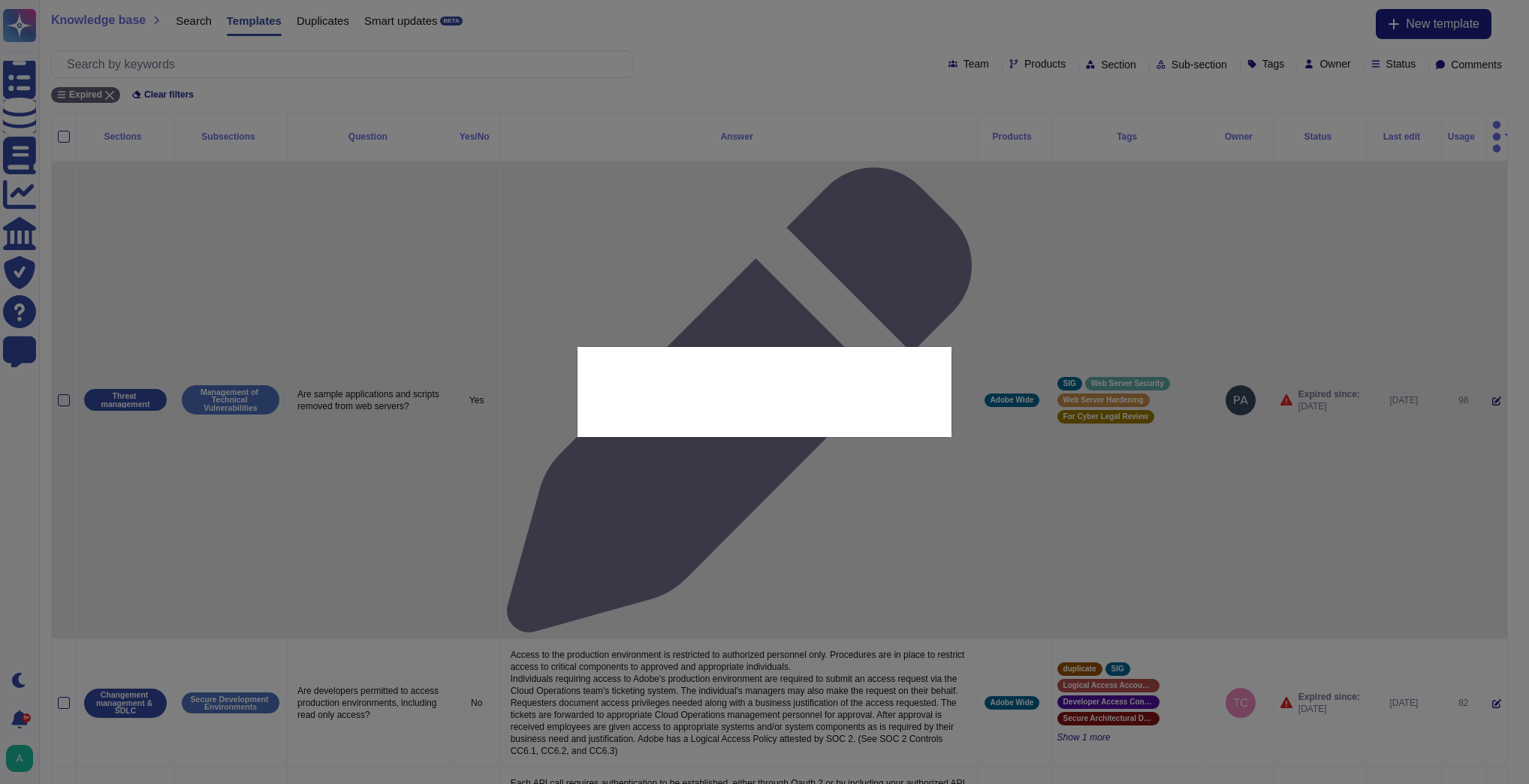
type textarea "Are sample applications and scripts removed from web servers?"
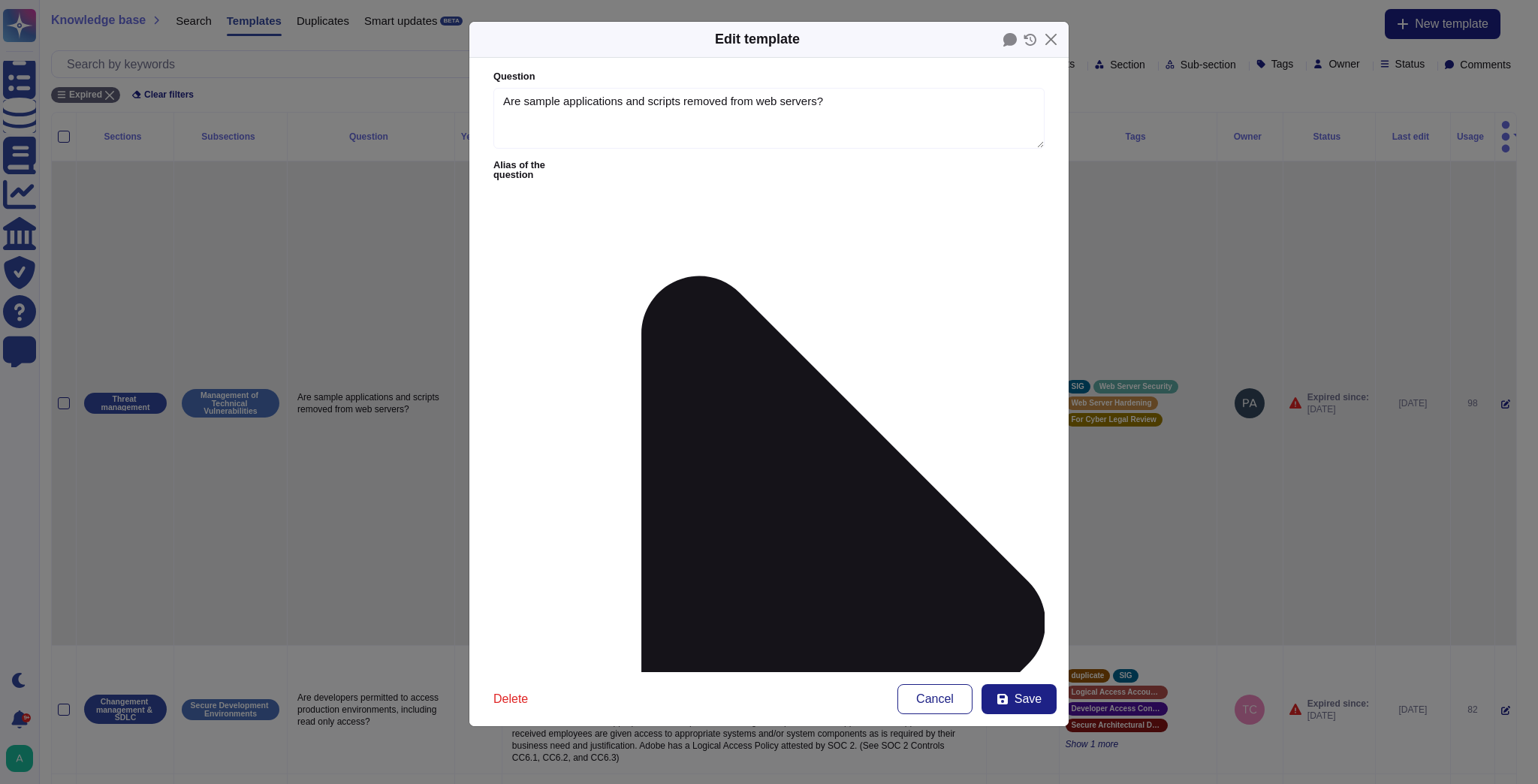
type textarea "Are sample applications and scripts removed from web servers?"
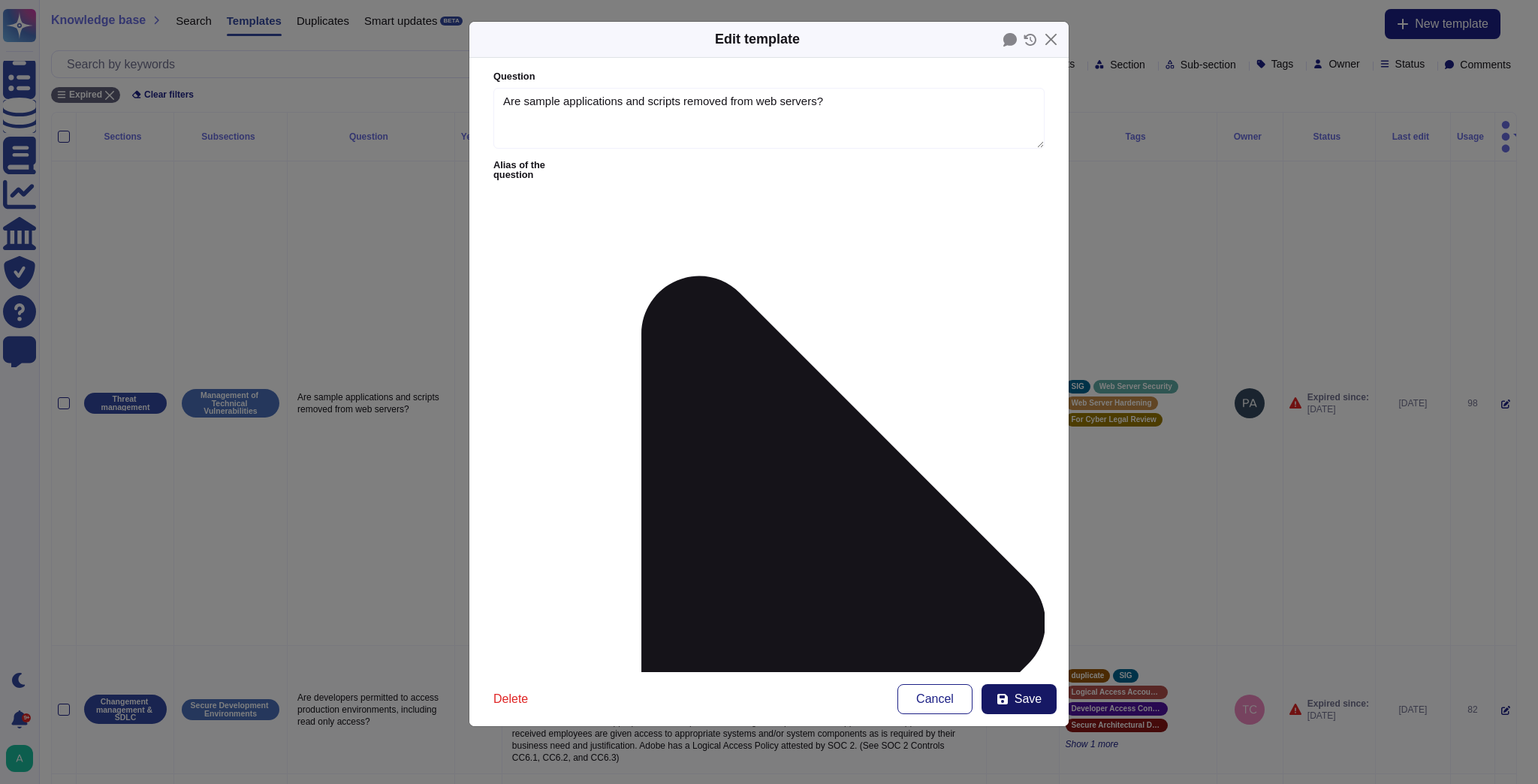
click at [1032, 704] on span "Save" at bounding box center [1027, 699] width 27 height 12
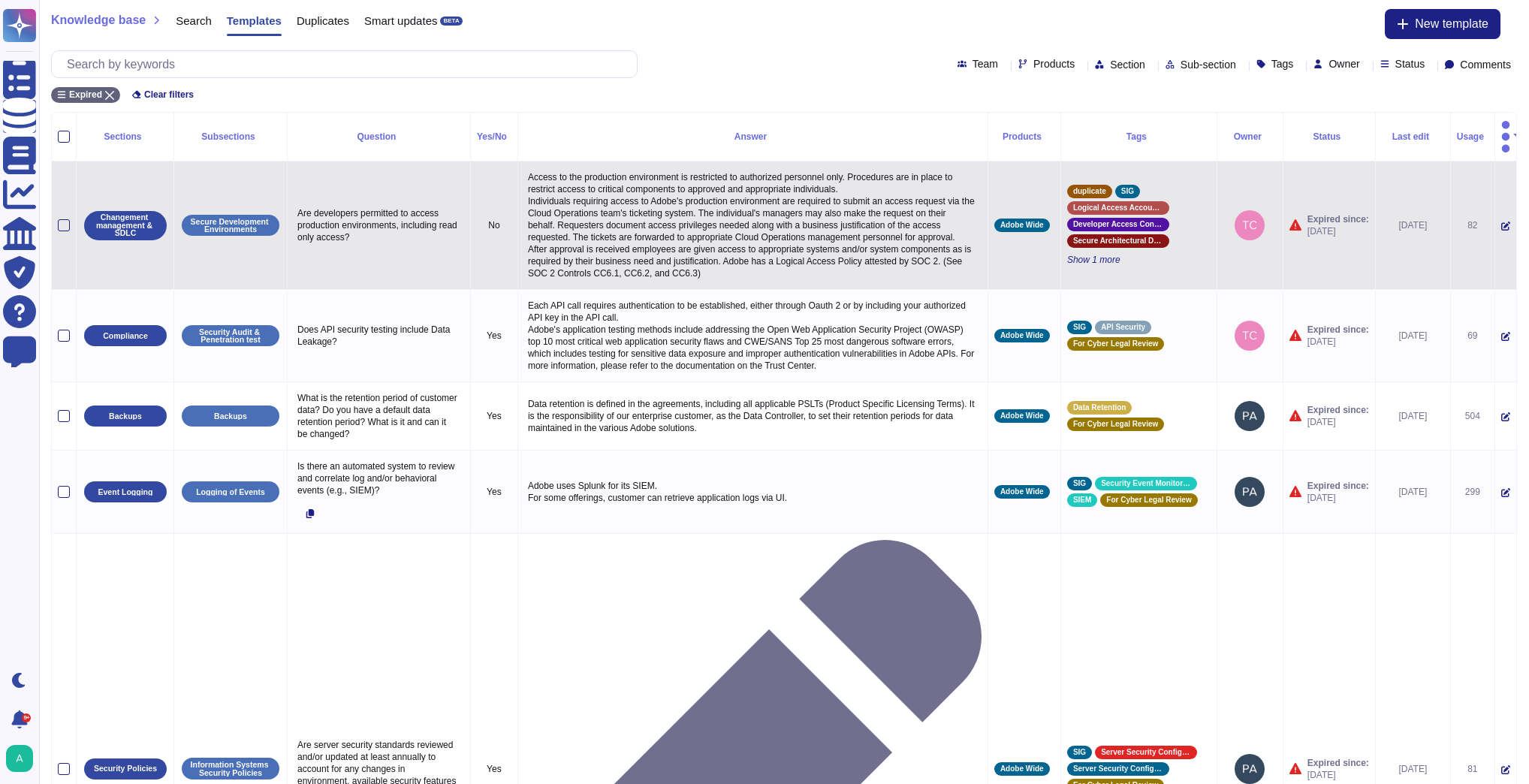
click at [1501, 221] on icon at bounding box center [1505, 225] width 9 height 9
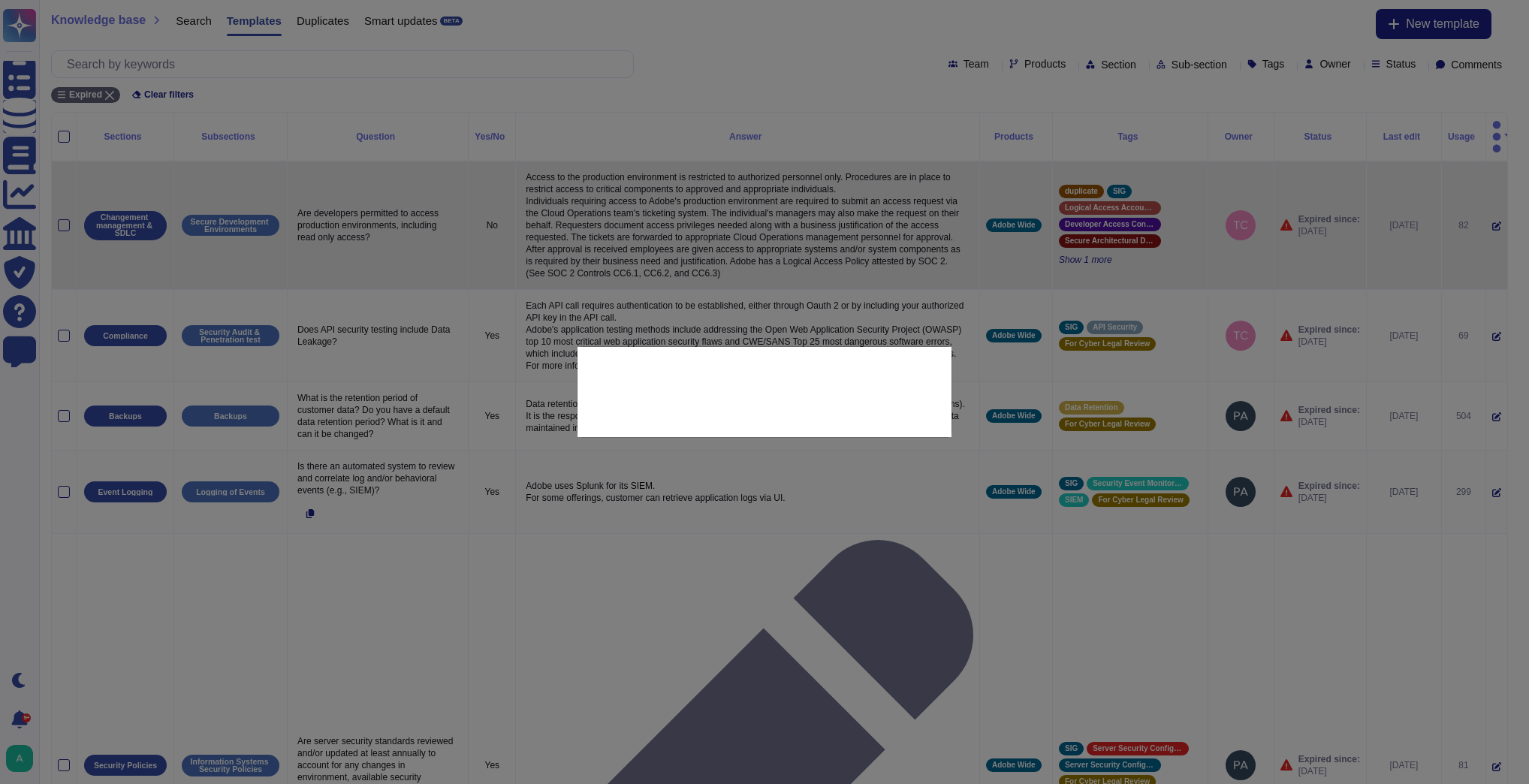
type textarea "Are developers permitted to access production environments, including read only…"
type textarea "Access to the production environment is restricted to authorized personnel only…"
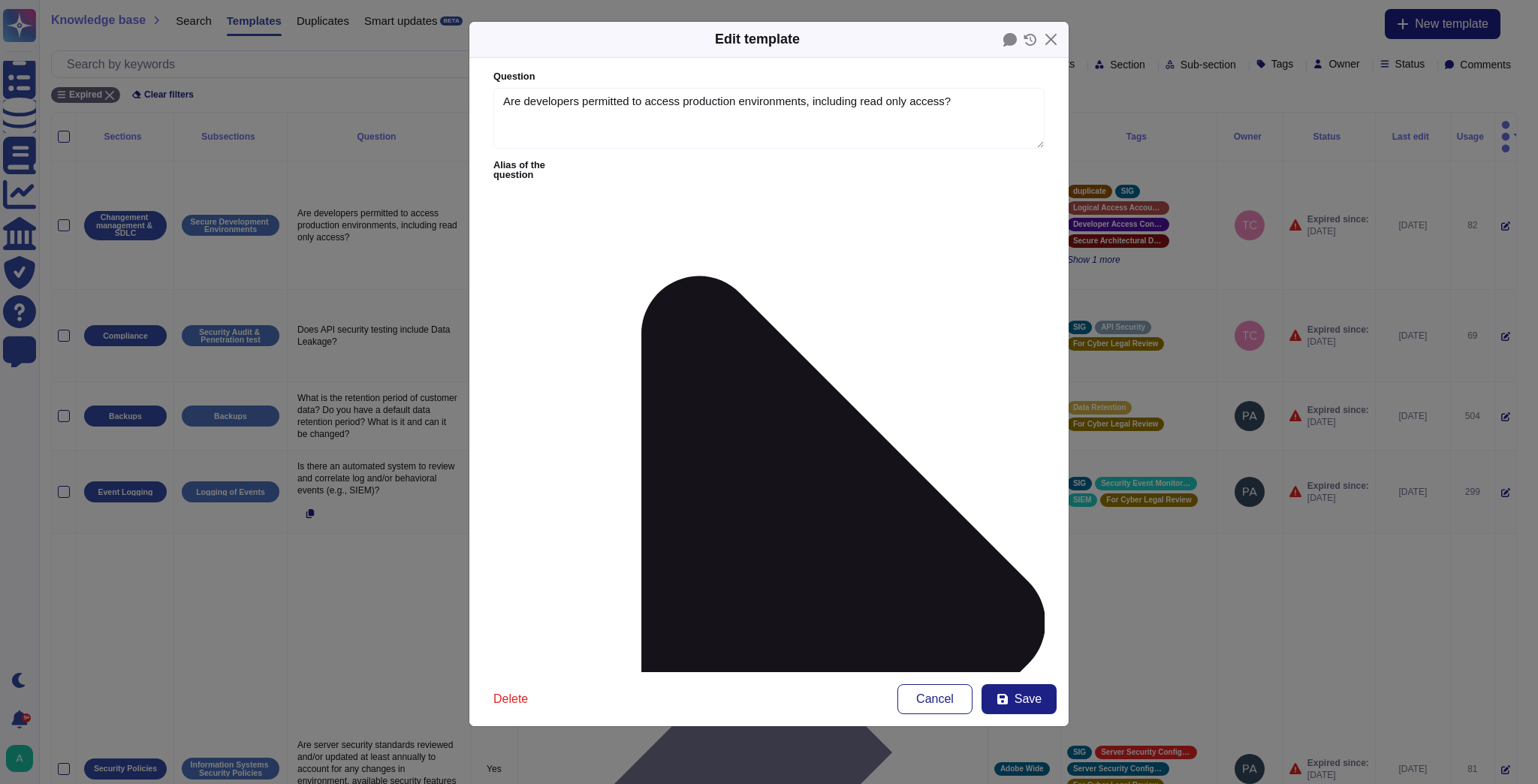
type textarea "Are developers permitted to access production environments, including read only…"
type textarea "Access to the production environment is restricted to authorized personnel only…"
click at [1036, 693] on span "Save" at bounding box center [1027, 699] width 27 height 12
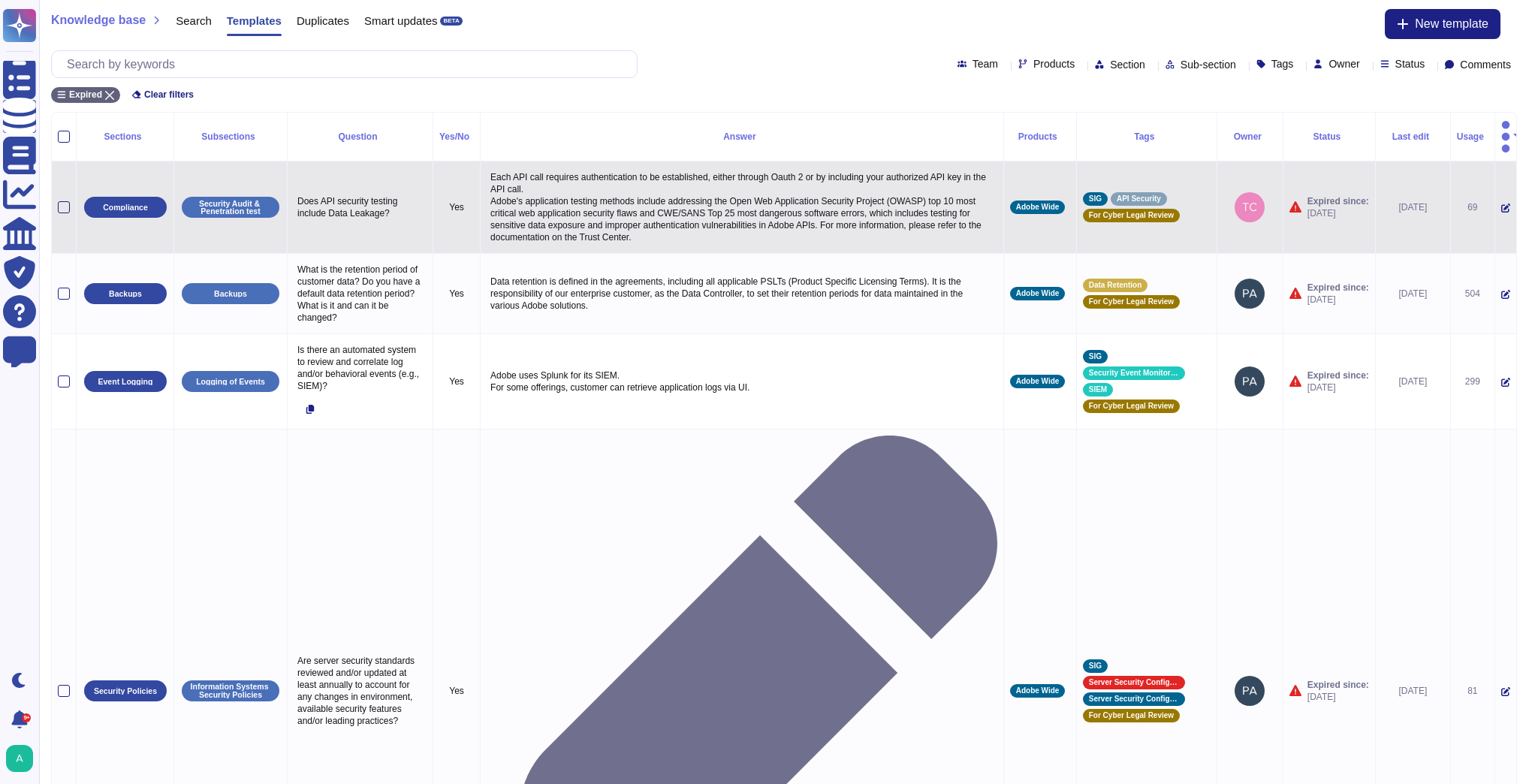
click at [1501, 203] on icon at bounding box center [1505, 207] width 9 height 9
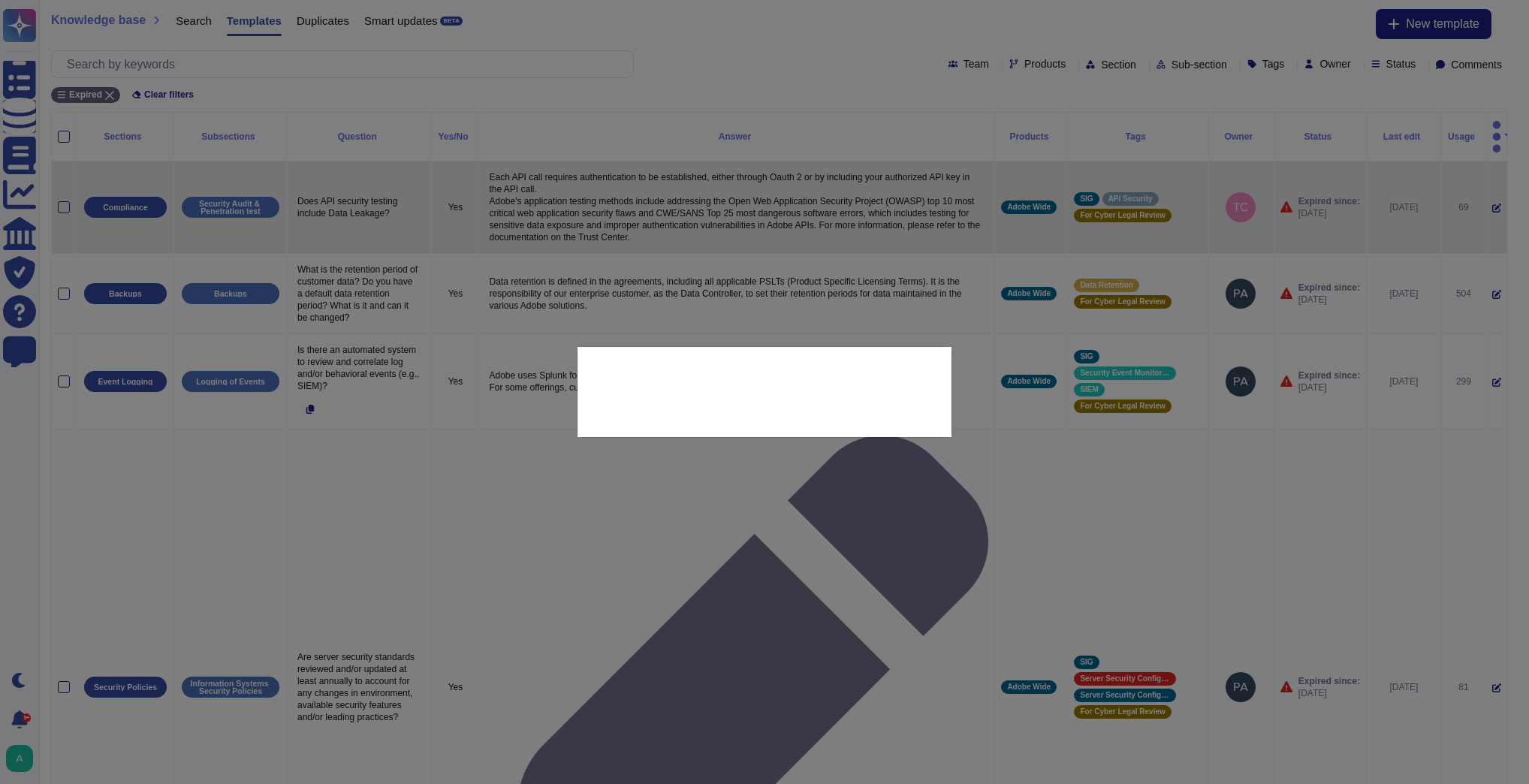
type textarea "Does API security testing include Data Leakage?"
type textarea "Each API call requires authentication to be established, either through Oauth 2…"
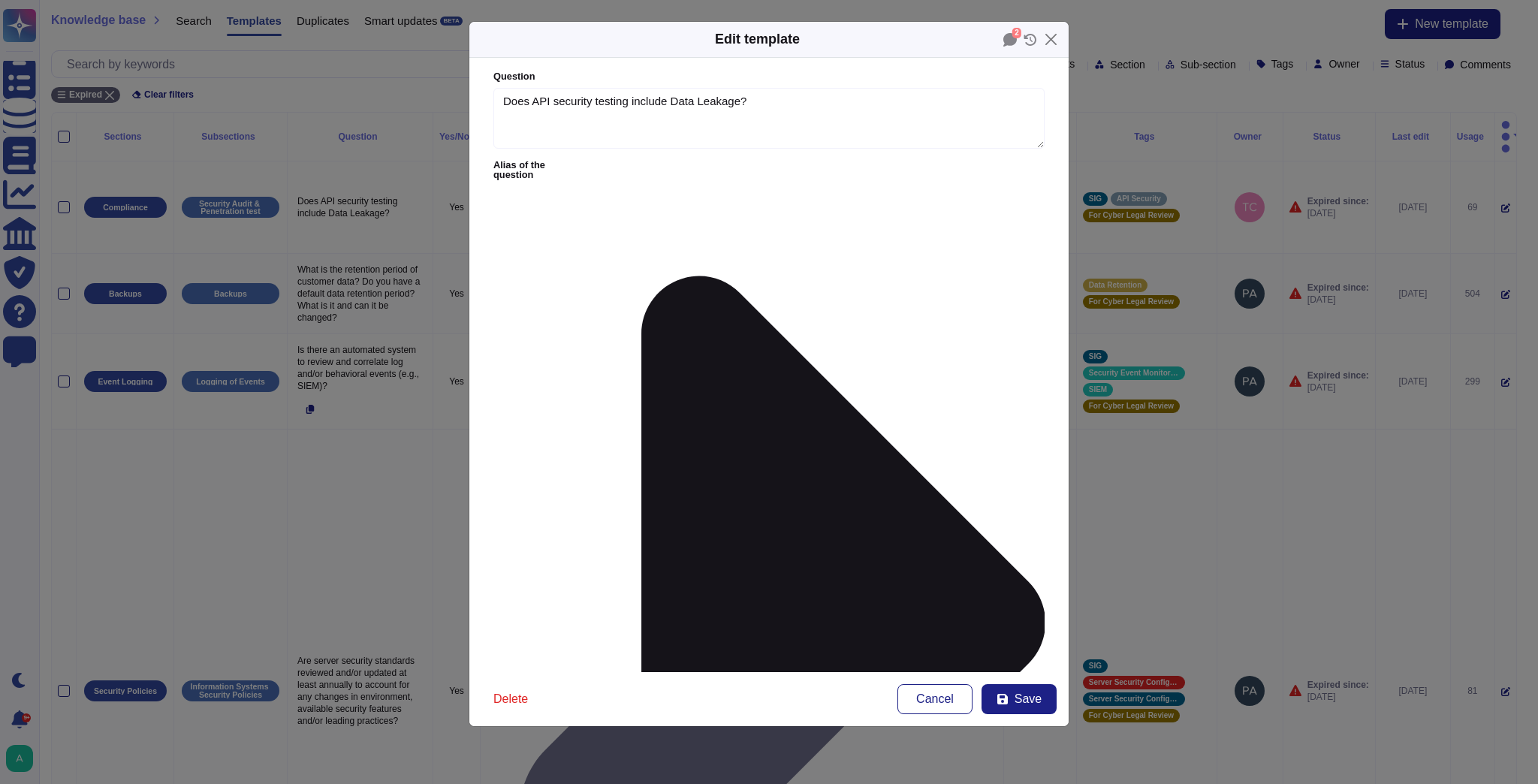
type textarea "Does API security testing include Data Leakage?"
type textarea "Each API call requires authentication to be established, either through Oauth 2…"
click at [1038, 702] on span "Save" at bounding box center [1027, 699] width 27 height 12
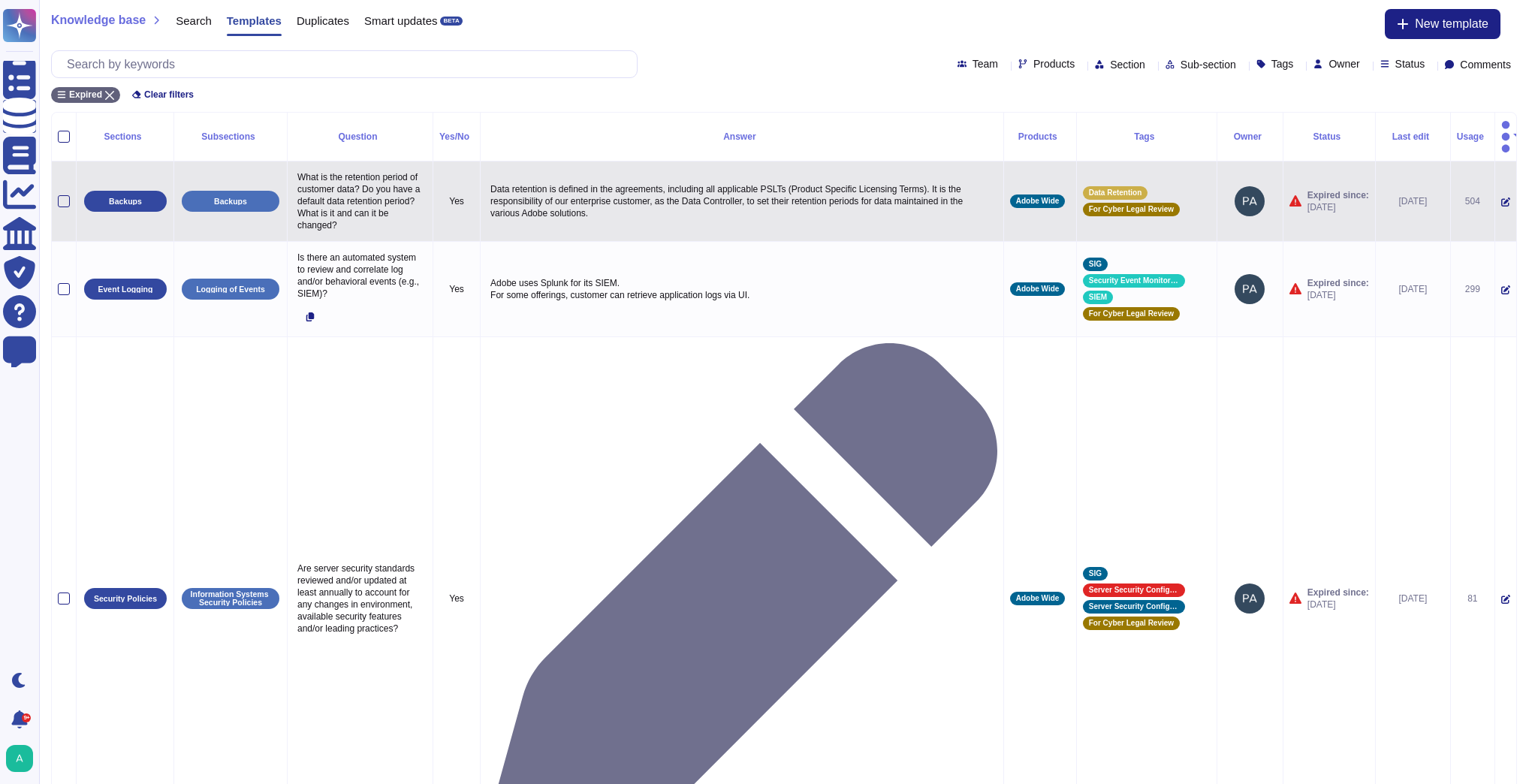
click at [1501, 197] on icon at bounding box center [1505, 201] width 9 height 9
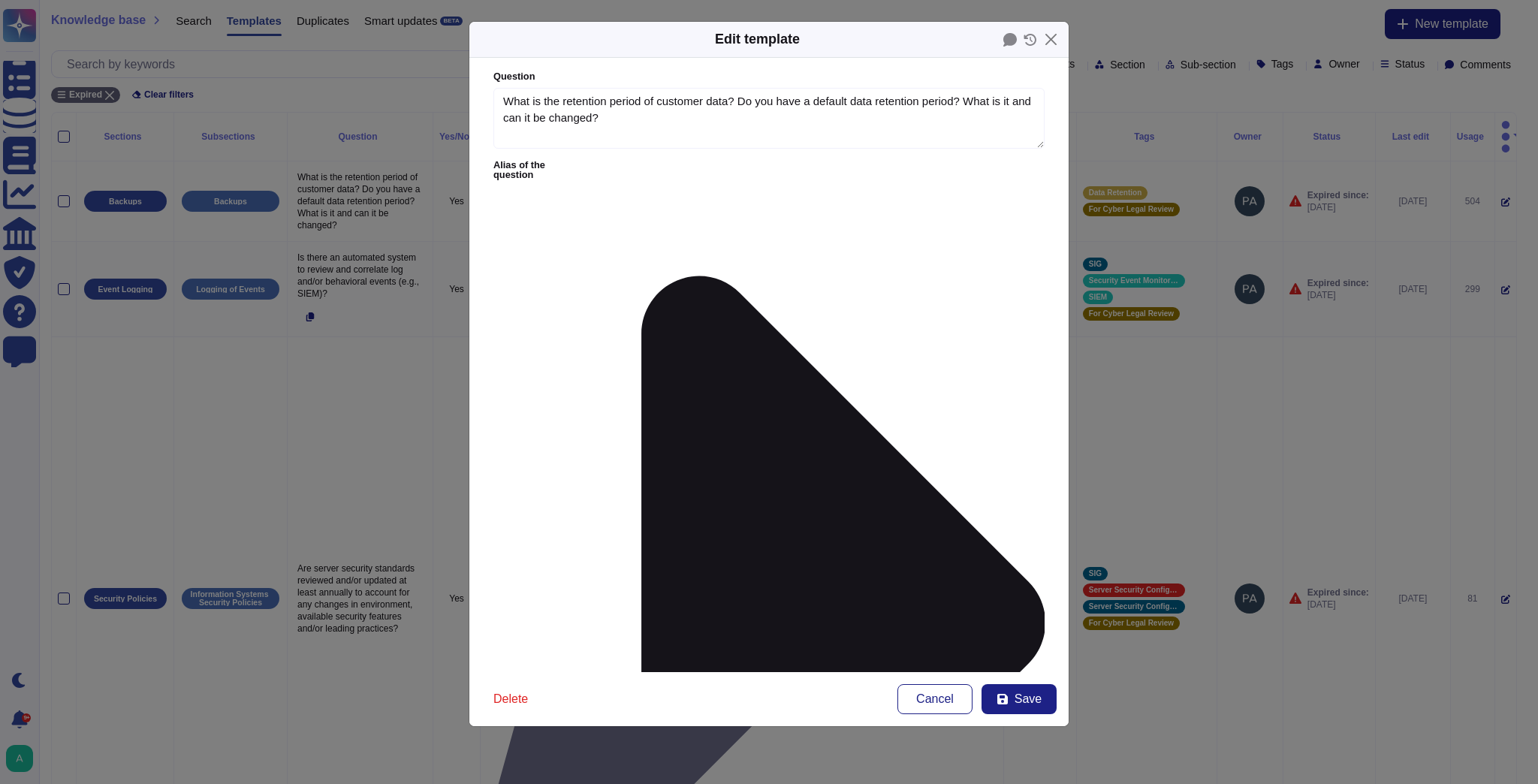
type textarea "What is the retention period of customer data? Do you have a default data reten…"
type textarea "Data retention is defined in the agreements, including all applicable PSLTs (Pr…"
click at [1019, 703] on span "Save" at bounding box center [1027, 699] width 27 height 12
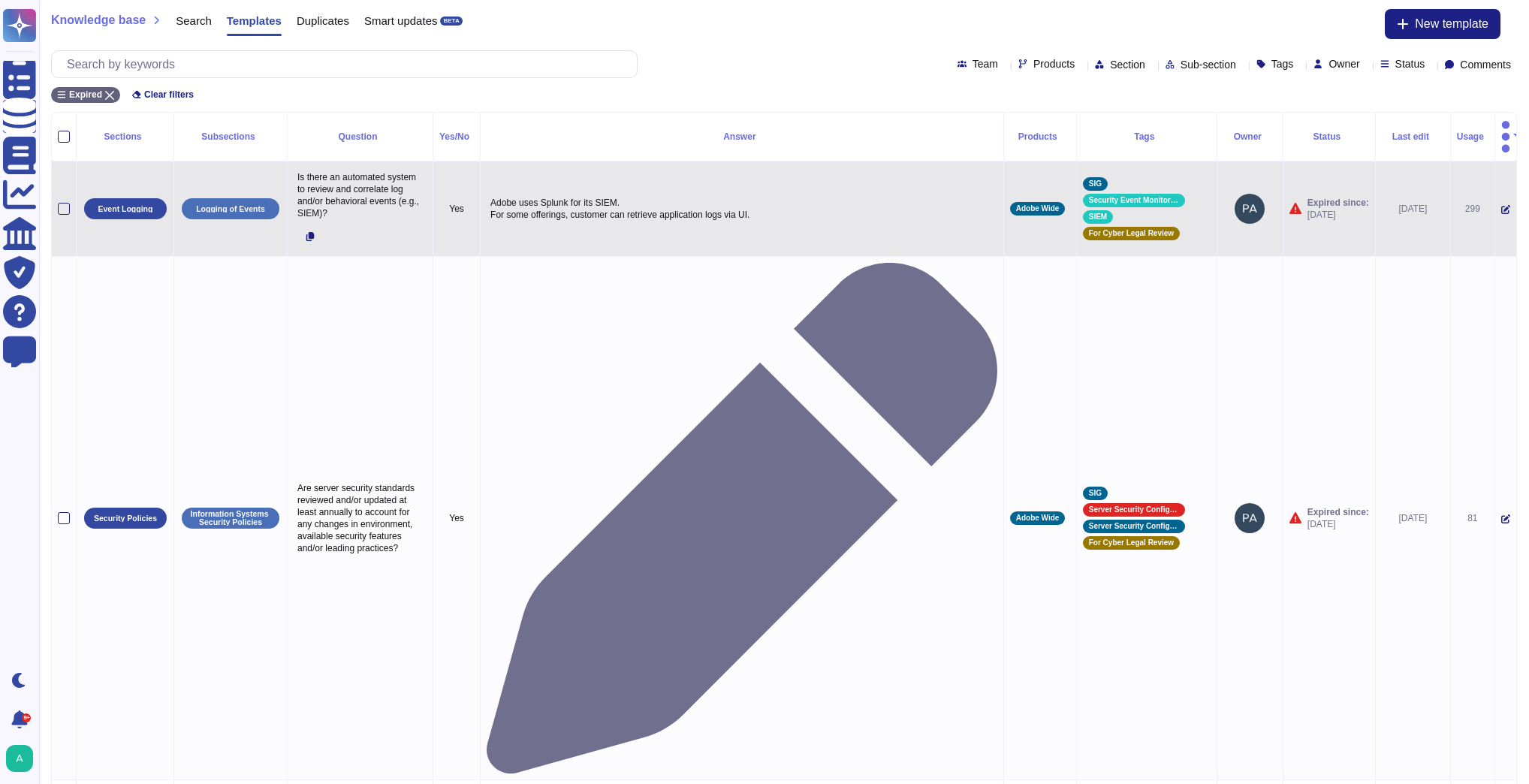
click at [1501, 205] on icon at bounding box center [1505, 209] width 9 height 9
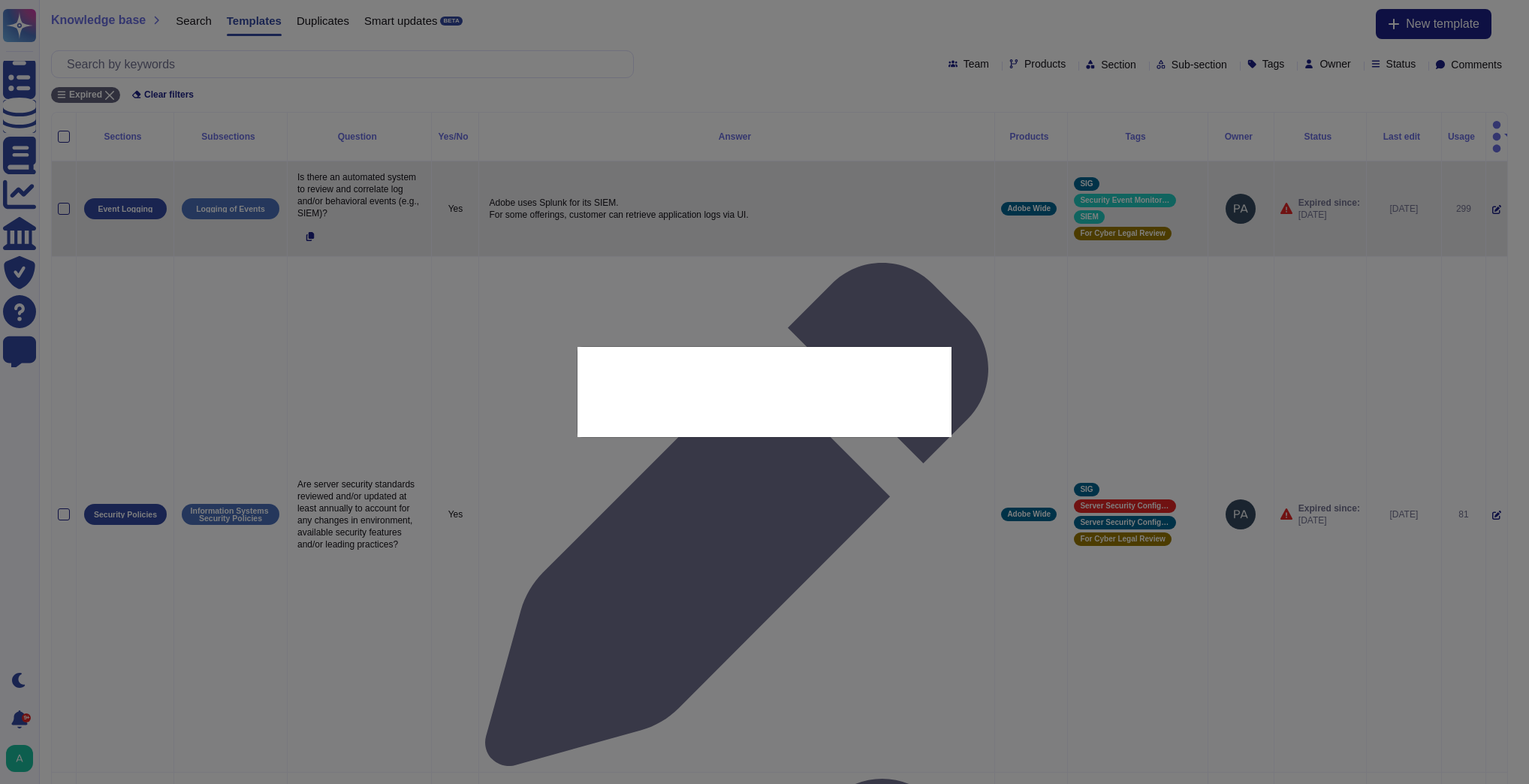
type textarea "Is there an automated system to review and correlate log and/or behavioral even…"
type textarea "Adobe uses Splunk for its SIEM. For some offerings, customer can retrieve appli…"
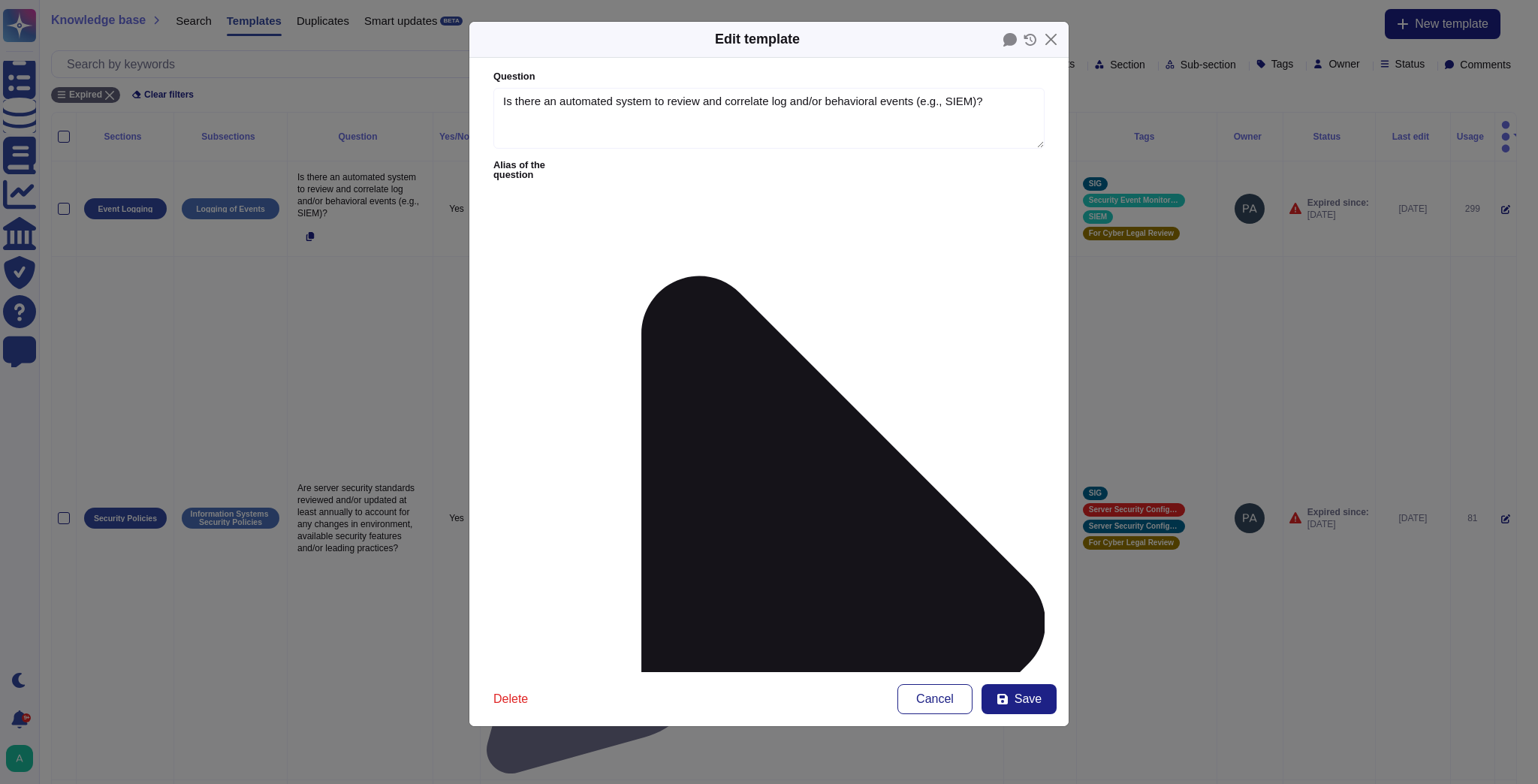
type textarea "Is there an automated system to review and correlate log and/or behavioral even…"
type textarea "Adobe uses Splunk for its SIEM. For some offerings, customer can retrieve appli…"
click at [1039, 695] on span "Save" at bounding box center [1027, 699] width 27 height 12
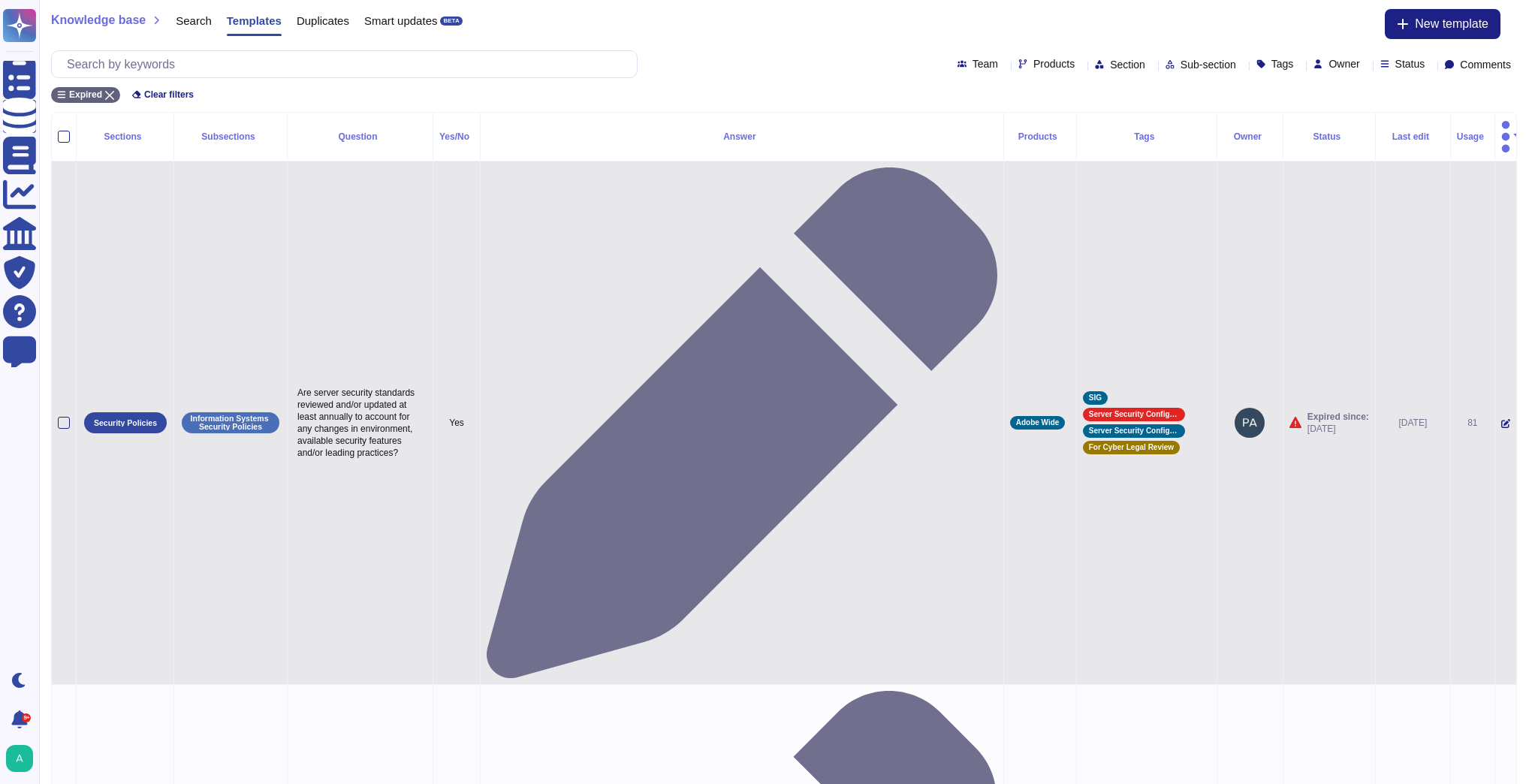
click at [1501, 419] on icon at bounding box center [1505, 423] width 9 height 9
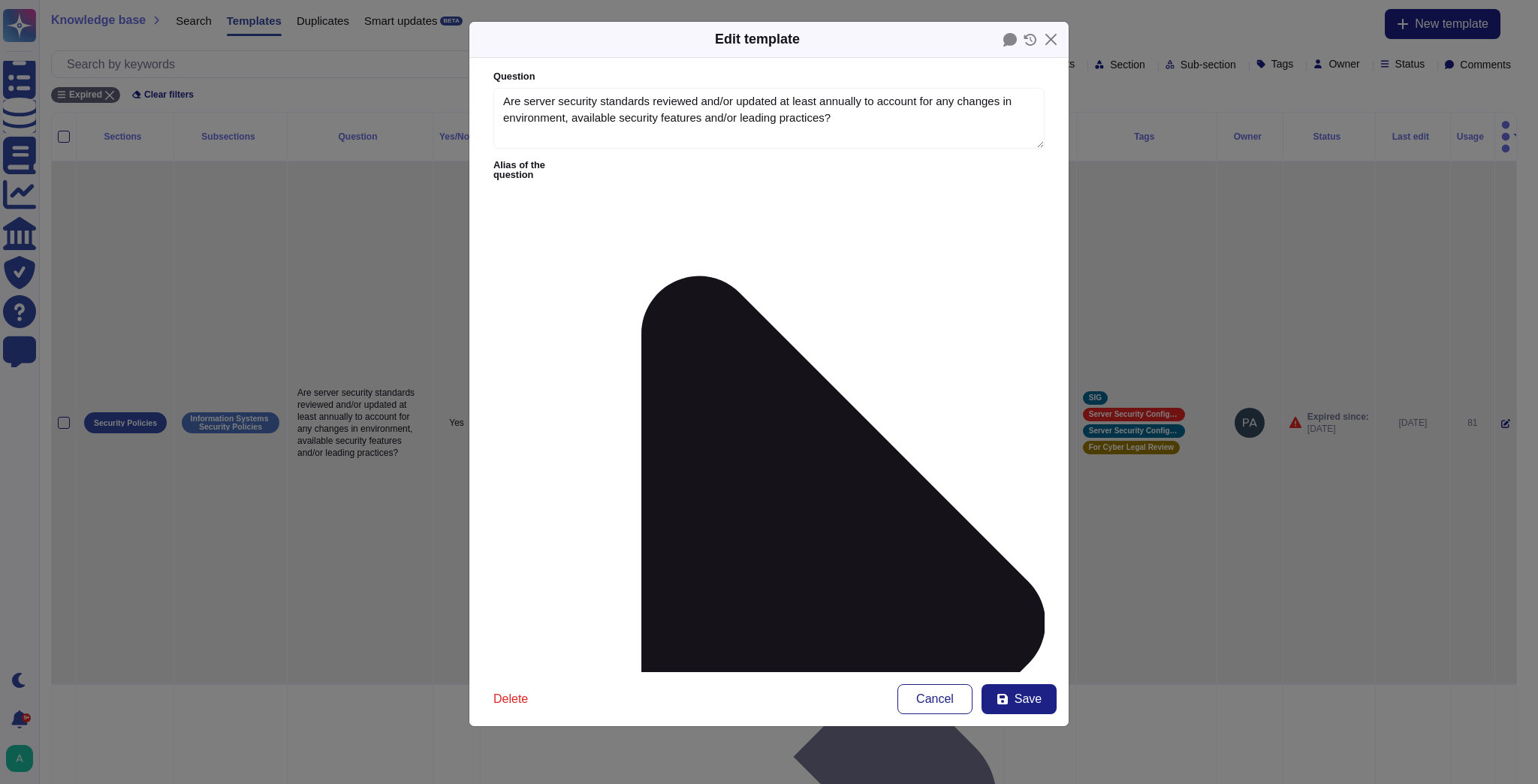
type textarea "Are server security standards reviewed and/or updated at least annually to acco…"
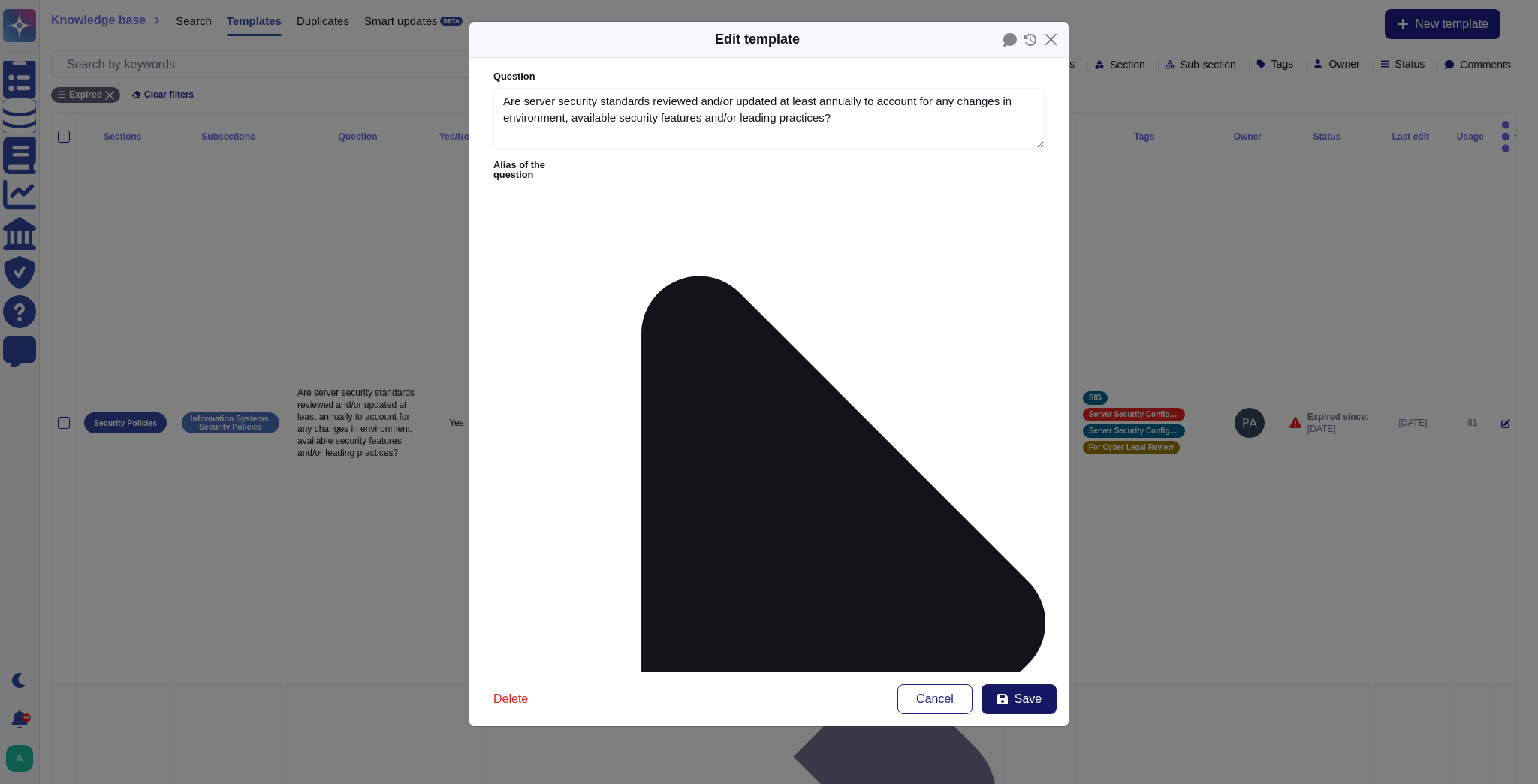
click at [1031, 690] on button "Save" at bounding box center [1019, 699] width 75 height 30
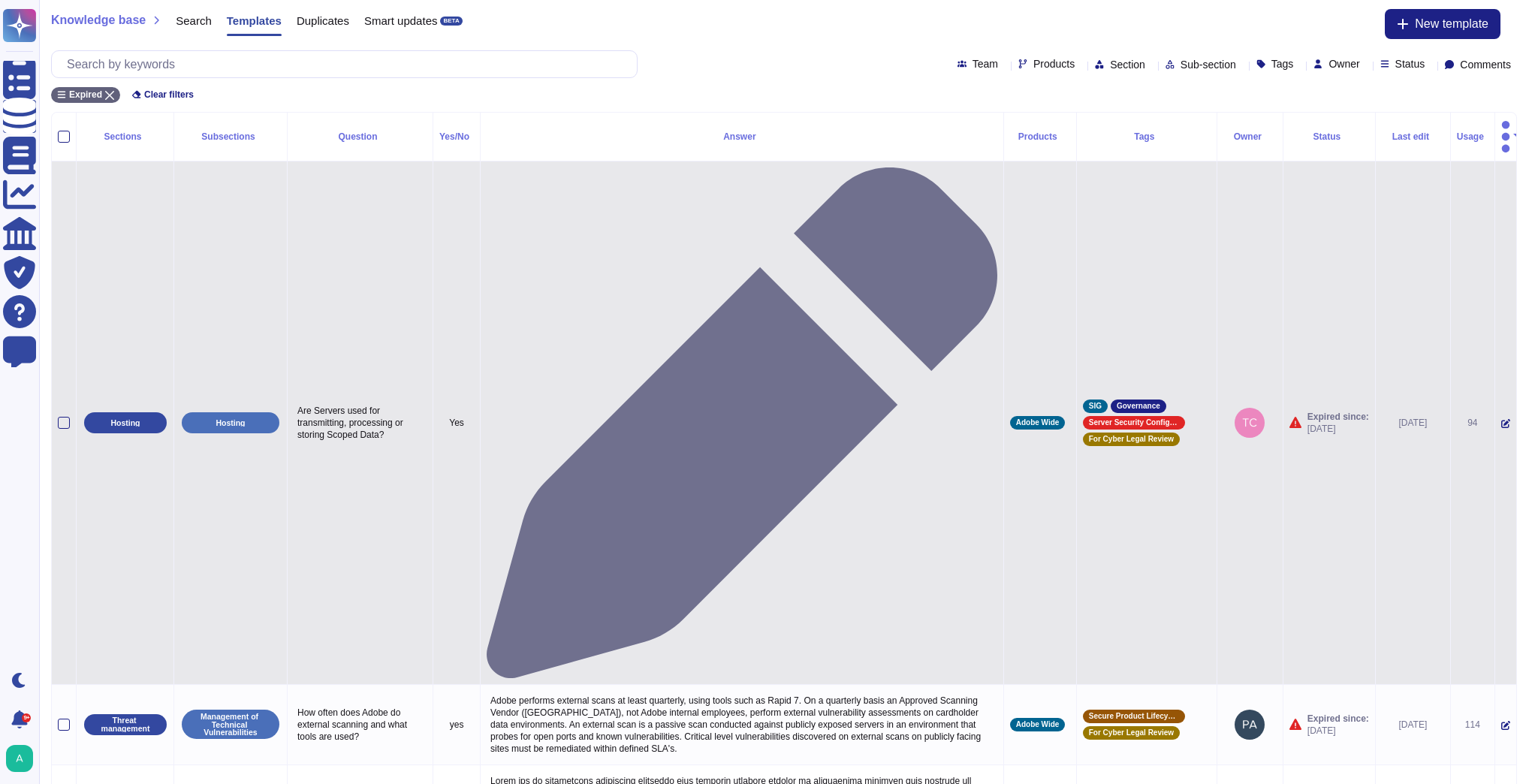
click at [1501, 419] on icon at bounding box center [1505, 423] width 9 height 9
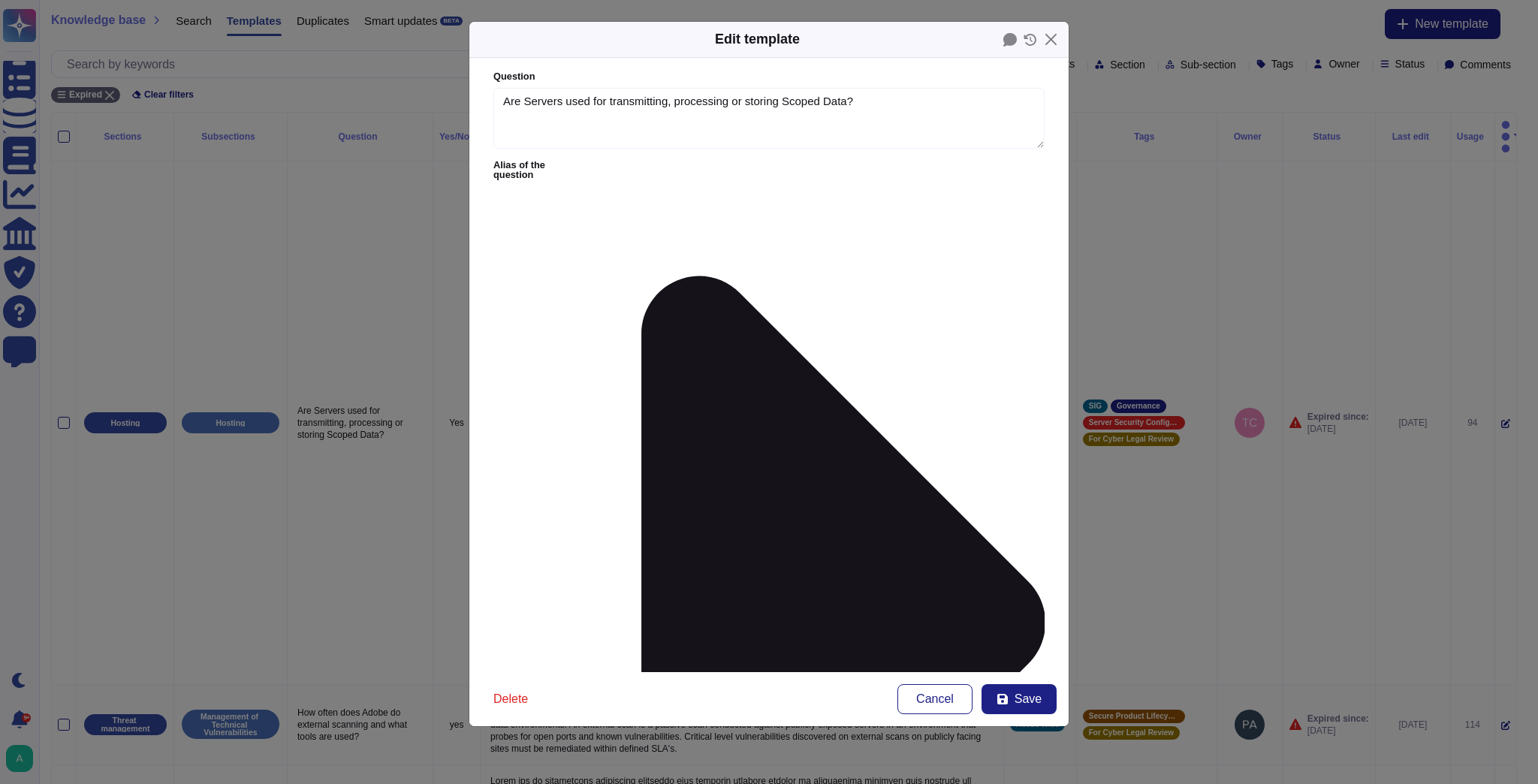
type textarea "Are Servers used for transmitting, processing or storing Scoped Data?"
click at [1026, 697] on span "Save" at bounding box center [1027, 699] width 27 height 12
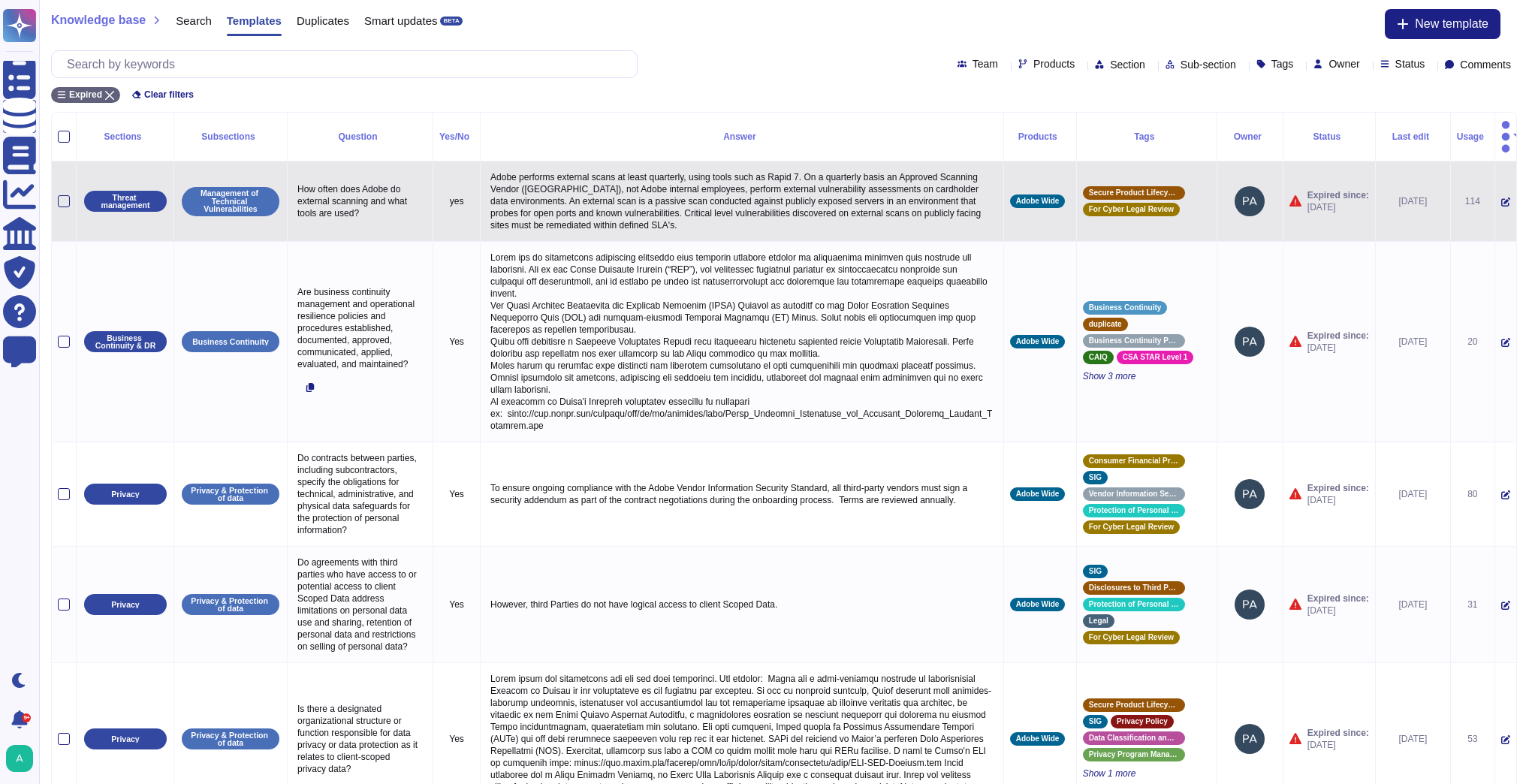
click at [1501, 197] on icon at bounding box center [1505, 201] width 9 height 9
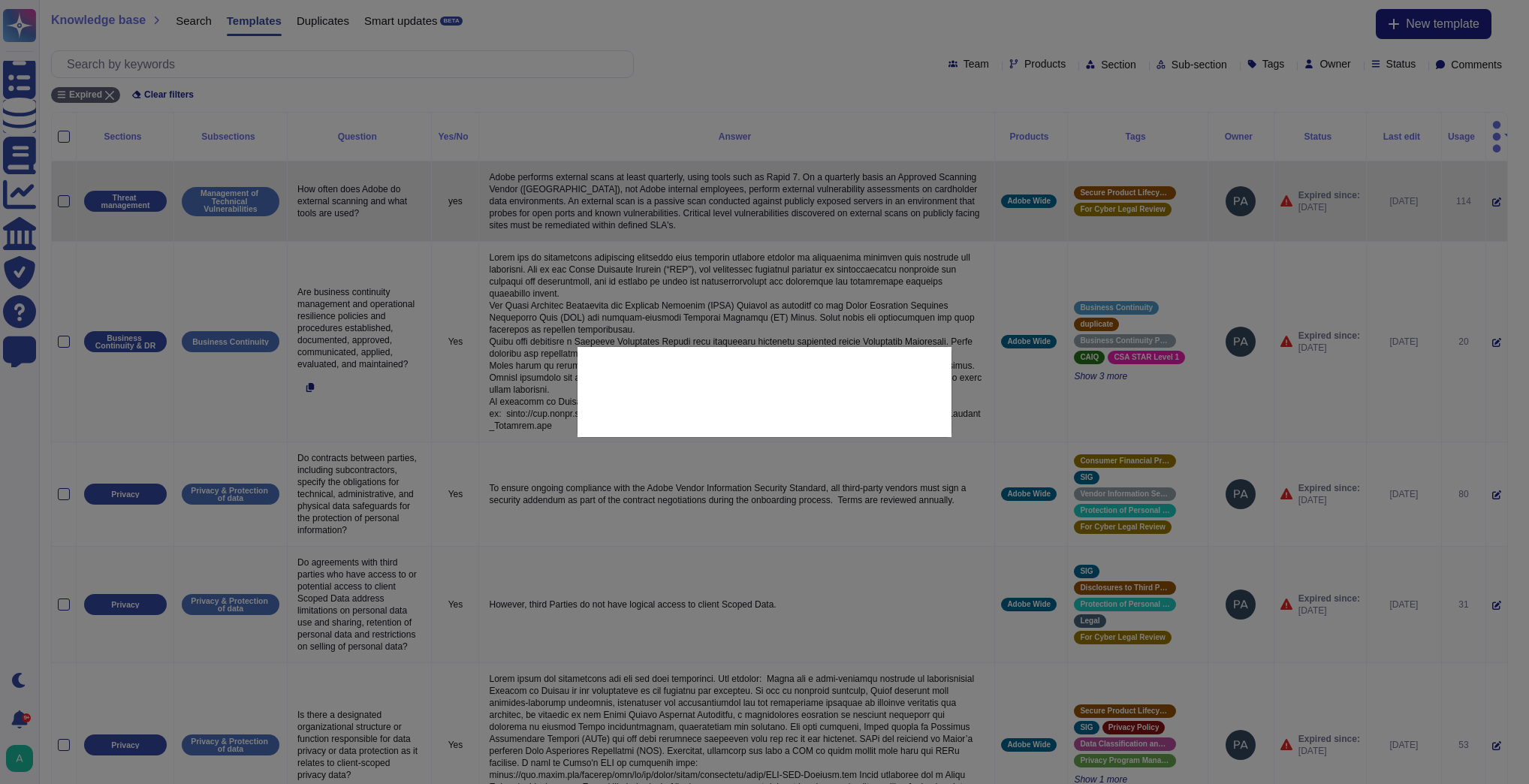
type textarea "How often does Adobe do external scanning and what tools are used?"
type textarea "Adobe performs external scans at least quarterly, using tools such as Rapid 7. …"
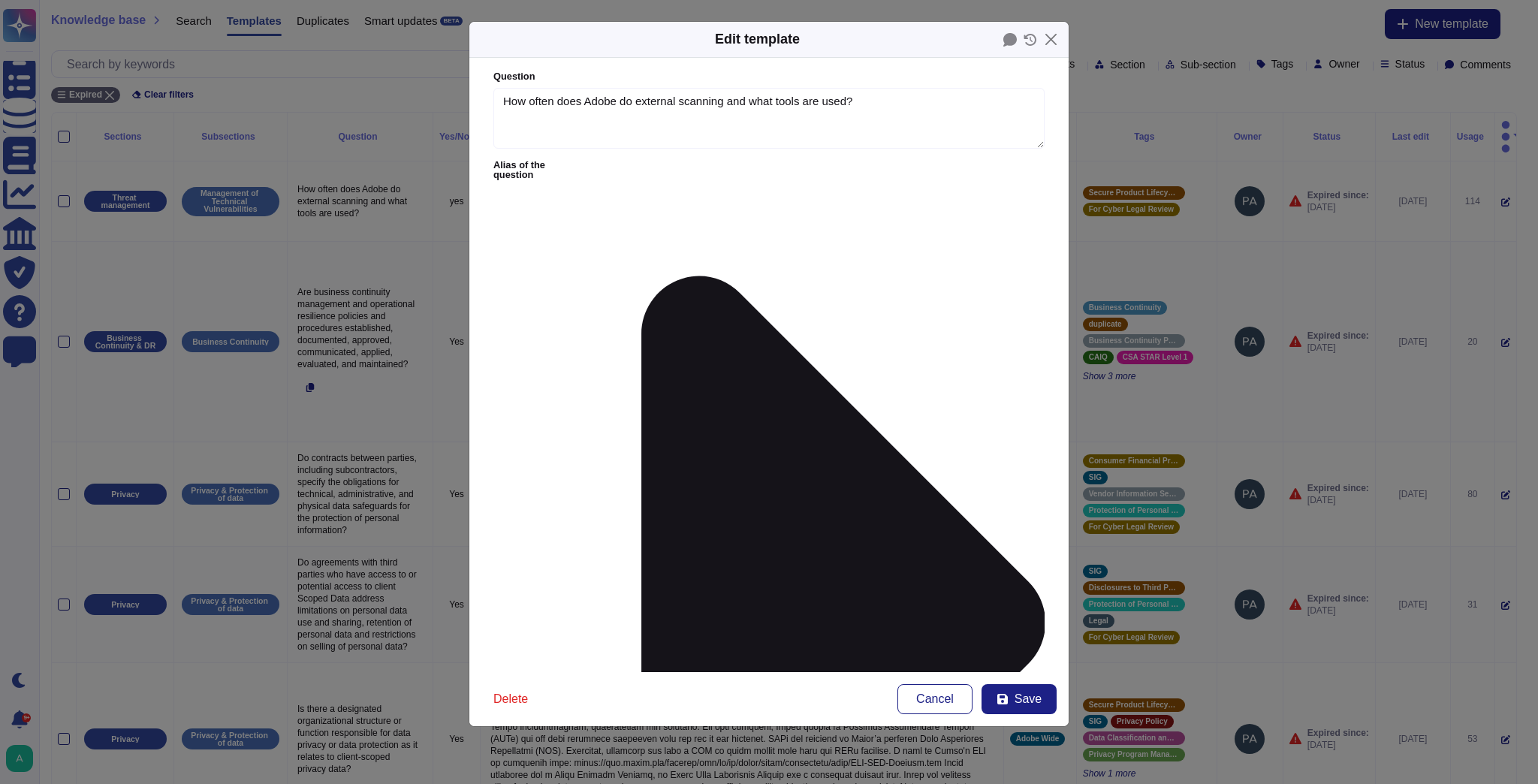
type textarea "How often does Adobe do external scanning and what tools are used?"
type textarea "Adobe performs external scans at least quarterly, using tools such as Rapid 7. …"
click at [1027, 703] on span "Save" at bounding box center [1027, 699] width 27 height 12
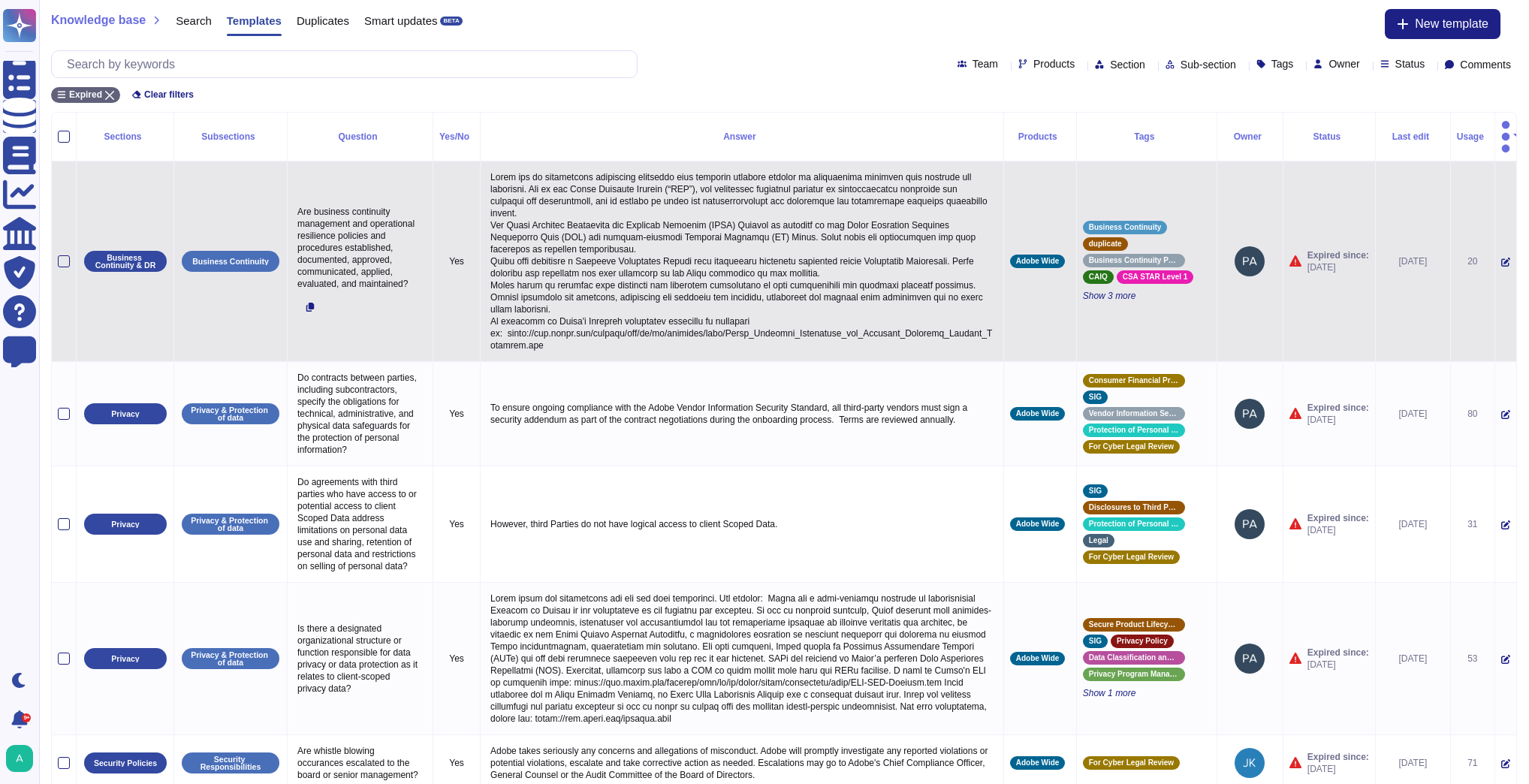
click at [1501, 258] on icon at bounding box center [1505, 262] width 9 height 9
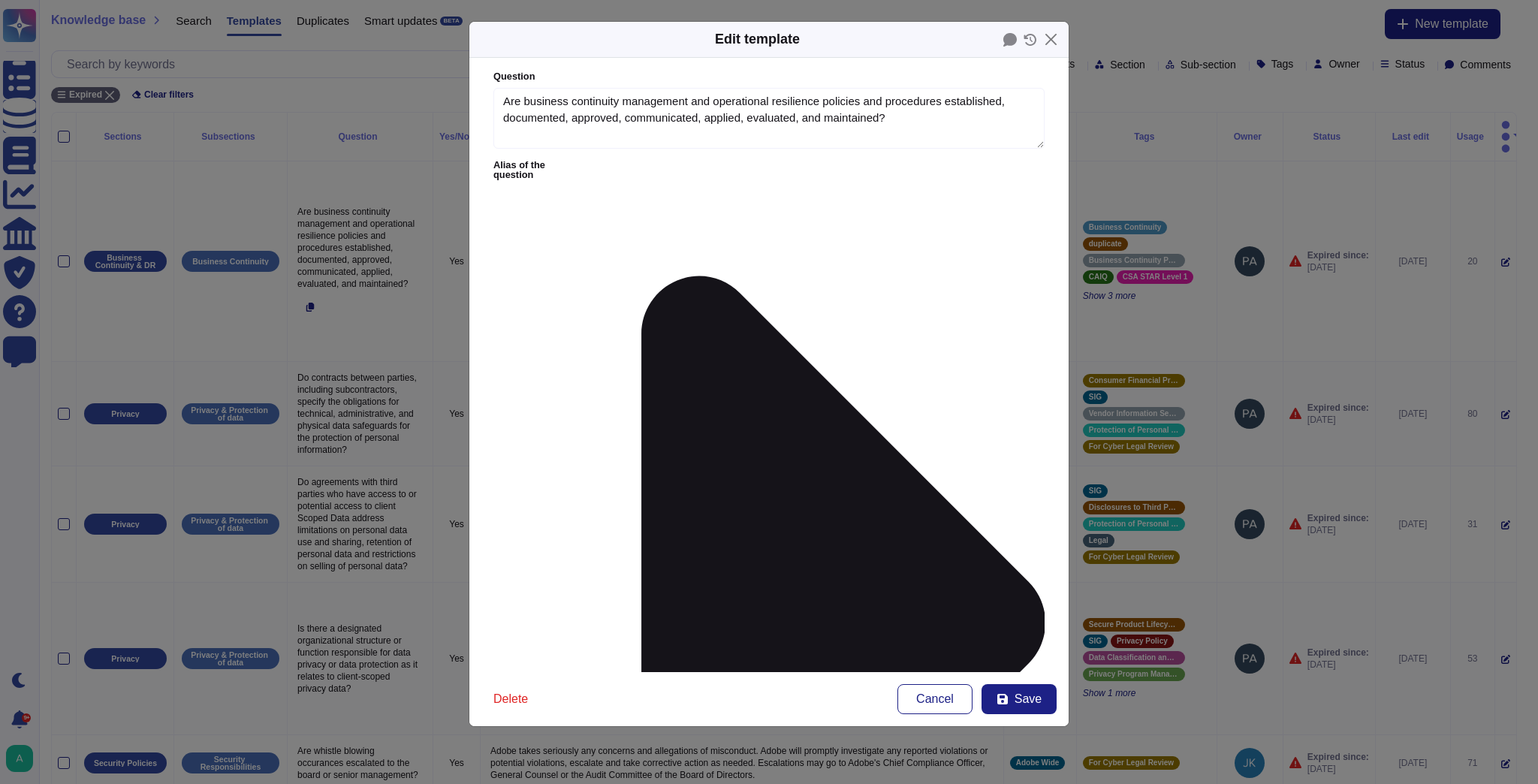
type textarea "Are business continuity management and operational resilience policies and proc…"
type textarea "Lorem ips do sitametcons adipiscing elitseddo eius temporin utlabore etdolor ma…"
click at [1026, 705] on span "Save" at bounding box center [1027, 699] width 27 height 12
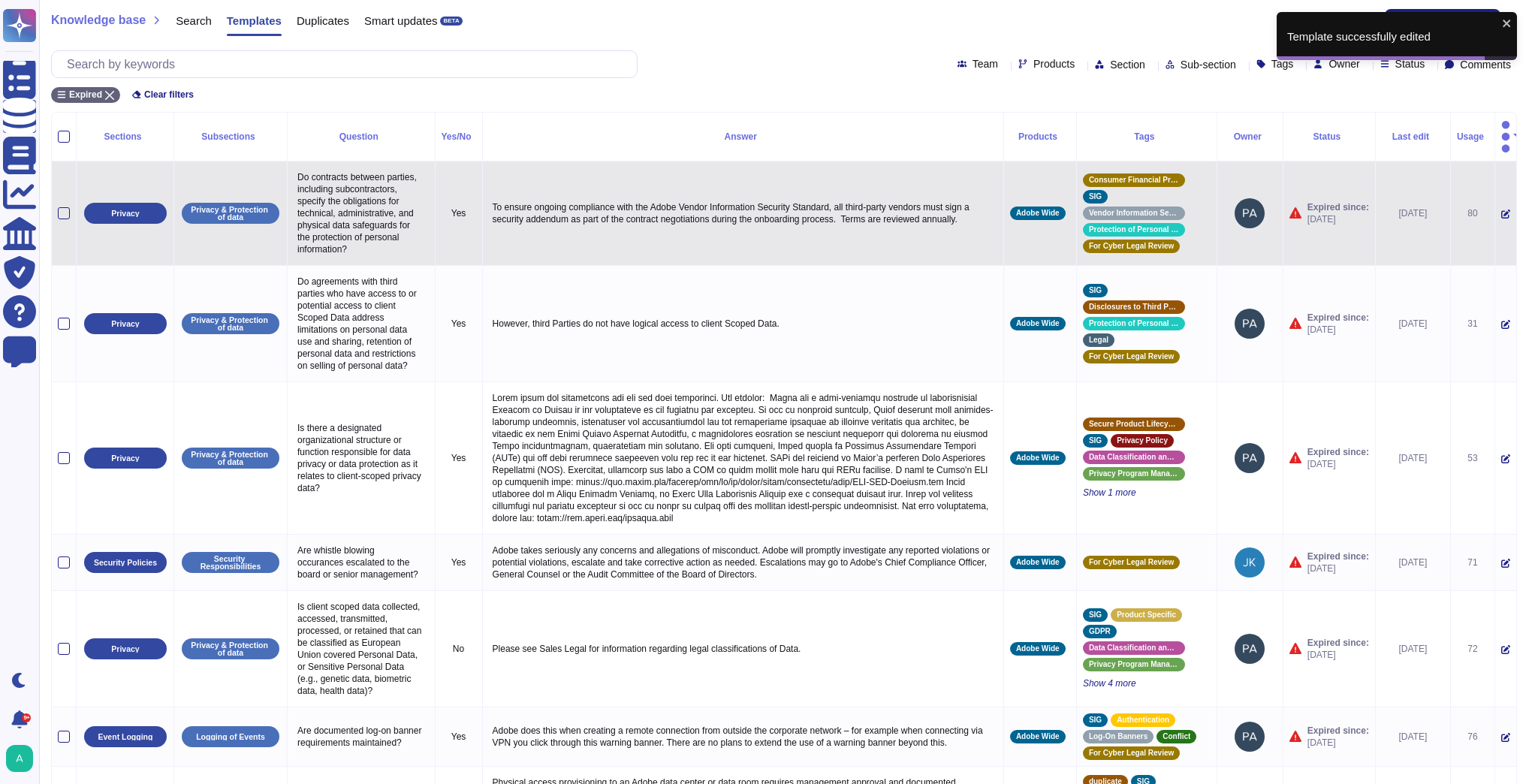
click at [1501, 210] on icon at bounding box center [1505, 214] width 9 height 9
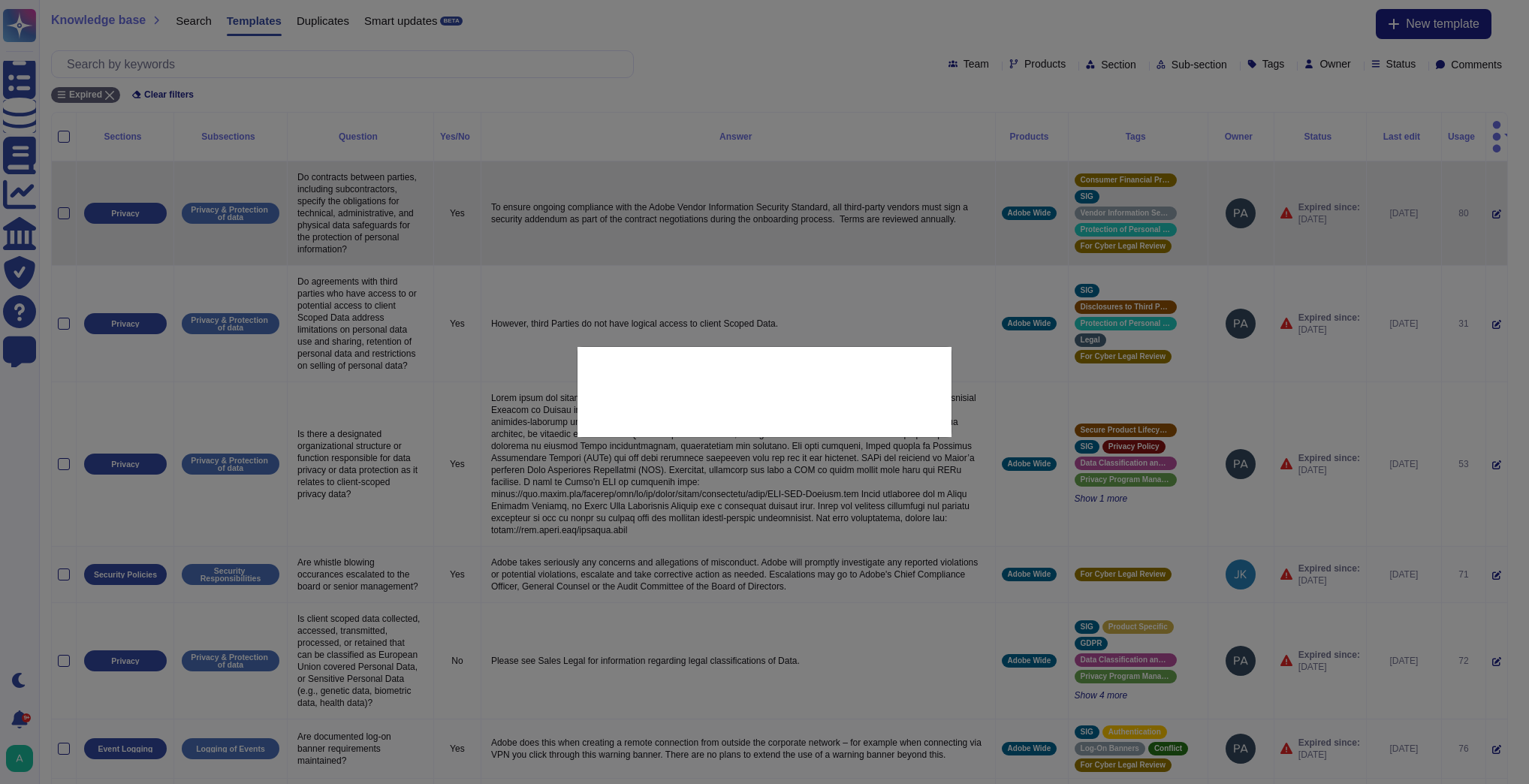
type textarea "Do contracts between parties, including subcontractors, specify the obligations…"
type textarea "To ensure ongoing compliance with the Adobe Vendor Information Security Standar…"
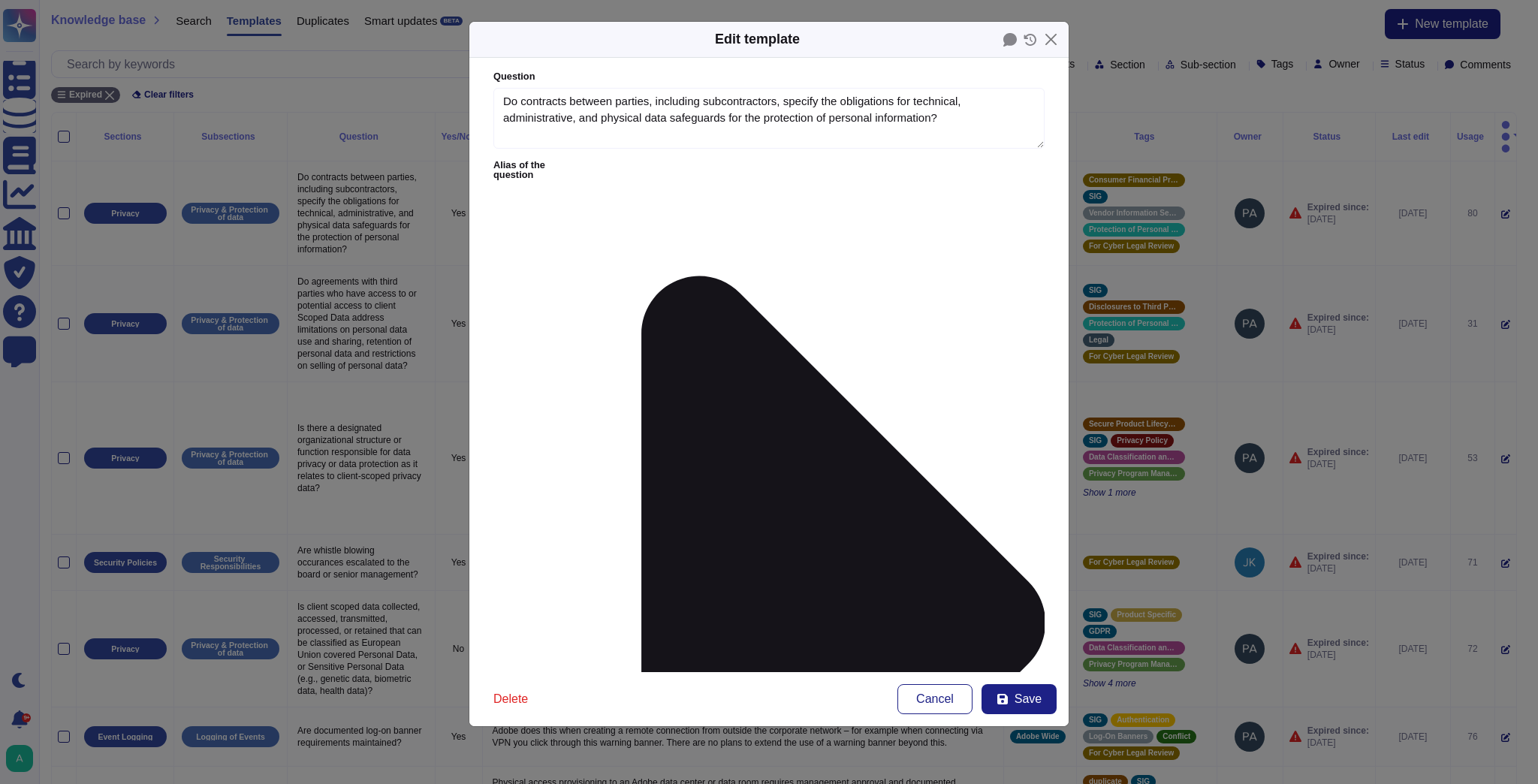
type textarea "Do contracts between parties, including subcontractors, specify the obligations…"
type textarea "To ensure ongoing compliance with the Adobe Vendor Information Security Standar…"
click at [1021, 694] on span "Save" at bounding box center [1027, 699] width 27 height 12
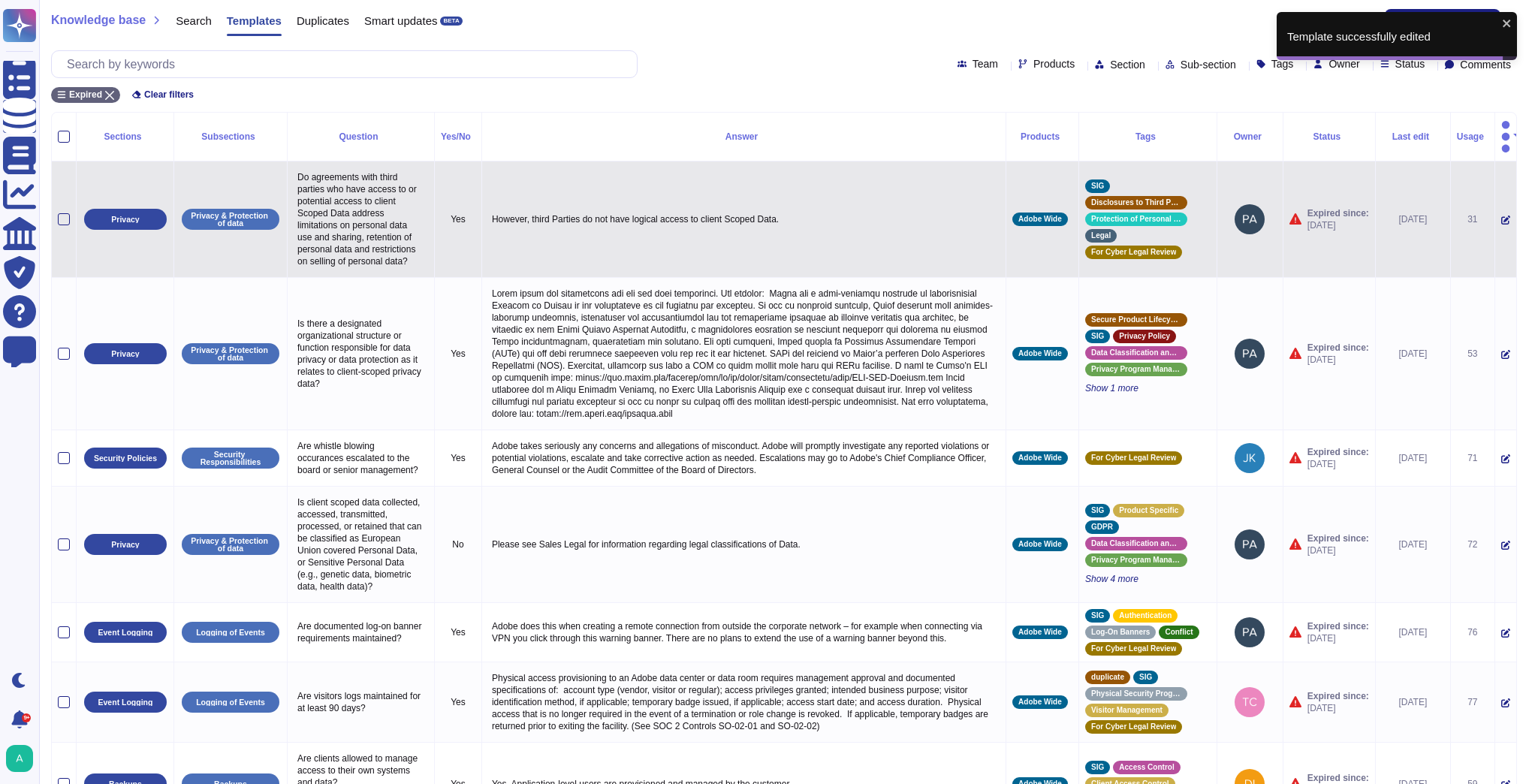
click at [1501, 215] on icon at bounding box center [1505, 219] width 9 height 9
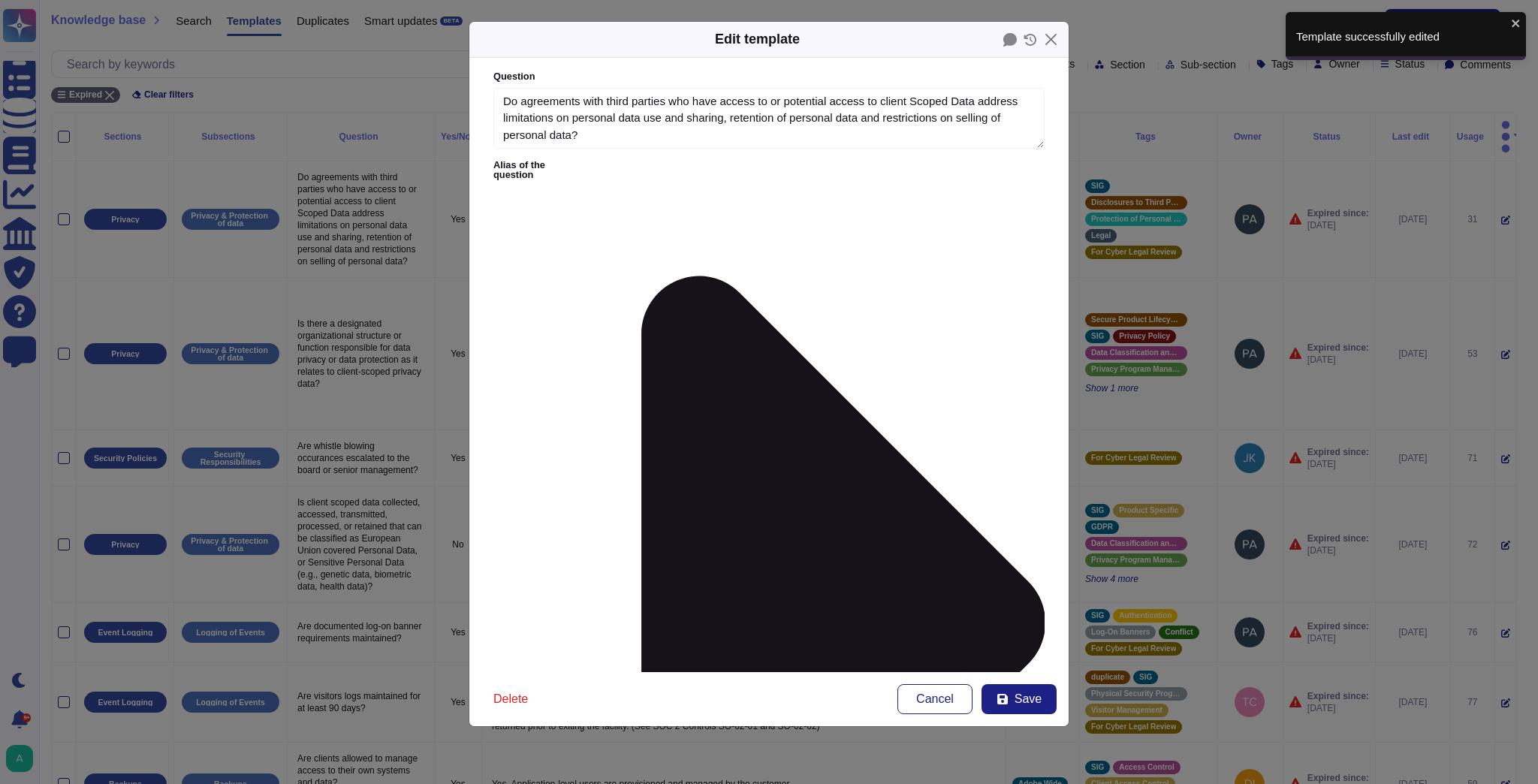
type textarea "Do agreements with third parties who have access to or potential access to clie…"
type textarea "However, third Parties do not have logical access to client Scoped Data."
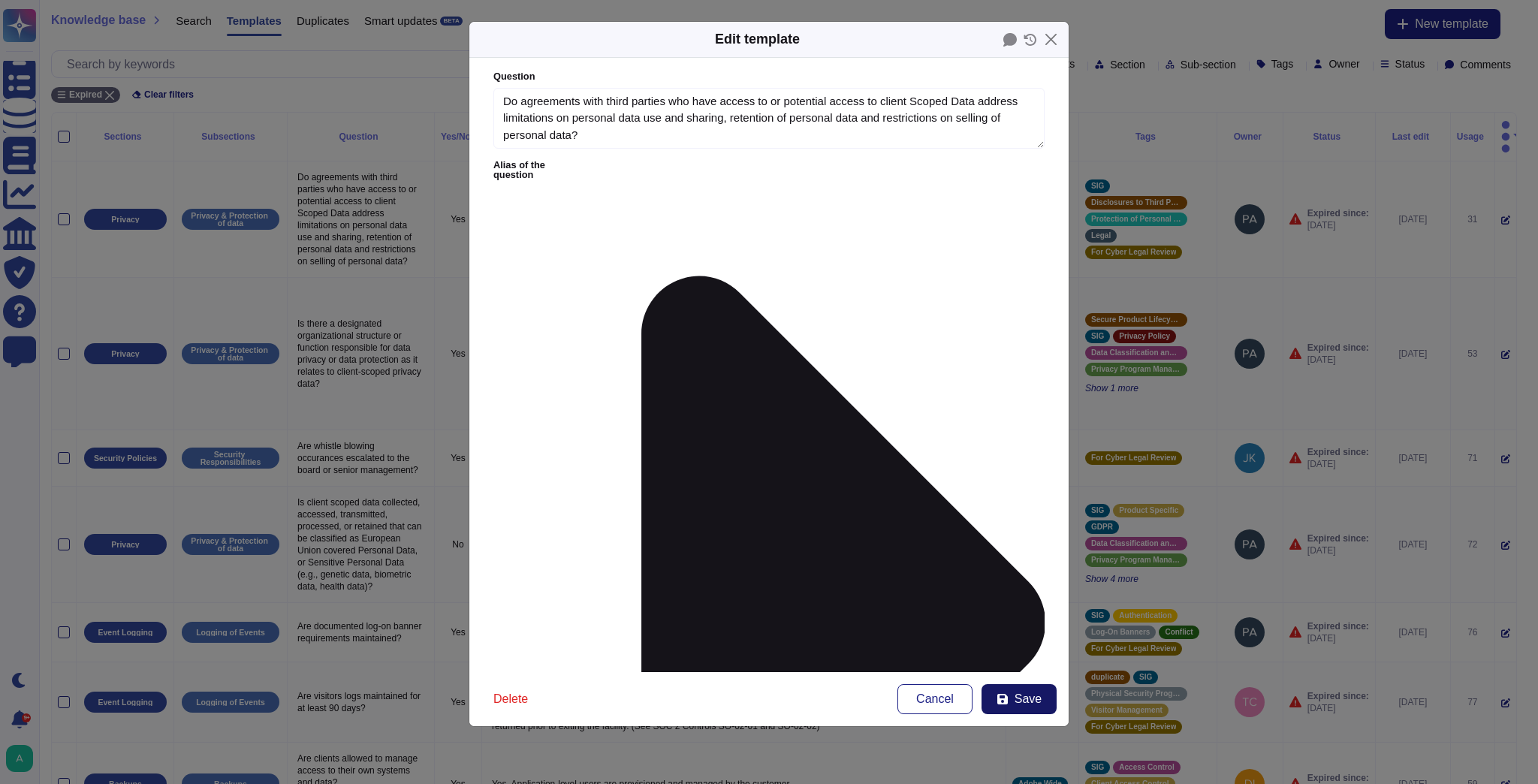
click at [1015, 702] on span "Save" at bounding box center [1027, 699] width 27 height 12
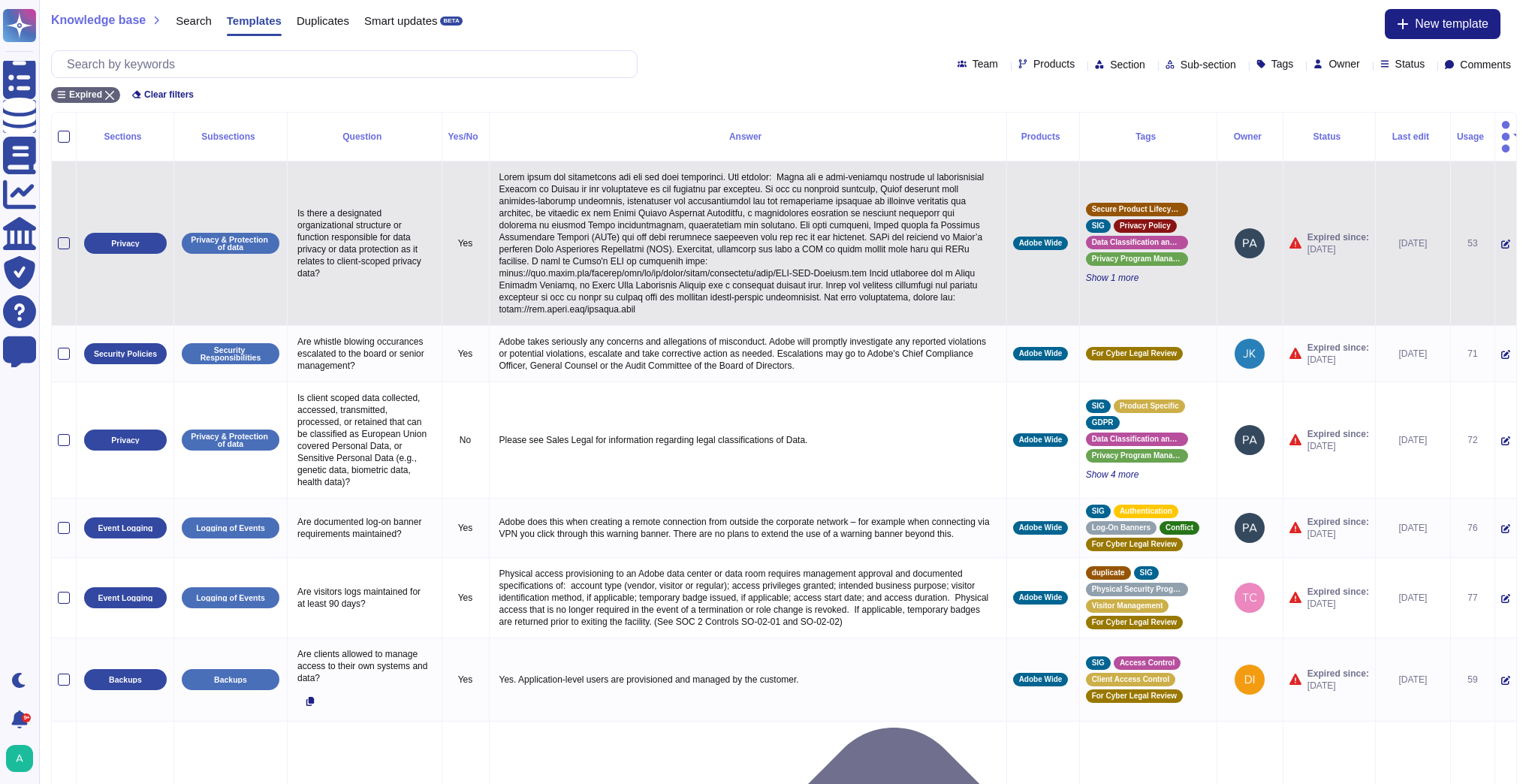
click at [1501, 240] on icon at bounding box center [1505, 244] width 9 height 9
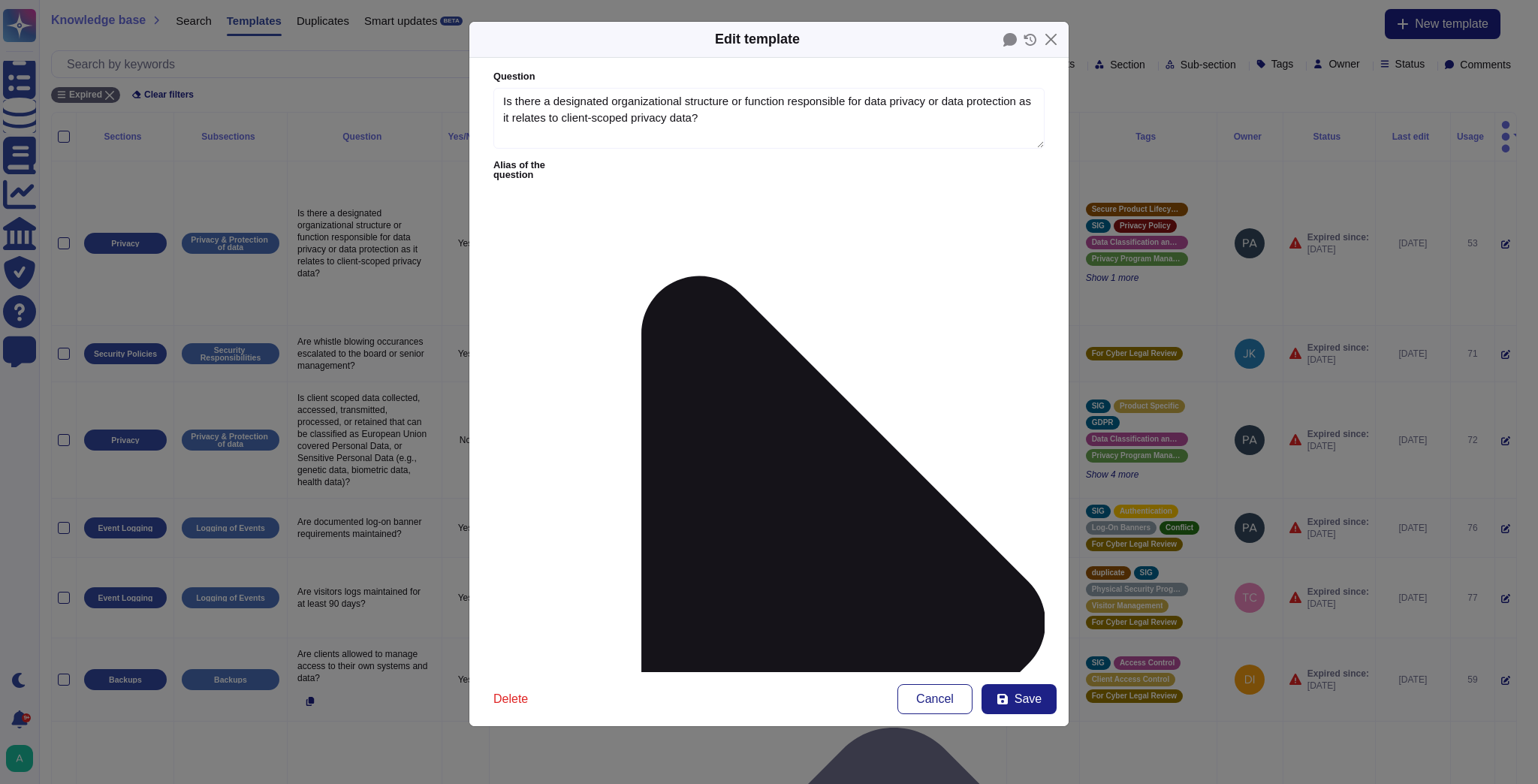
type textarea "Is there a designated organizational structure or function responsible for data…"
type textarea "Lorem ipsum dol sitametcons adi eli sed doei temporinci. Utl etdolor: Magna ali…"
click at [1012, 703] on button "Save" at bounding box center [1019, 699] width 75 height 30
